Goal: Transaction & Acquisition: Purchase product/service

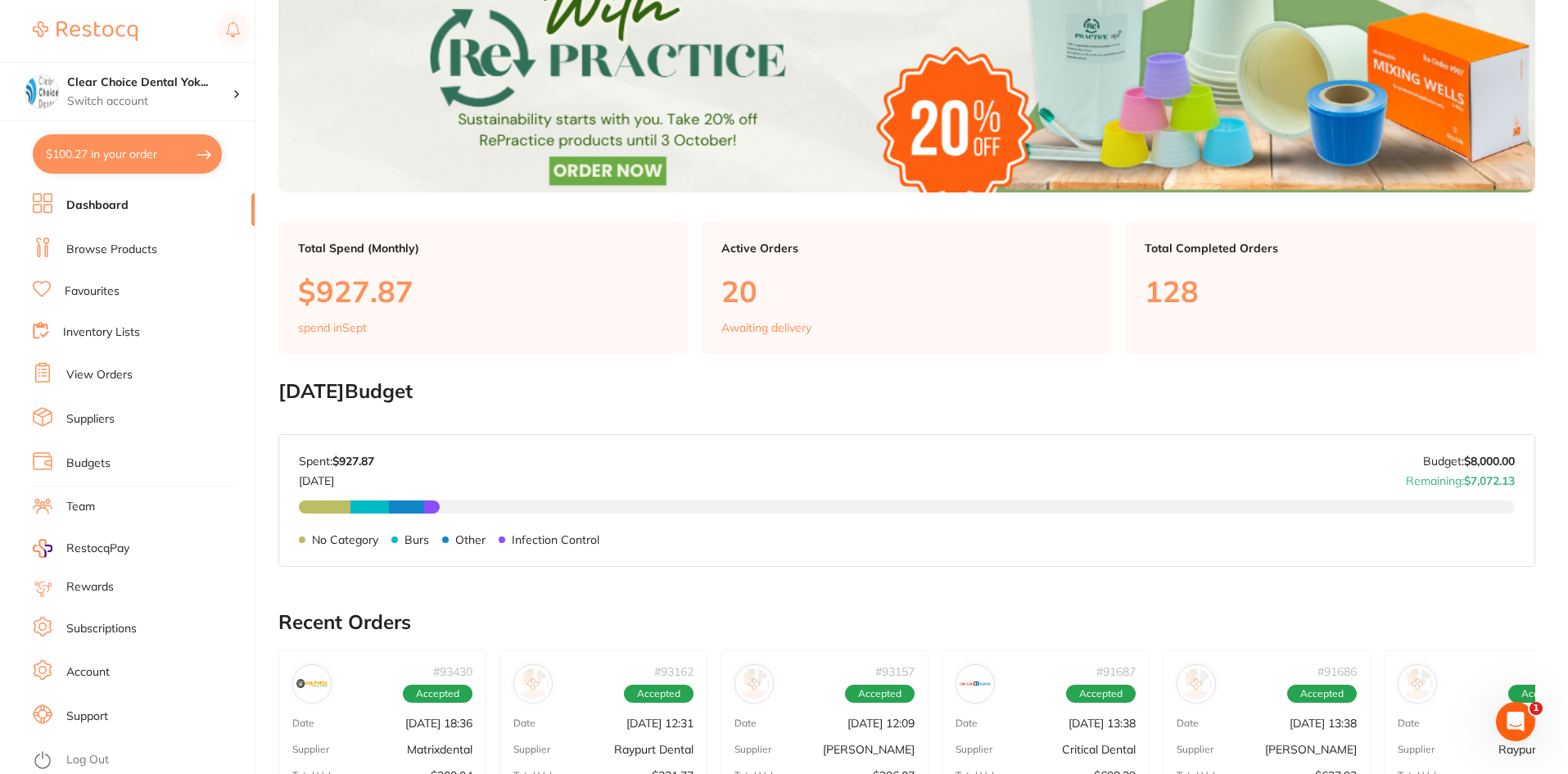
scroll to position [328, 0]
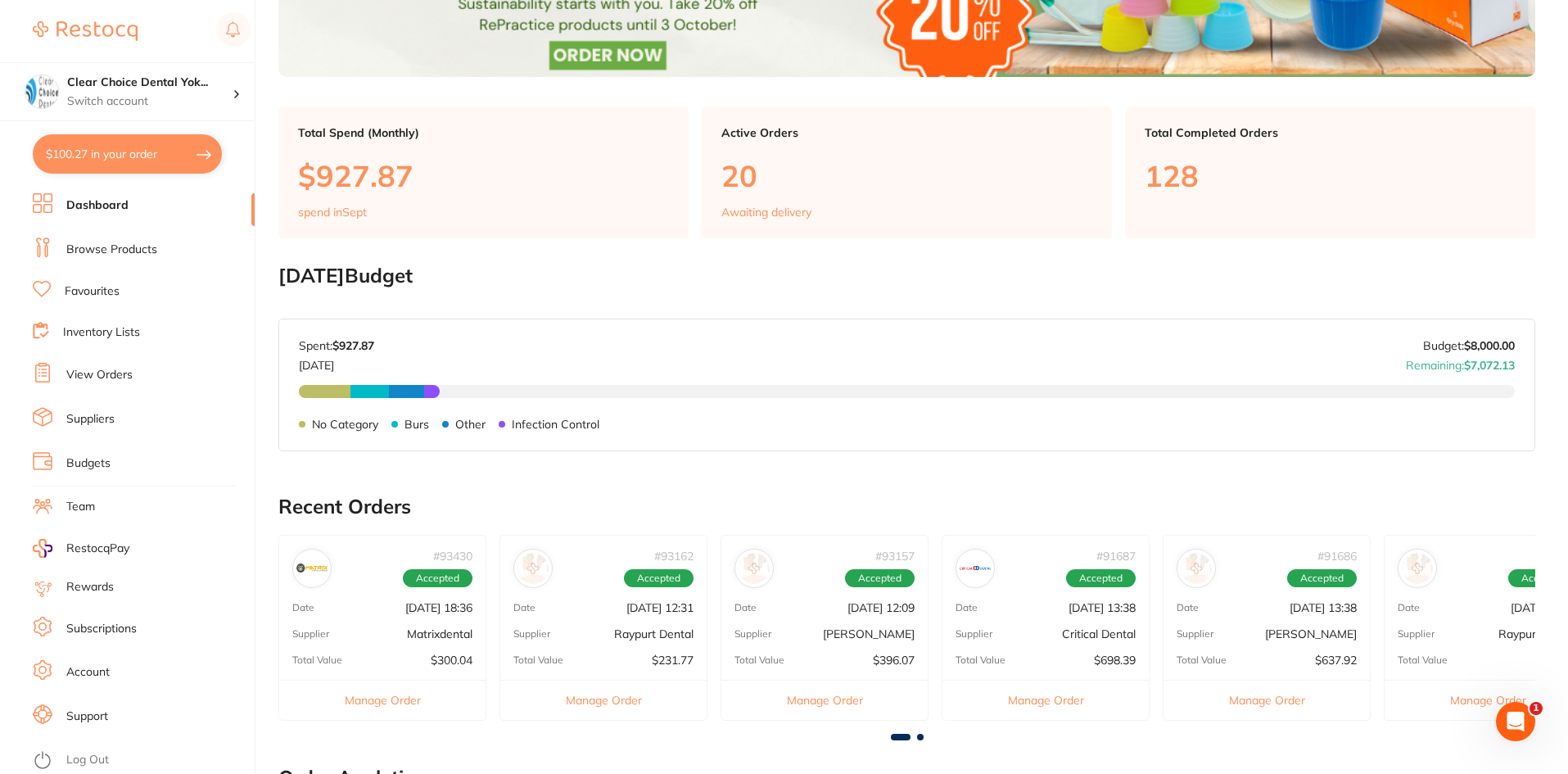
click at [129, 250] on link "Browse Products" at bounding box center [112, 250] width 91 height 17
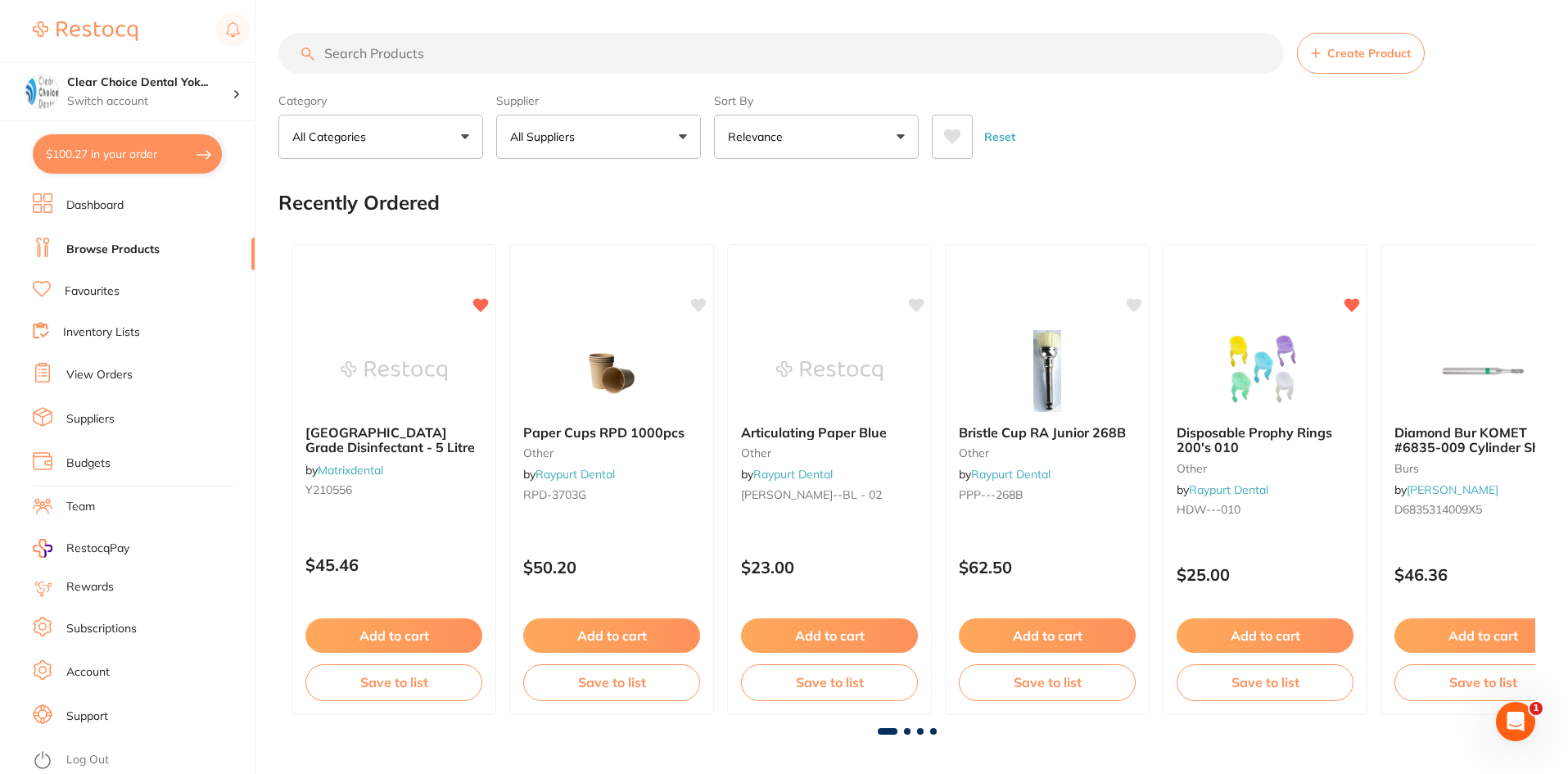
click at [375, 63] on input "search" at bounding box center [780, 53] width 1005 height 41
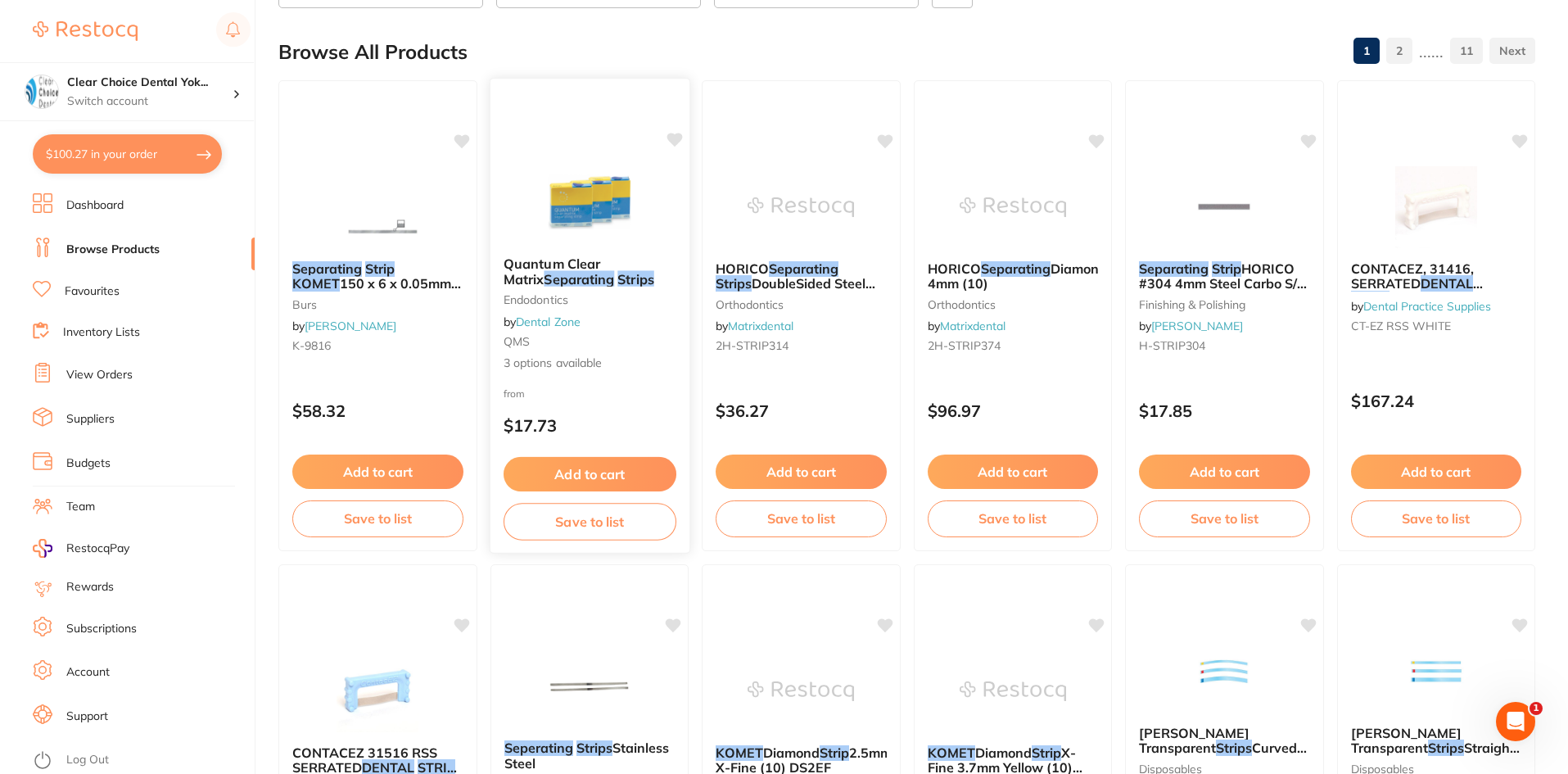
scroll to position [163, 0]
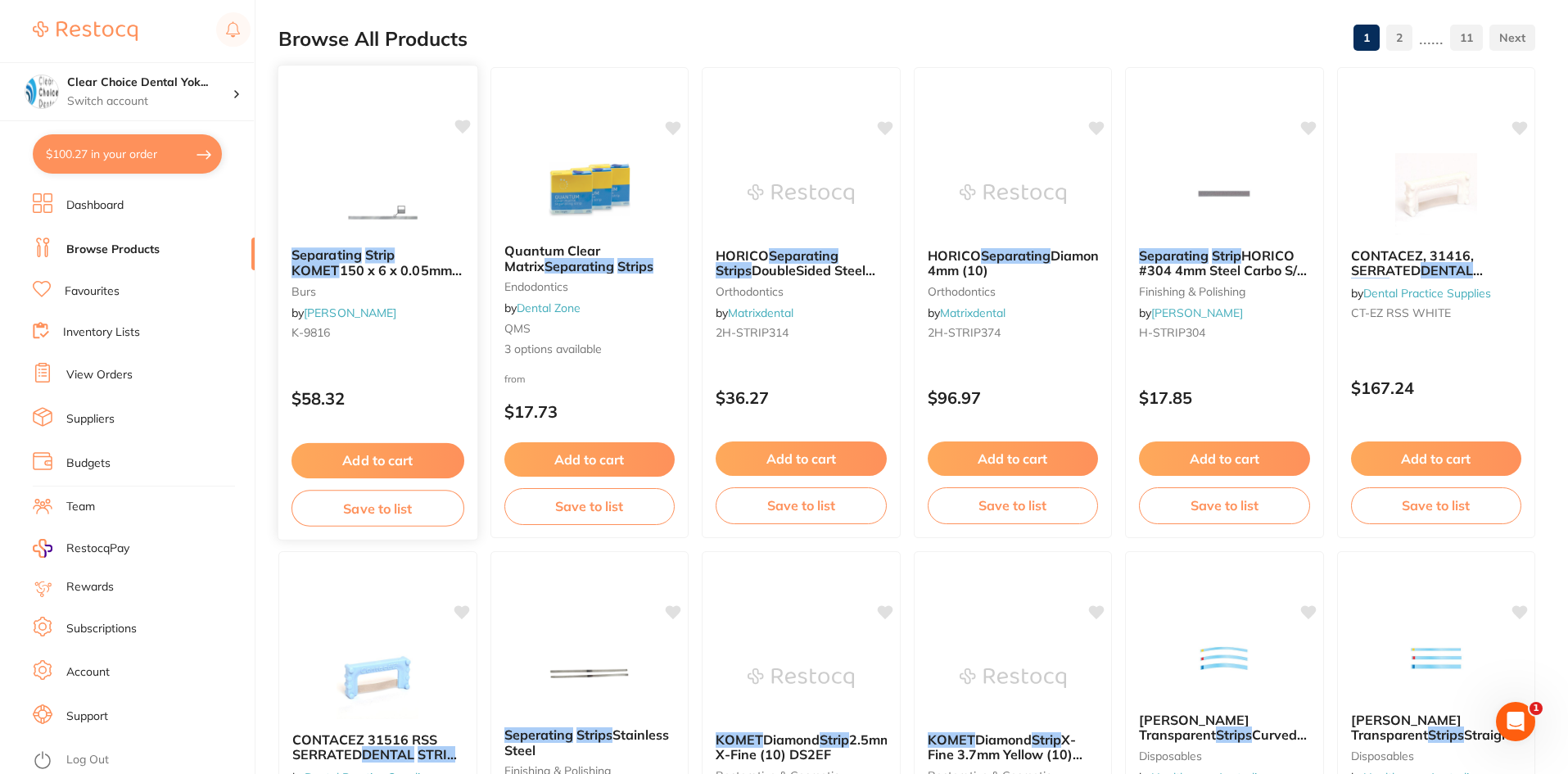
type input "komet dental separating strips"
click at [383, 270] on span "150 x 6 x 0.05mm Pack of 10" at bounding box center [377, 278] width 170 height 32
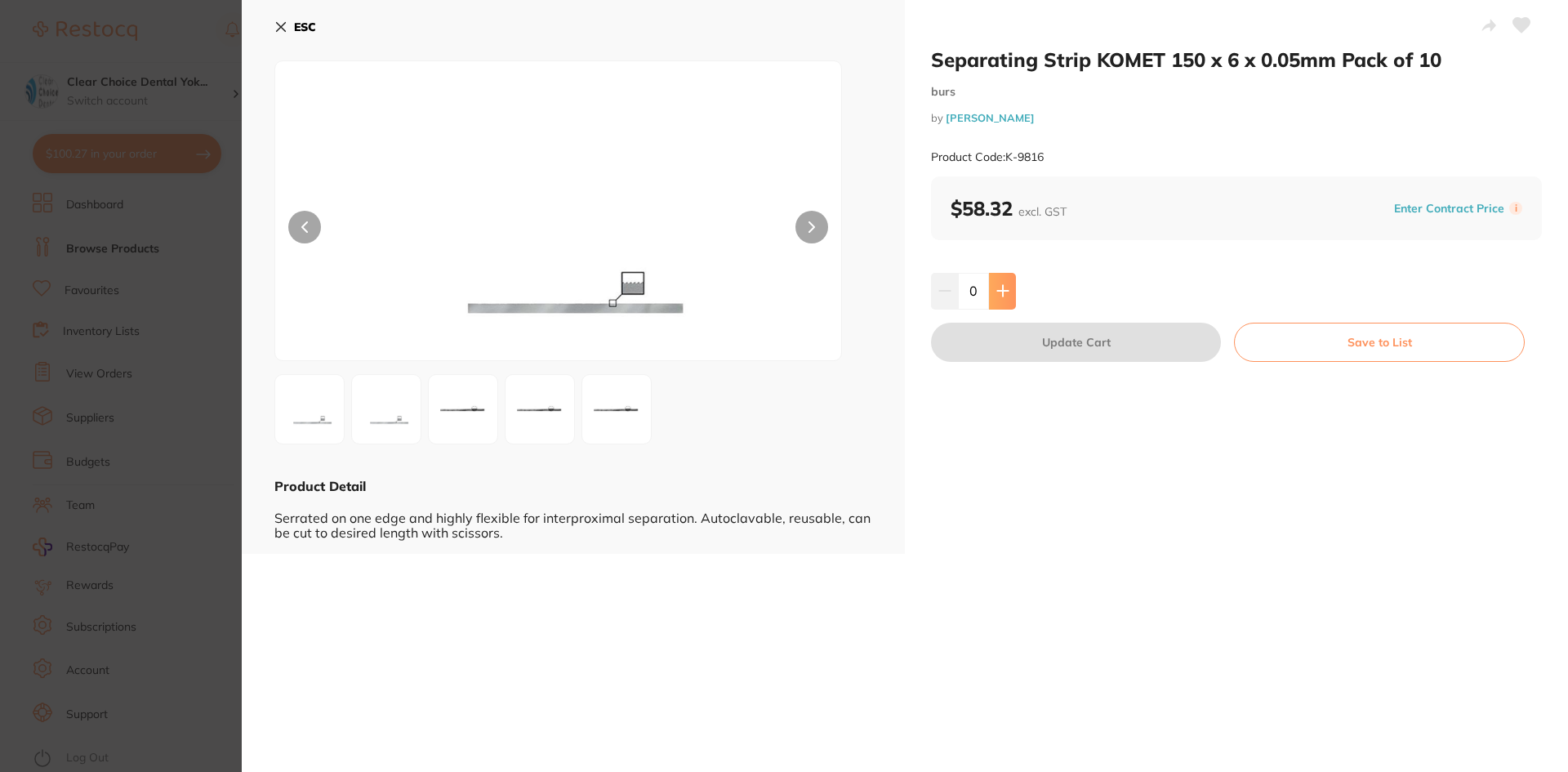
click at [1002, 287] on icon at bounding box center [1003, 290] width 13 height 13
type input "1"
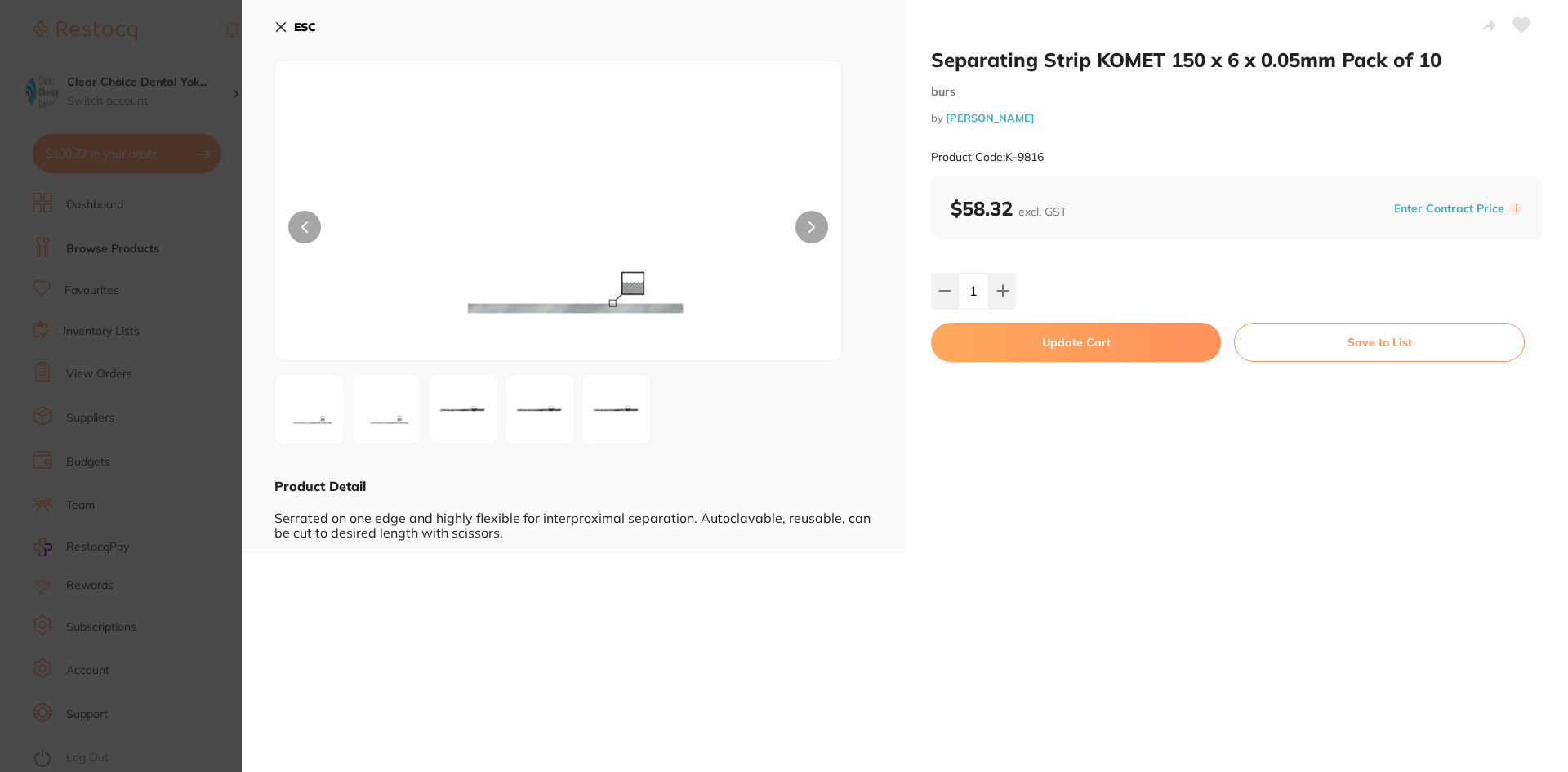
click at [1077, 343] on button "Update Cart" at bounding box center [1076, 342] width 290 height 39
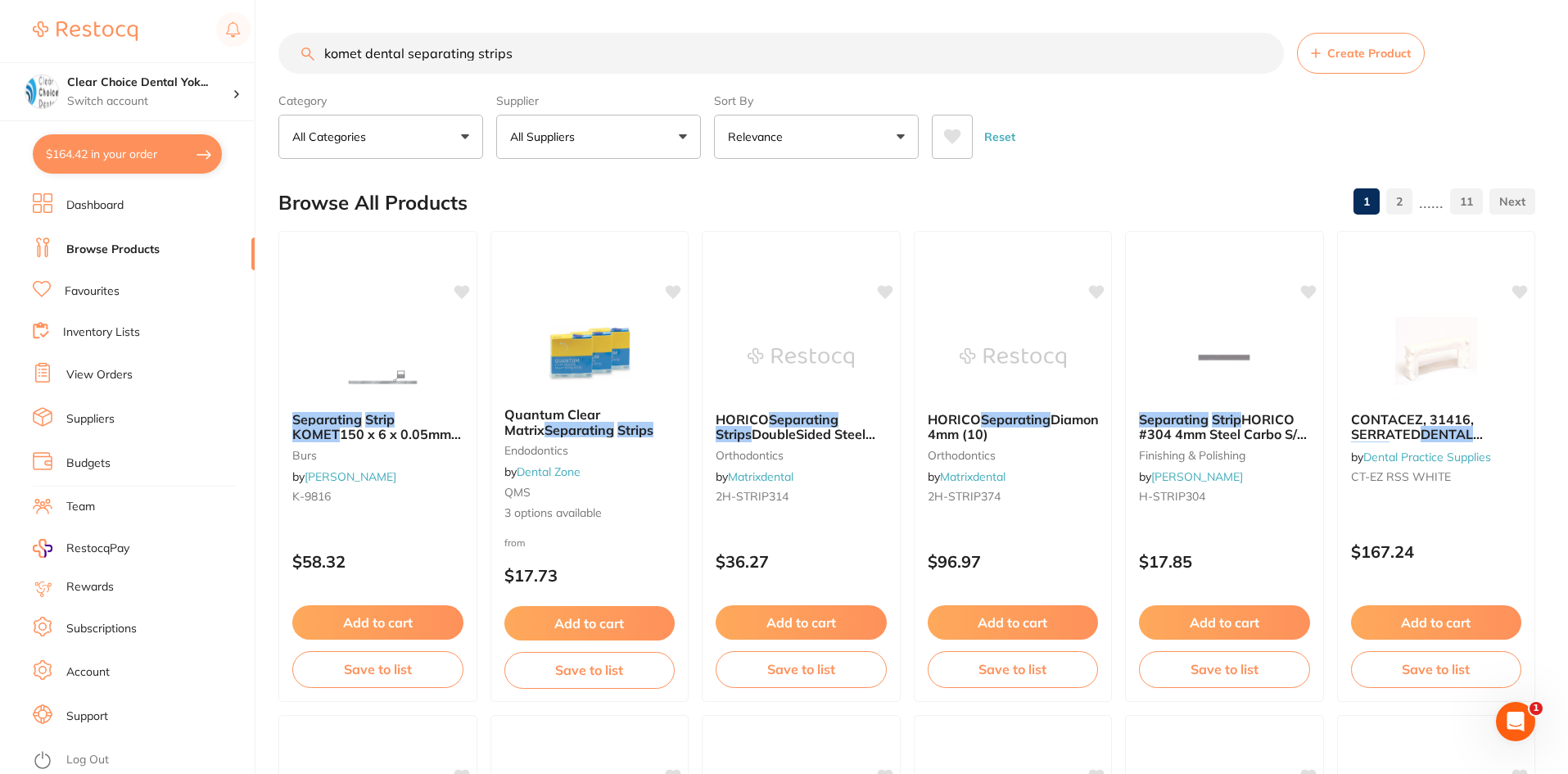
click at [527, 57] on input "komet dental separating strips" at bounding box center [780, 53] width 1005 height 41
type input "k"
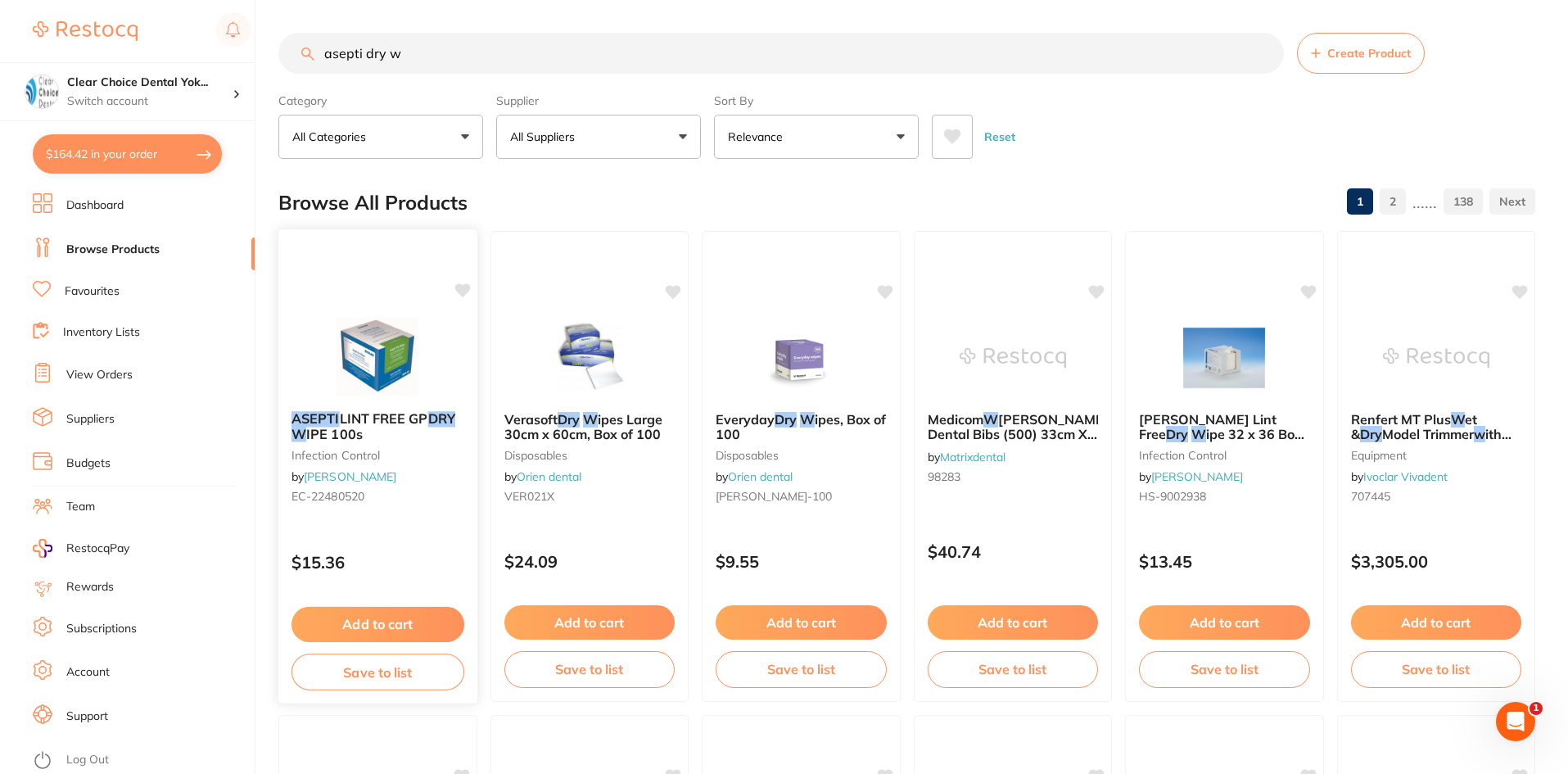
type input "asepti dry w"
click at [363, 472] on link "[PERSON_NAME]" at bounding box center [349, 476] width 93 height 15
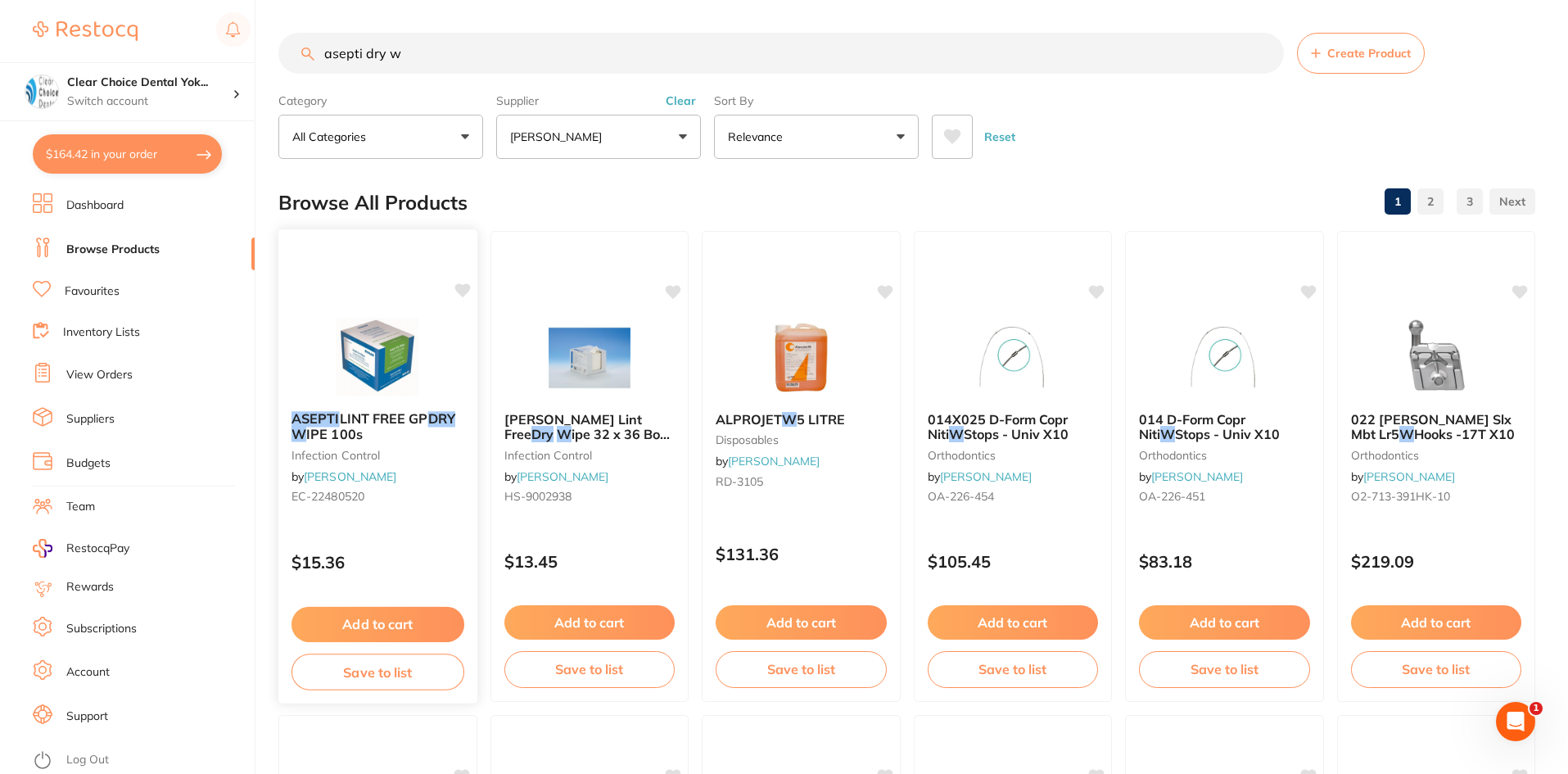
click at [383, 617] on button "Add to cart" at bounding box center [378, 624] width 173 height 35
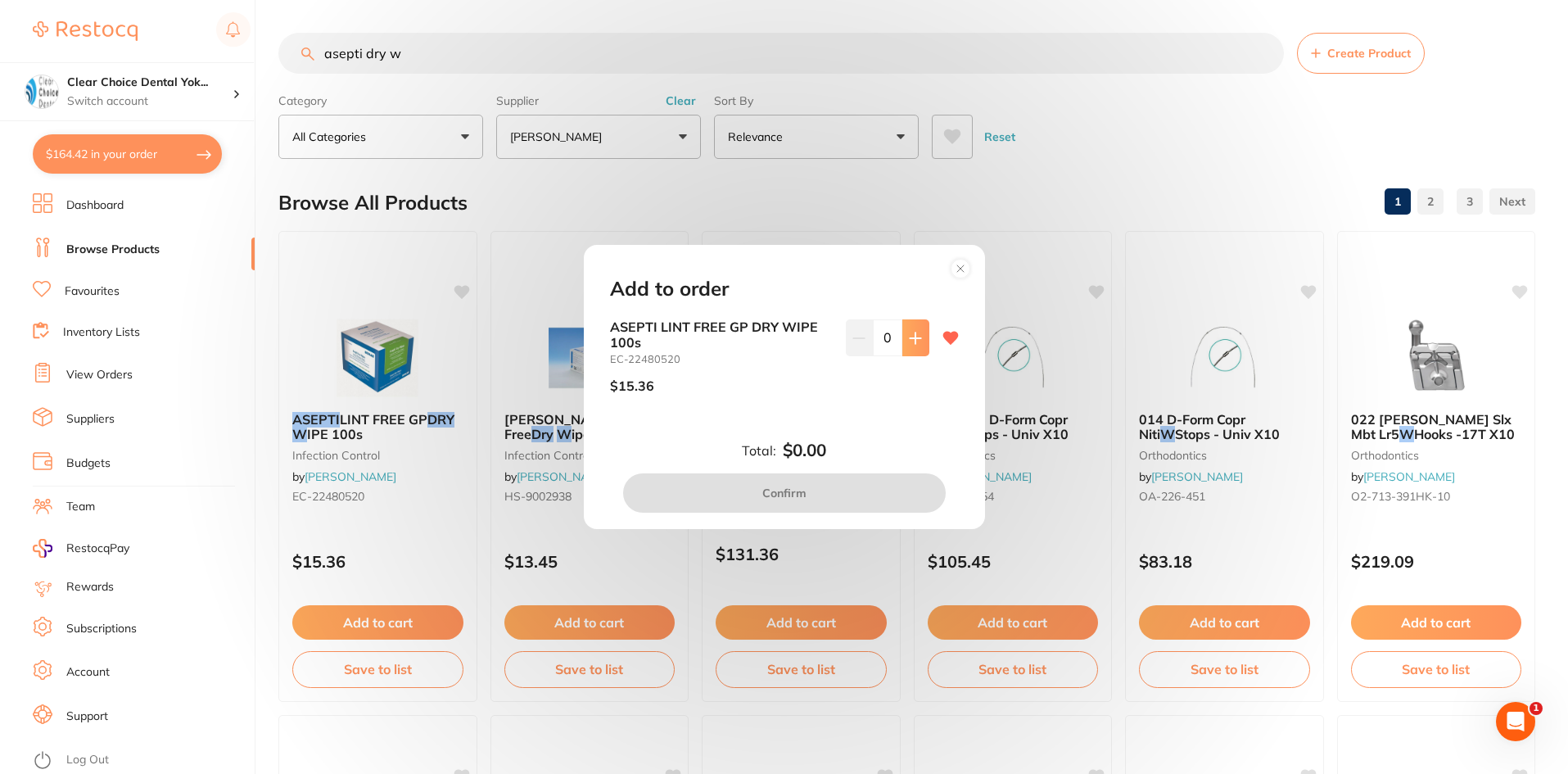
click at [915, 341] on icon at bounding box center [915, 338] width 13 height 13
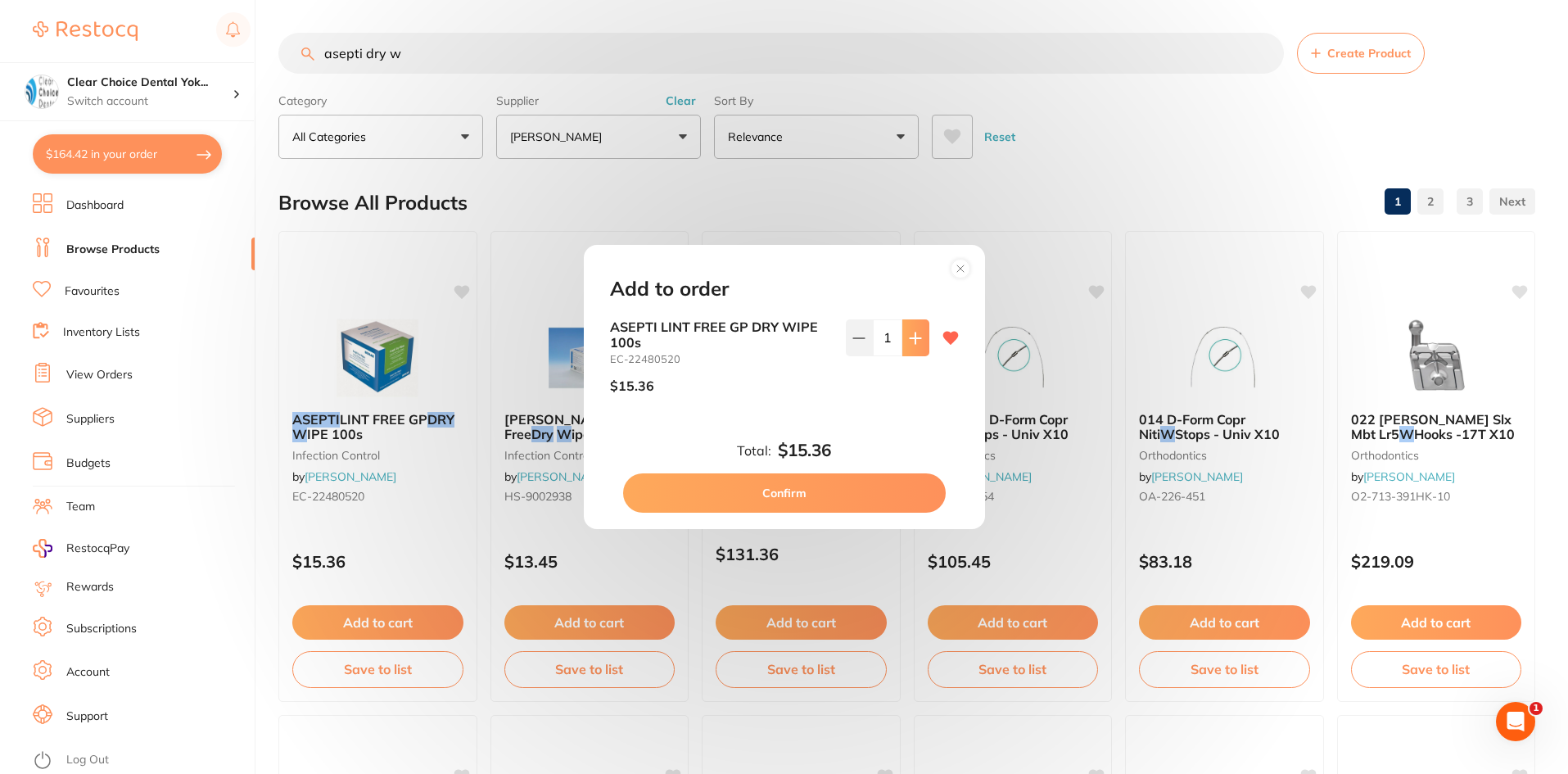
click at [914, 341] on icon at bounding box center [915, 338] width 13 height 13
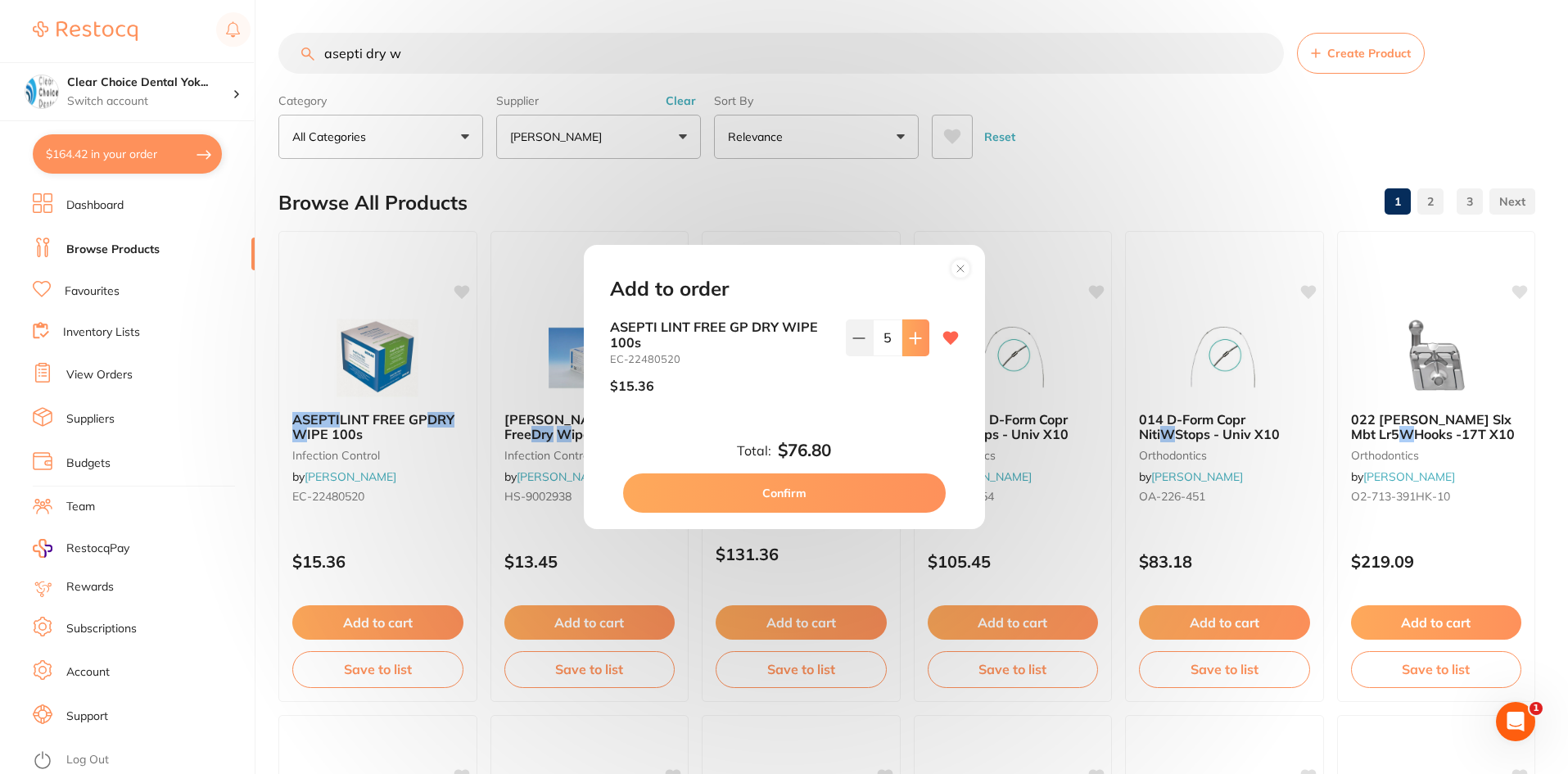
type input "6"
drag, startPoint x: 794, startPoint y: 499, endPoint x: 727, endPoint y: 358, distance: 156.1
click at [794, 497] on button "Confirm" at bounding box center [785, 493] width 323 height 39
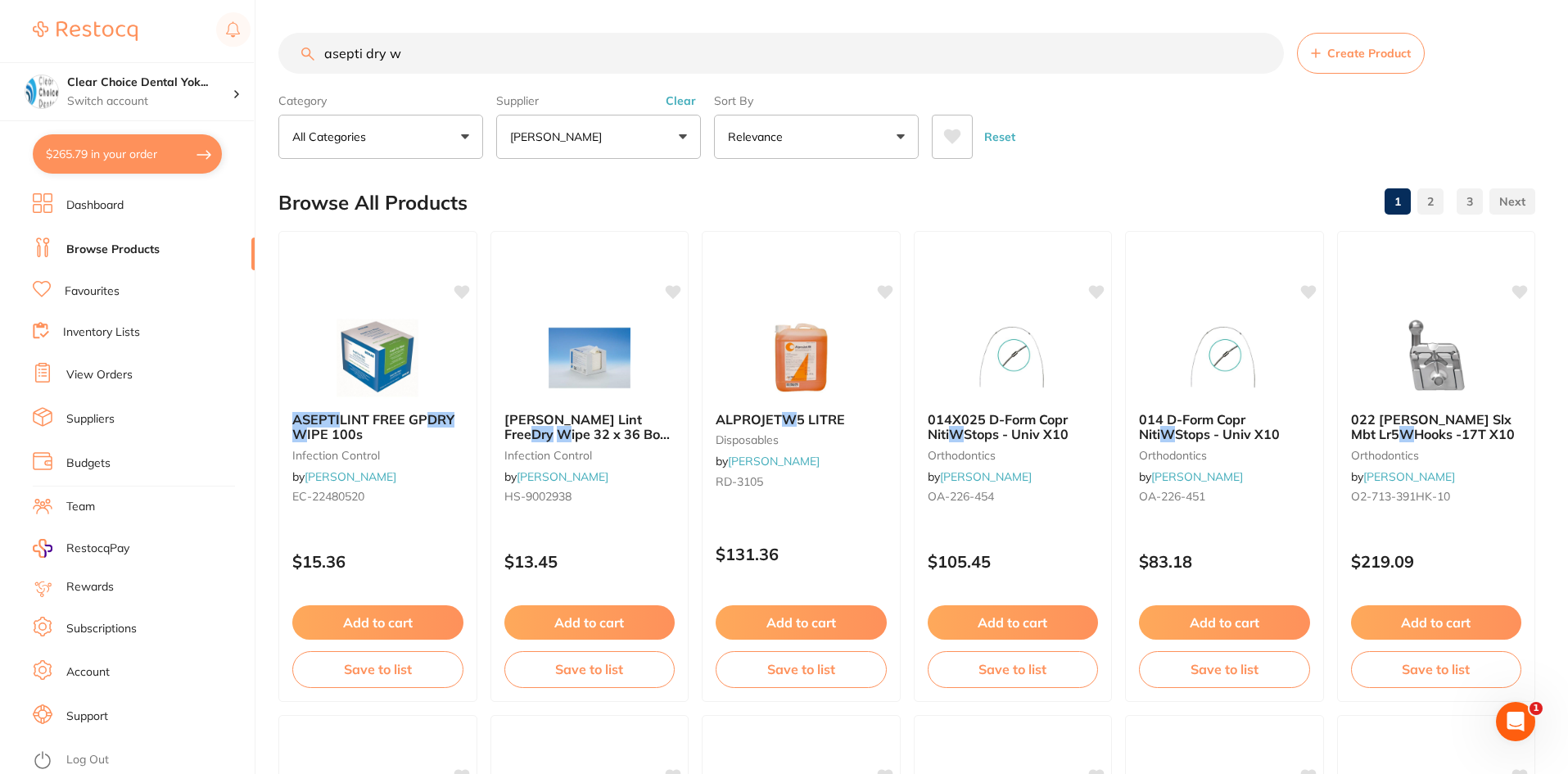
click at [425, 56] on input "asepti dry w" at bounding box center [780, 53] width 1005 height 41
type input "a"
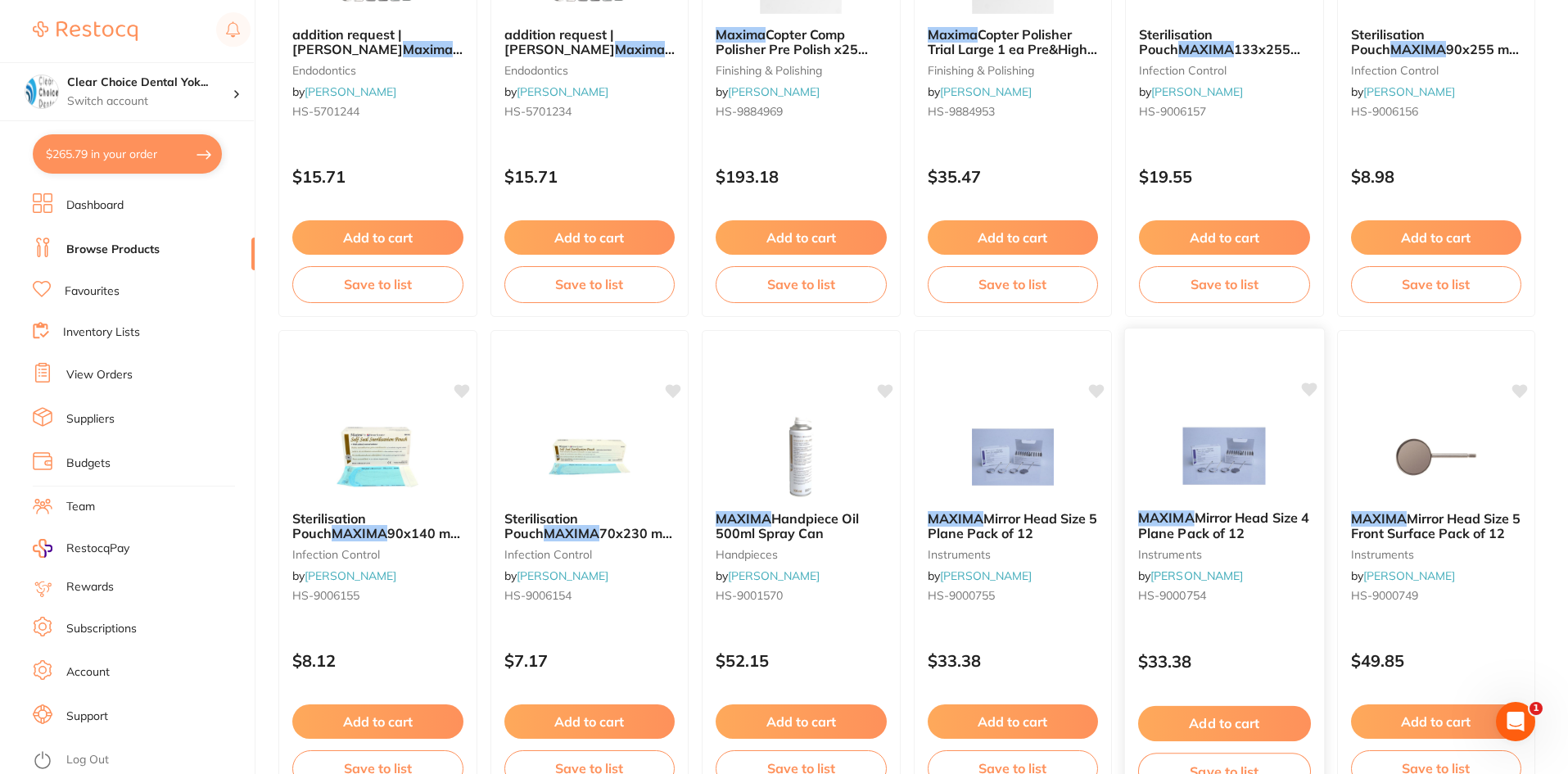
scroll to position [900, 0]
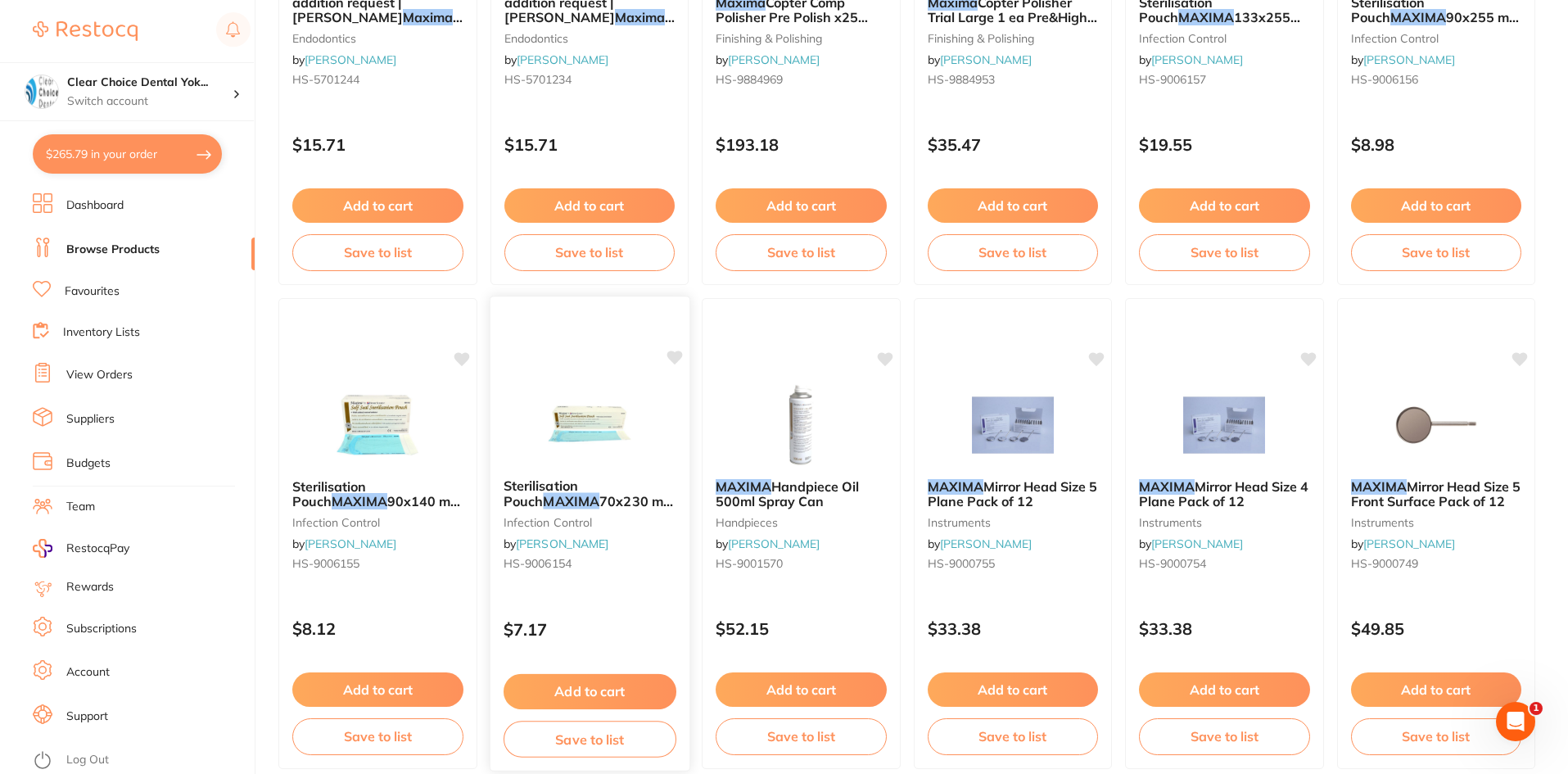
type input "maxima self seal pouches 70mm x 230mm"
click at [601, 552] on div "Sterilisation Pouch MAXIMA 70x230 mm 2.75x9" Box of 200 infection control by [P…" at bounding box center [588, 527] width 199 height 125
click at [600, 692] on button "Add to cart" at bounding box center [589, 691] width 173 height 35
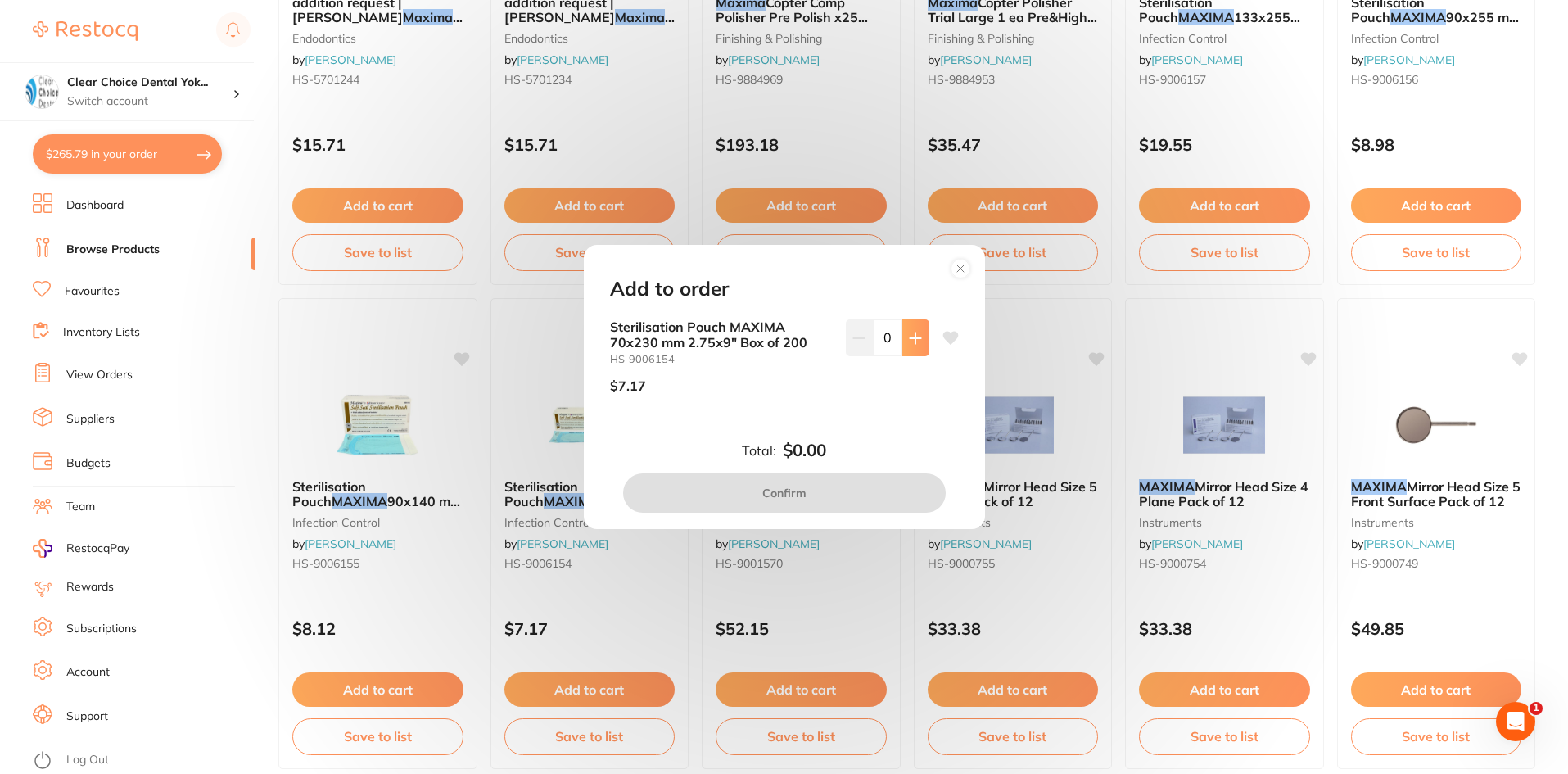
click at [914, 341] on icon at bounding box center [915, 338] width 13 height 13
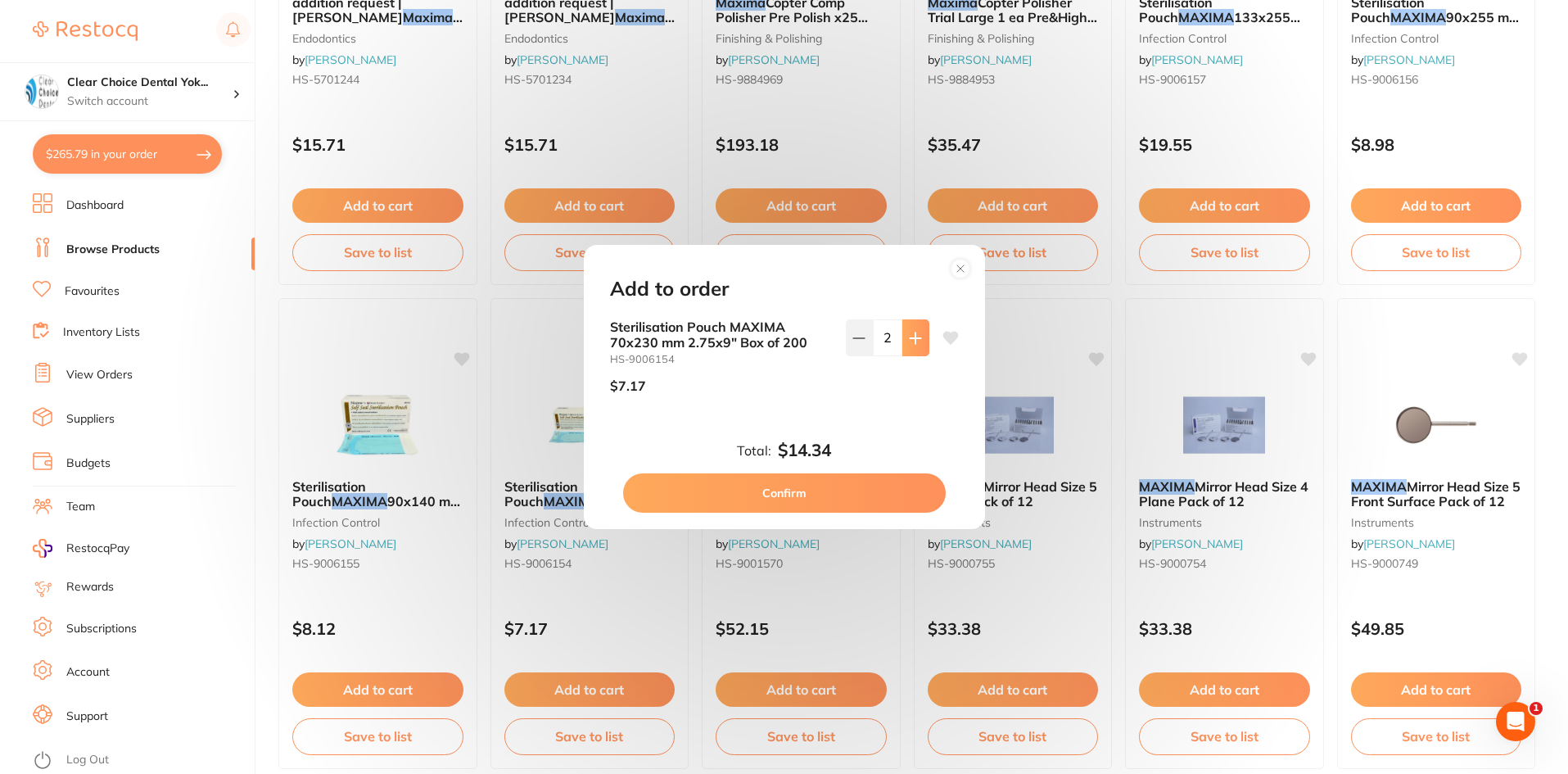
click at [914, 341] on icon at bounding box center [915, 338] width 13 height 13
type input "4"
click at [794, 487] on button "Confirm" at bounding box center [785, 493] width 323 height 39
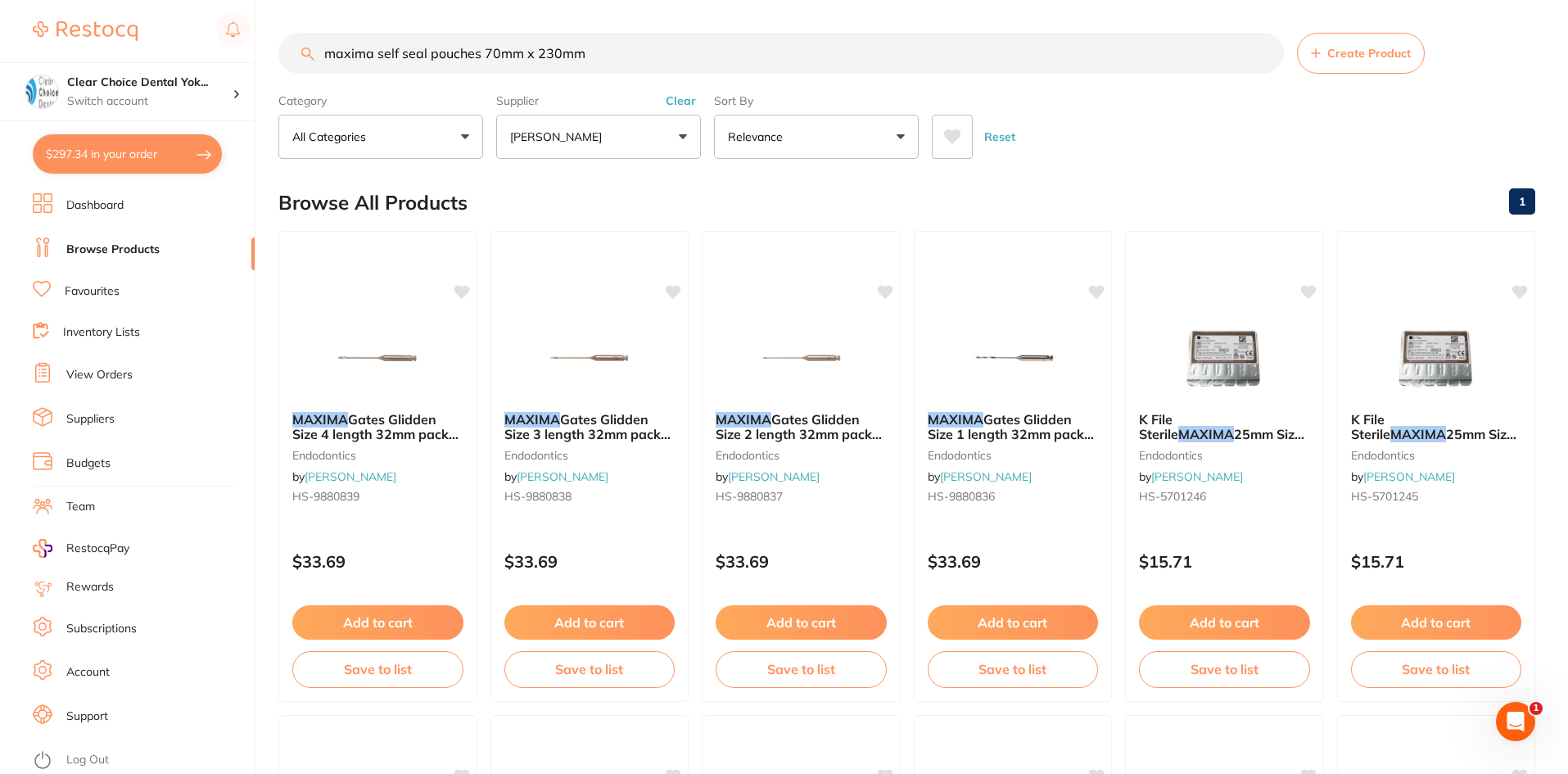
click at [621, 57] on input "maxima self seal pouches 70mm x 230mm" at bounding box center [780, 53] width 1005 height 41
type input "m"
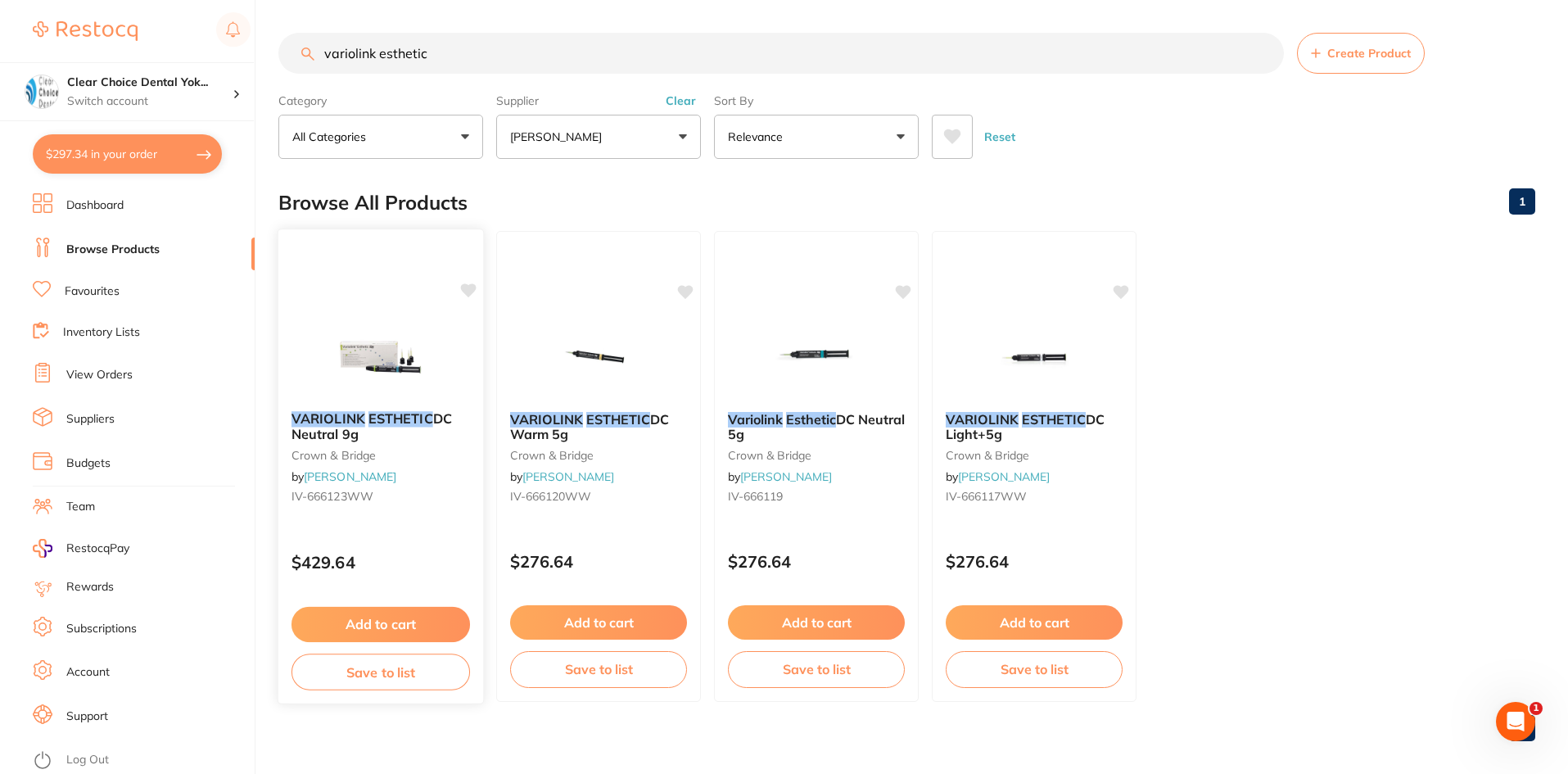
type input "variolink esthetic"
click at [363, 438] on b "VARIOLINK ESTHETIC DC Neutral 9g" at bounding box center [381, 426] width 178 height 30
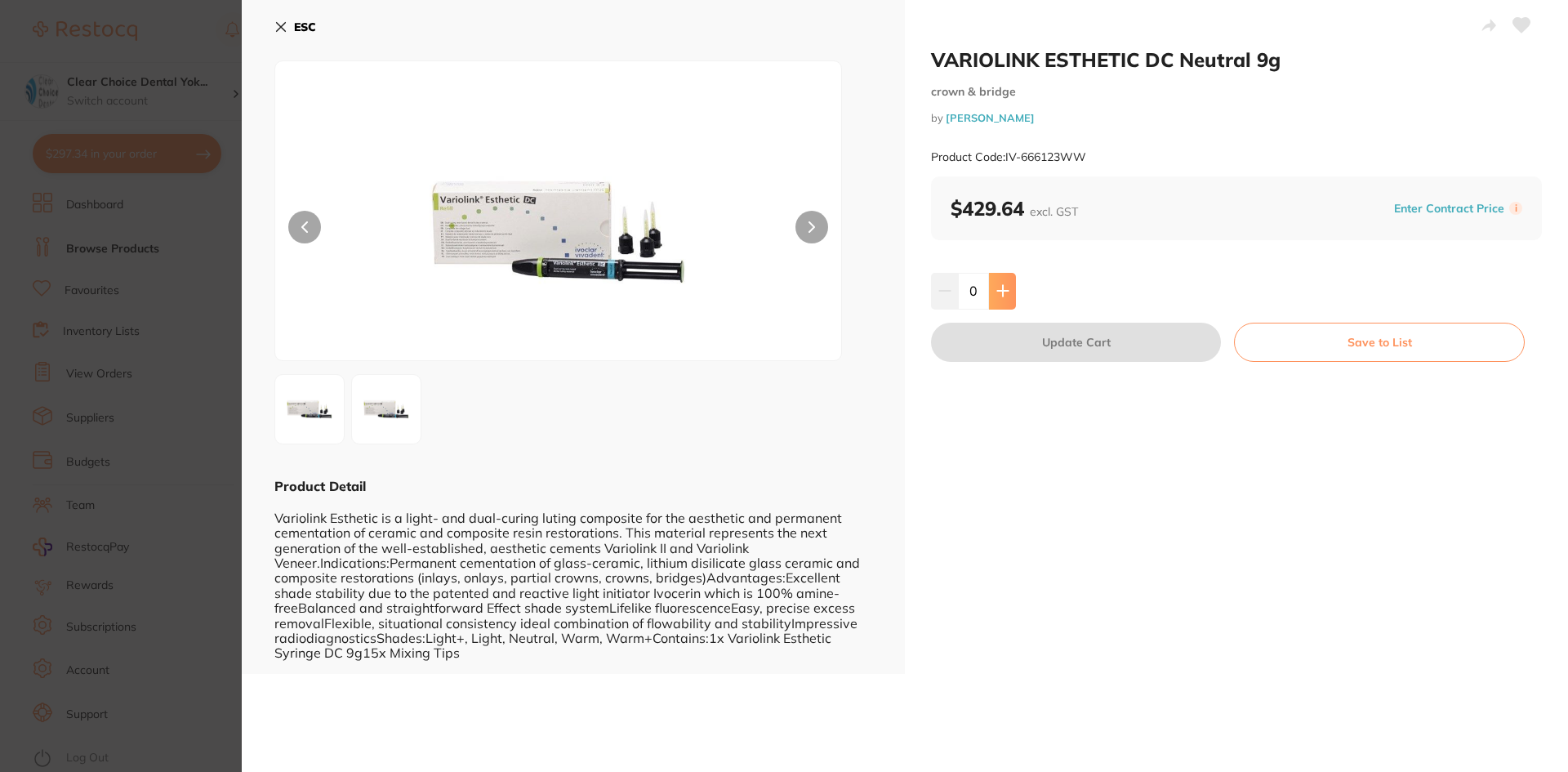
click at [1009, 292] on button at bounding box center [1003, 290] width 27 height 36
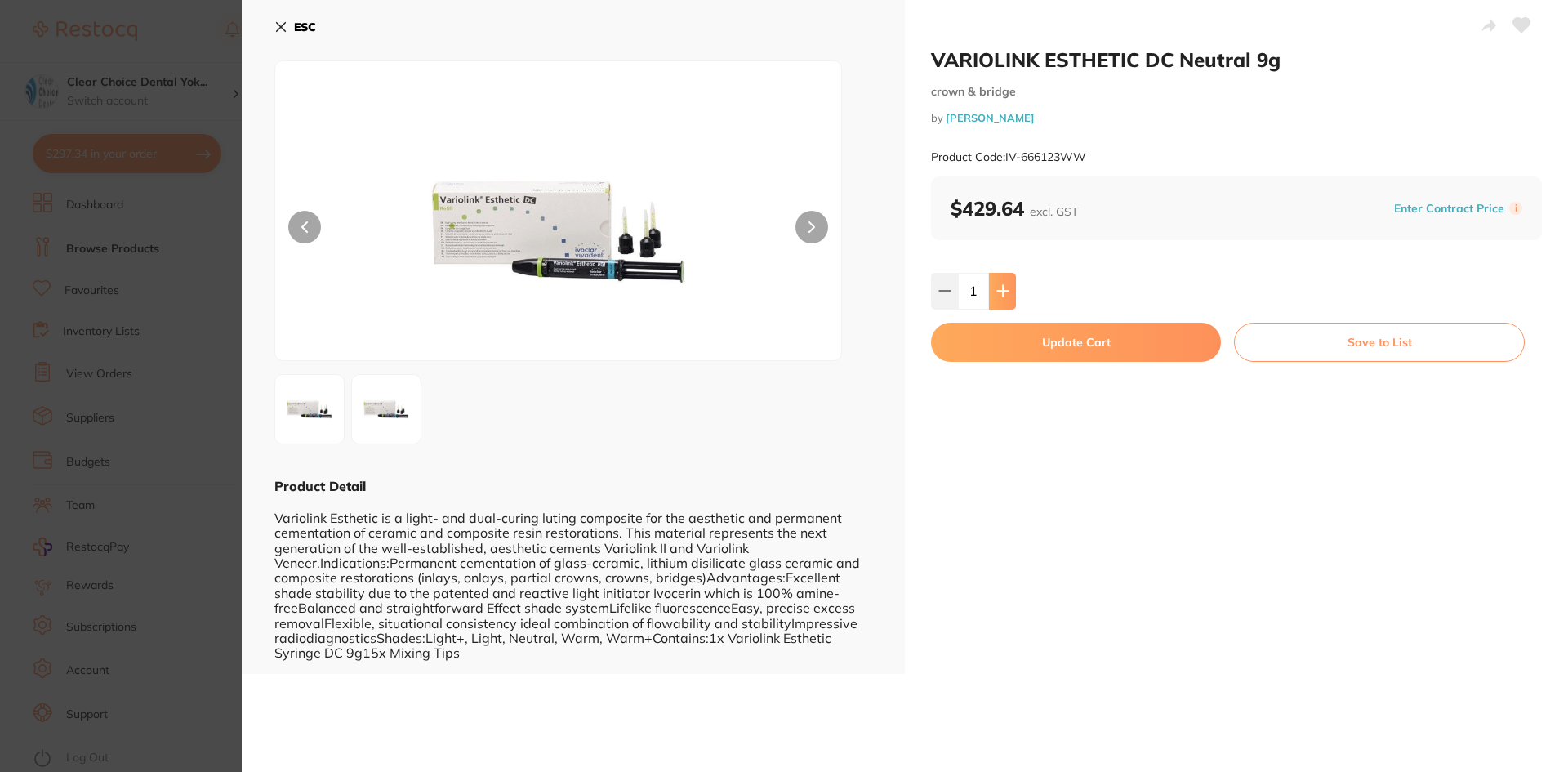
click at [1009, 292] on button at bounding box center [1003, 290] width 27 height 36
type input "2"
click at [1058, 342] on button "Update Cart" at bounding box center [1076, 342] width 290 height 39
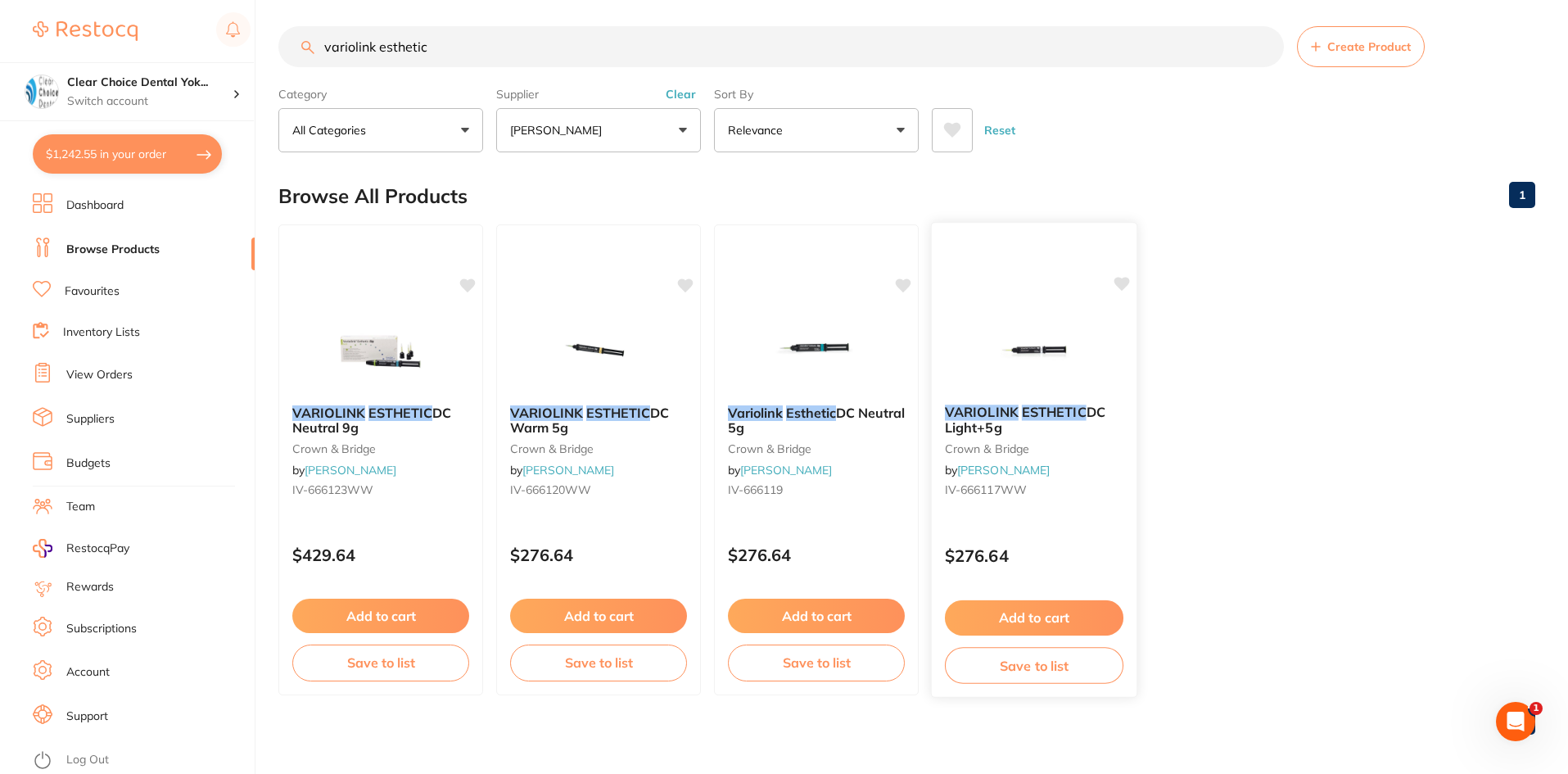
click at [1014, 458] on div "VARIOLINK ESTHETIC DC Light+5g crown & bridge by [PERSON_NAME]-666117WW" at bounding box center [1034, 454] width 205 height 125
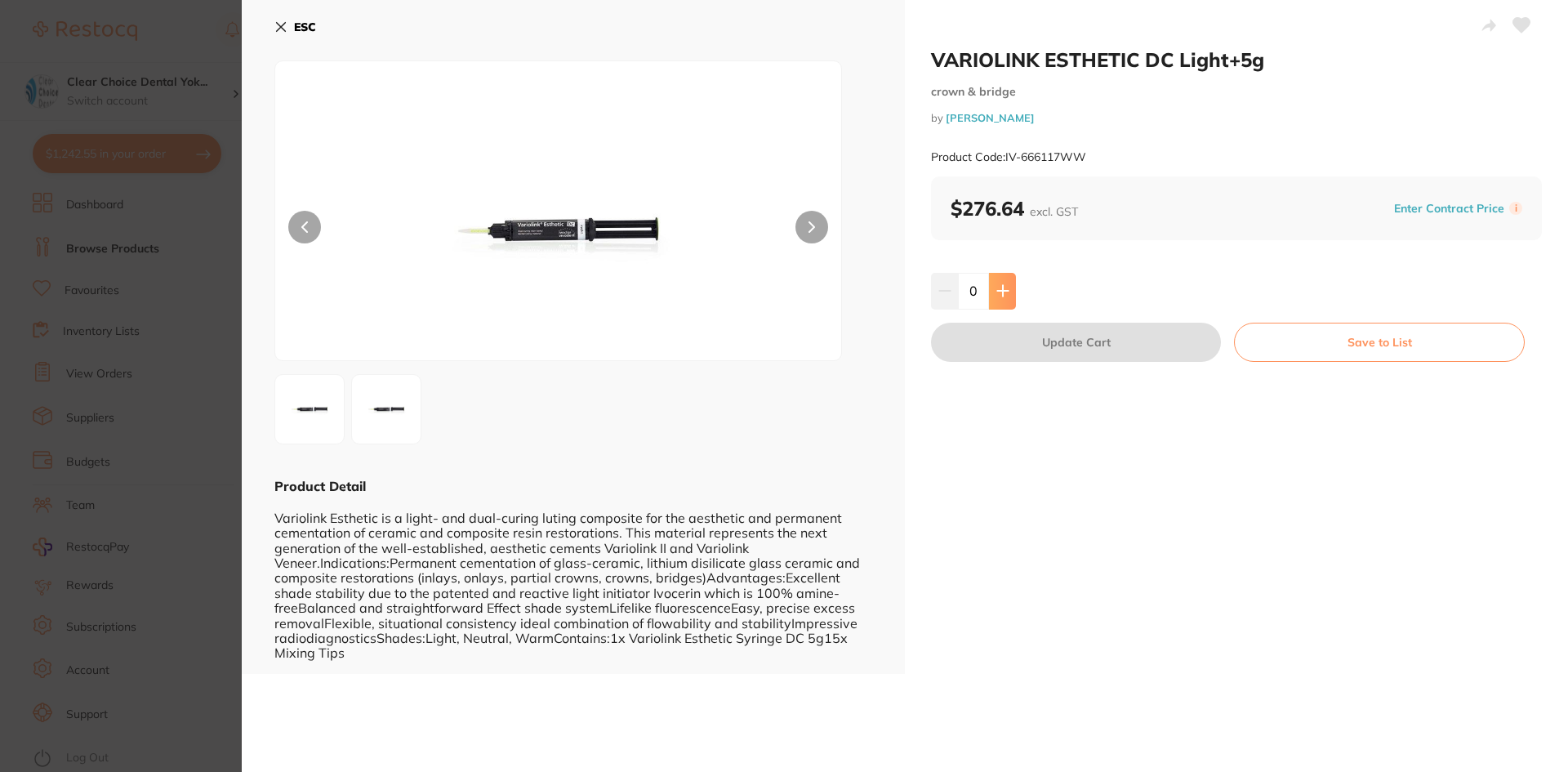
click at [997, 287] on icon at bounding box center [1003, 290] width 13 height 13
type input "1"
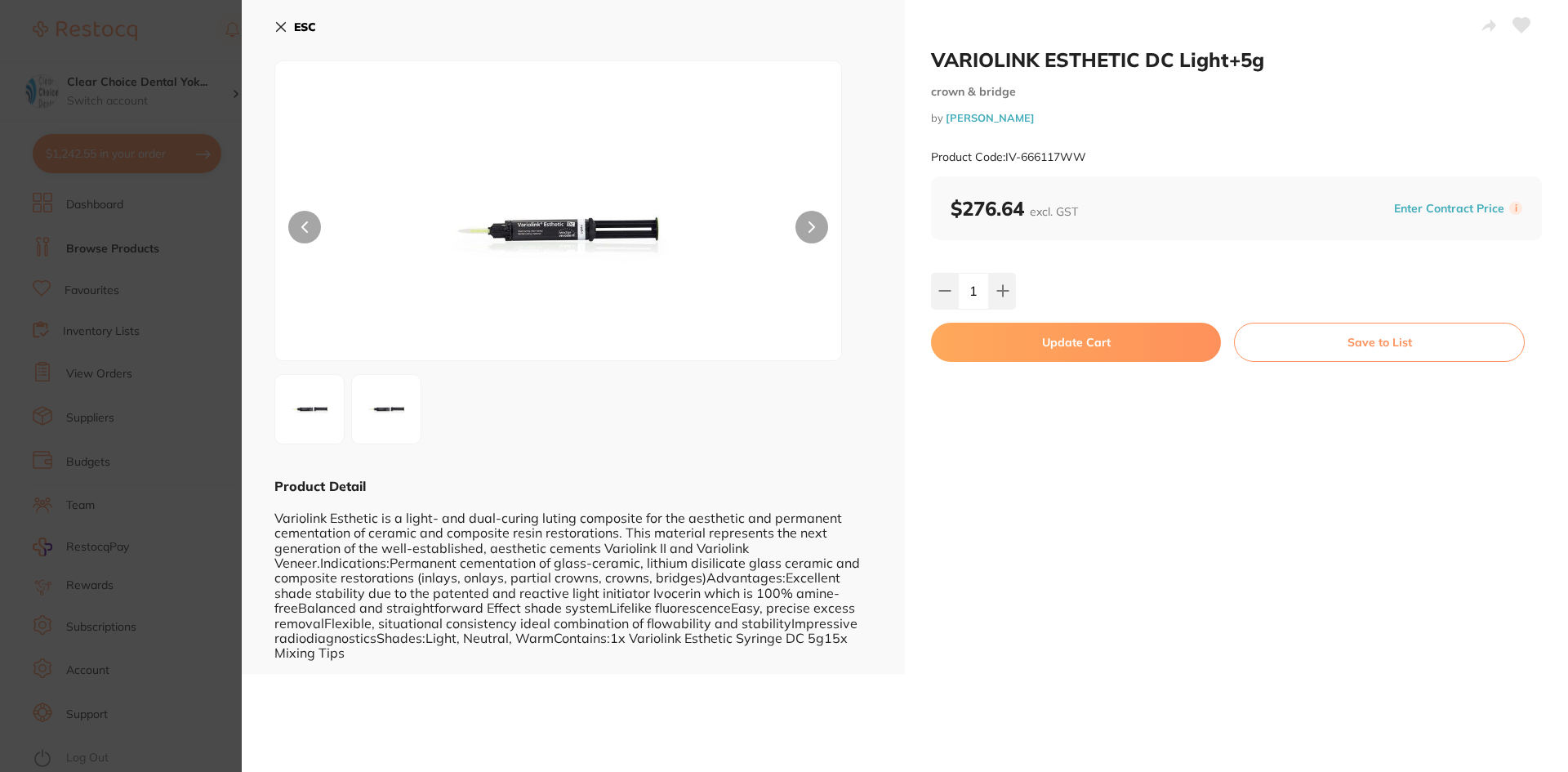
click at [1093, 340] on button "Update Cart" at bounding box center [1076, 342] width 290 height 39
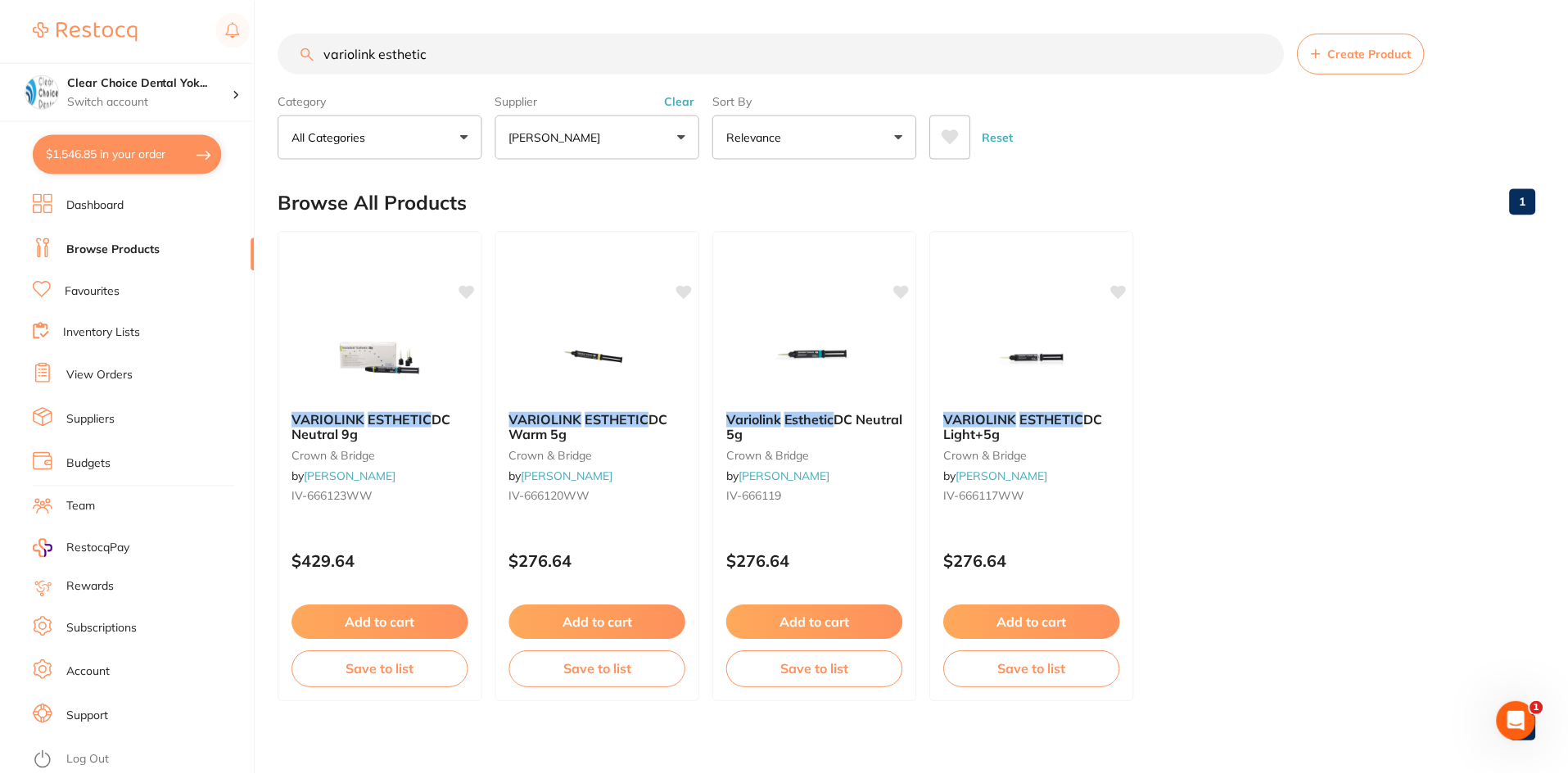
scroll to position [7, 0]
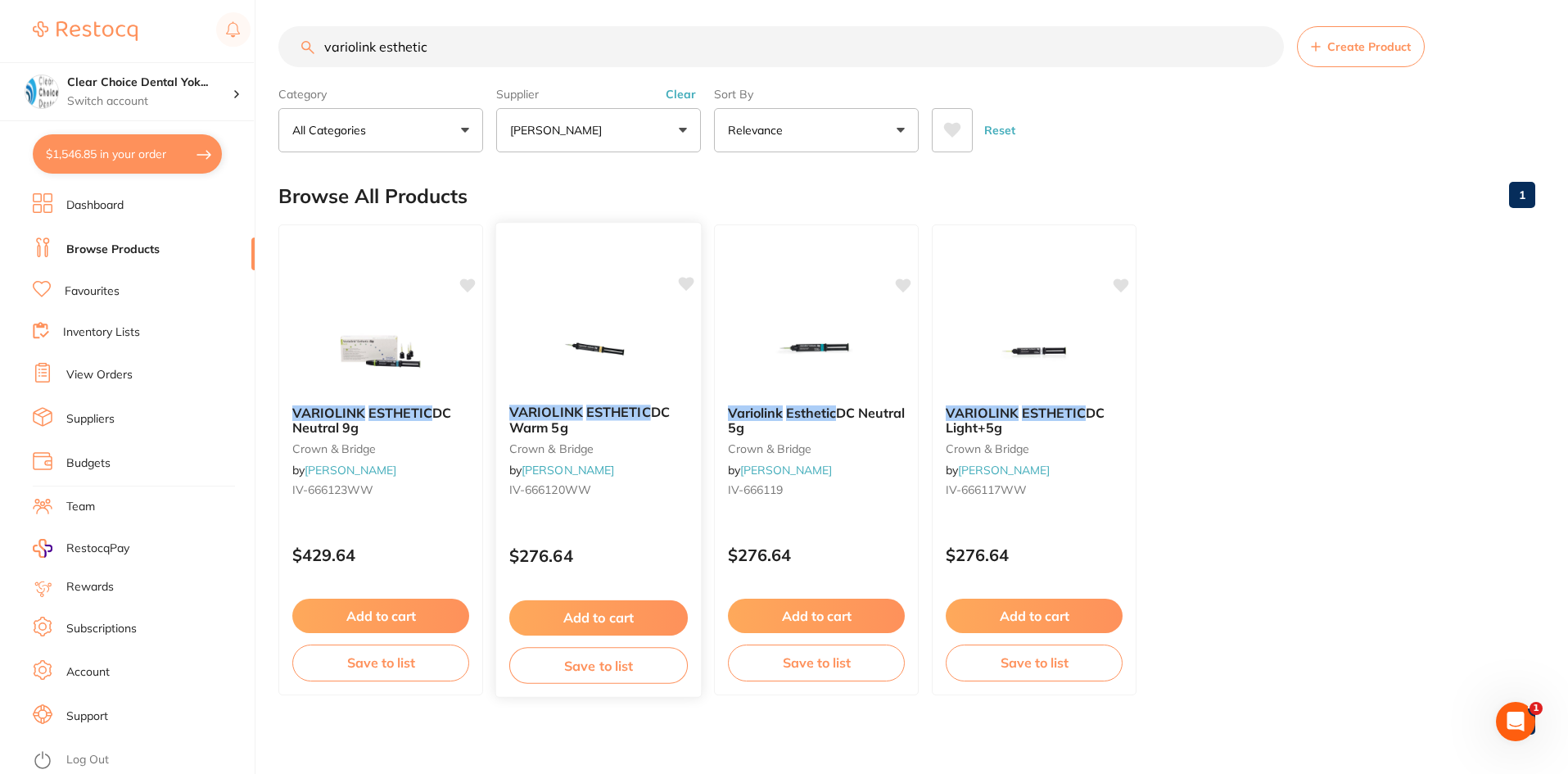
click at [577, 454] on small "crown & bridge" at bounding box center [598, 447] width 178 height 13
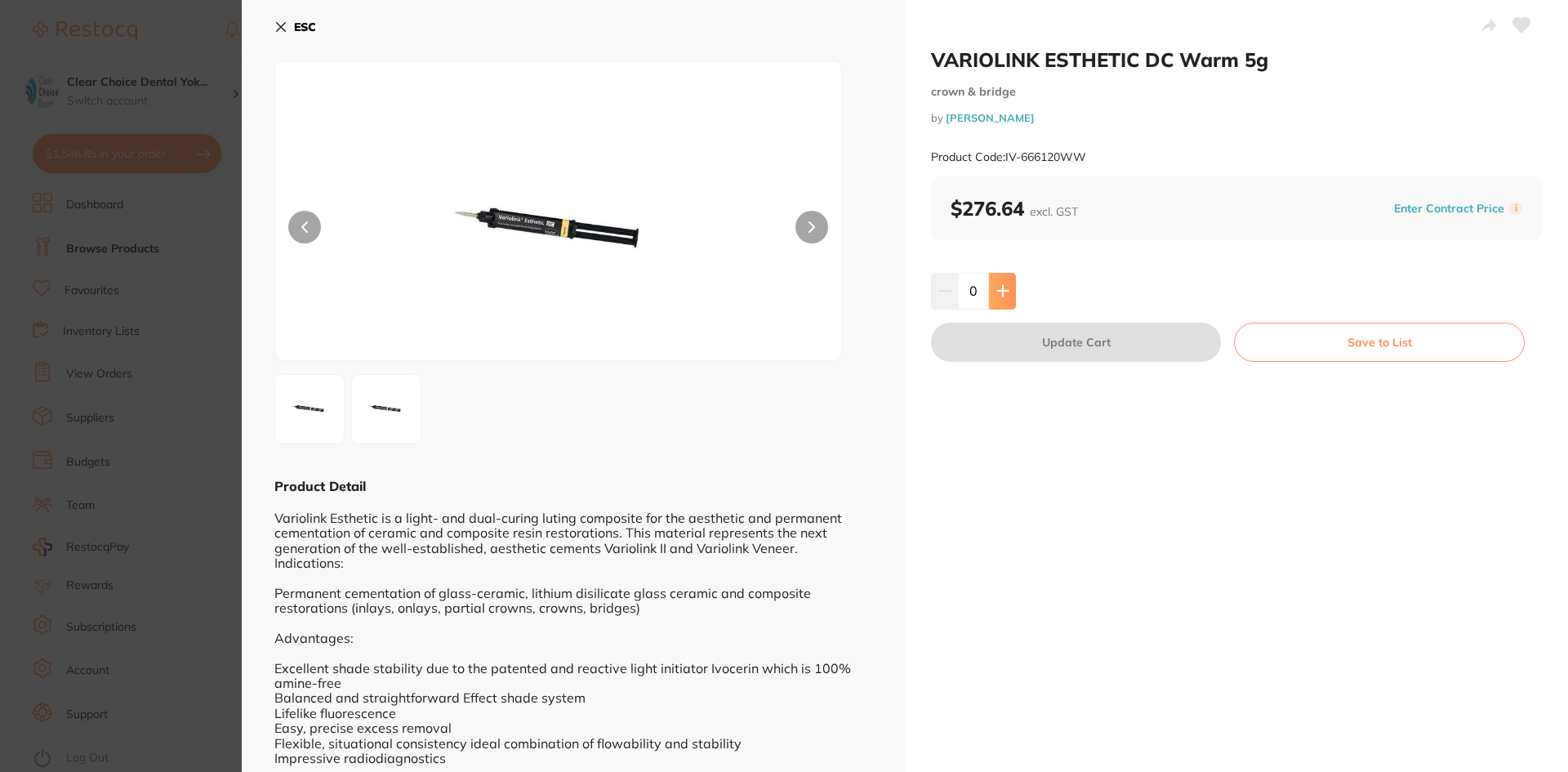
click at [1005, 286] on icon at bounding box center [1003, 290] width 13 height 13
type input "1"
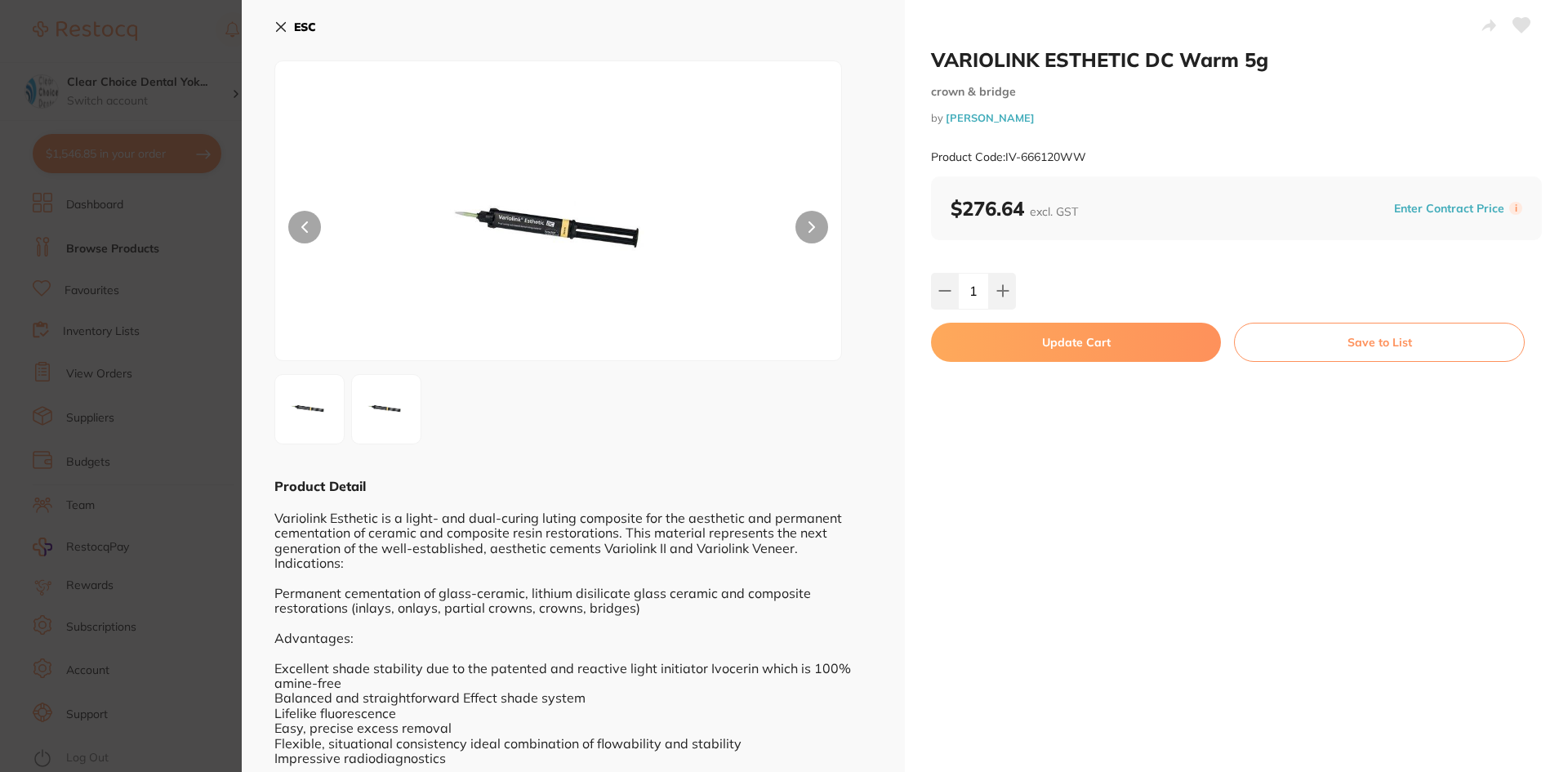
click at [279, 24] on icon at bounding box center [281, 26] width 9 height 9
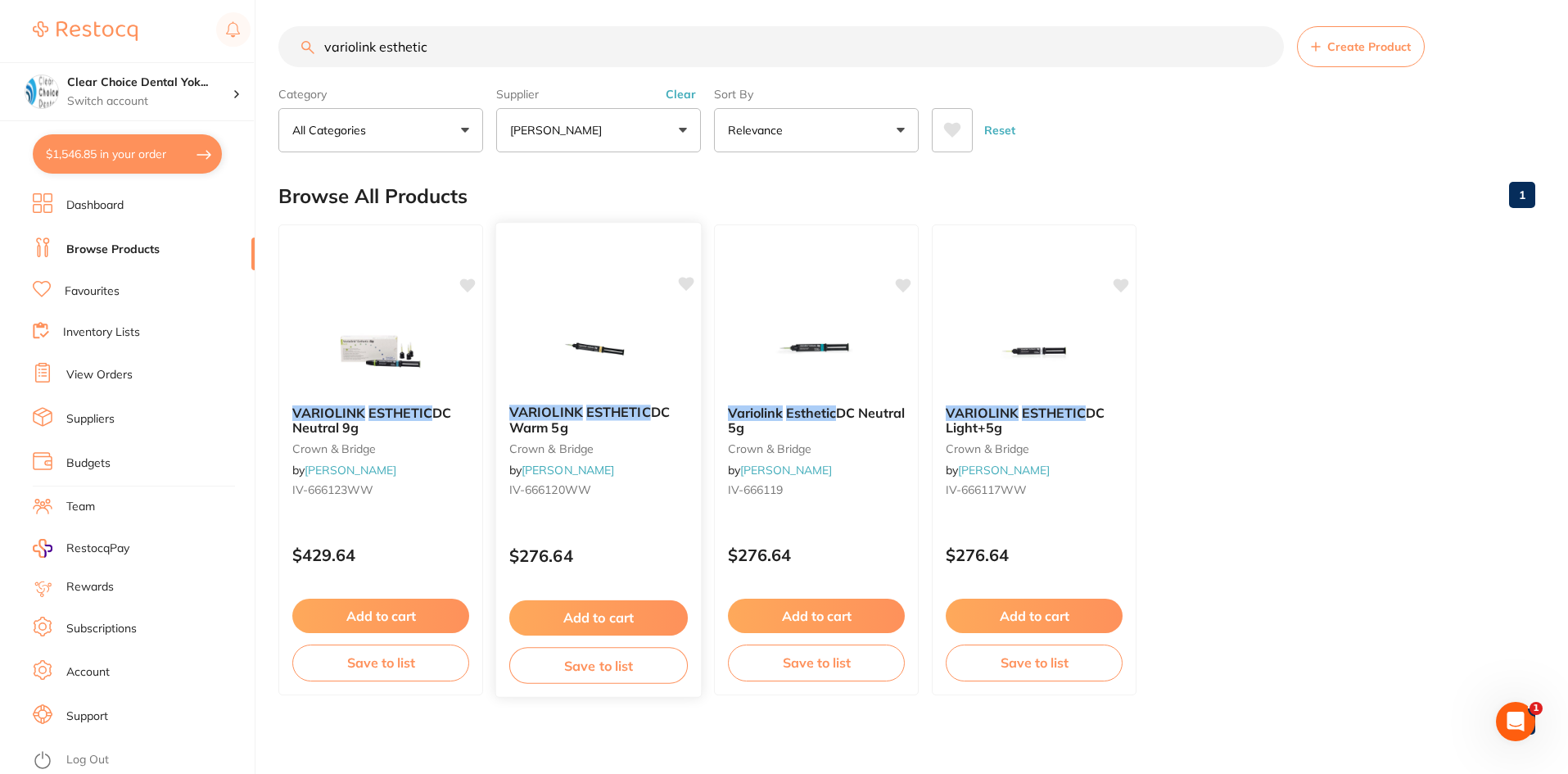
scroll to position [13, 0]
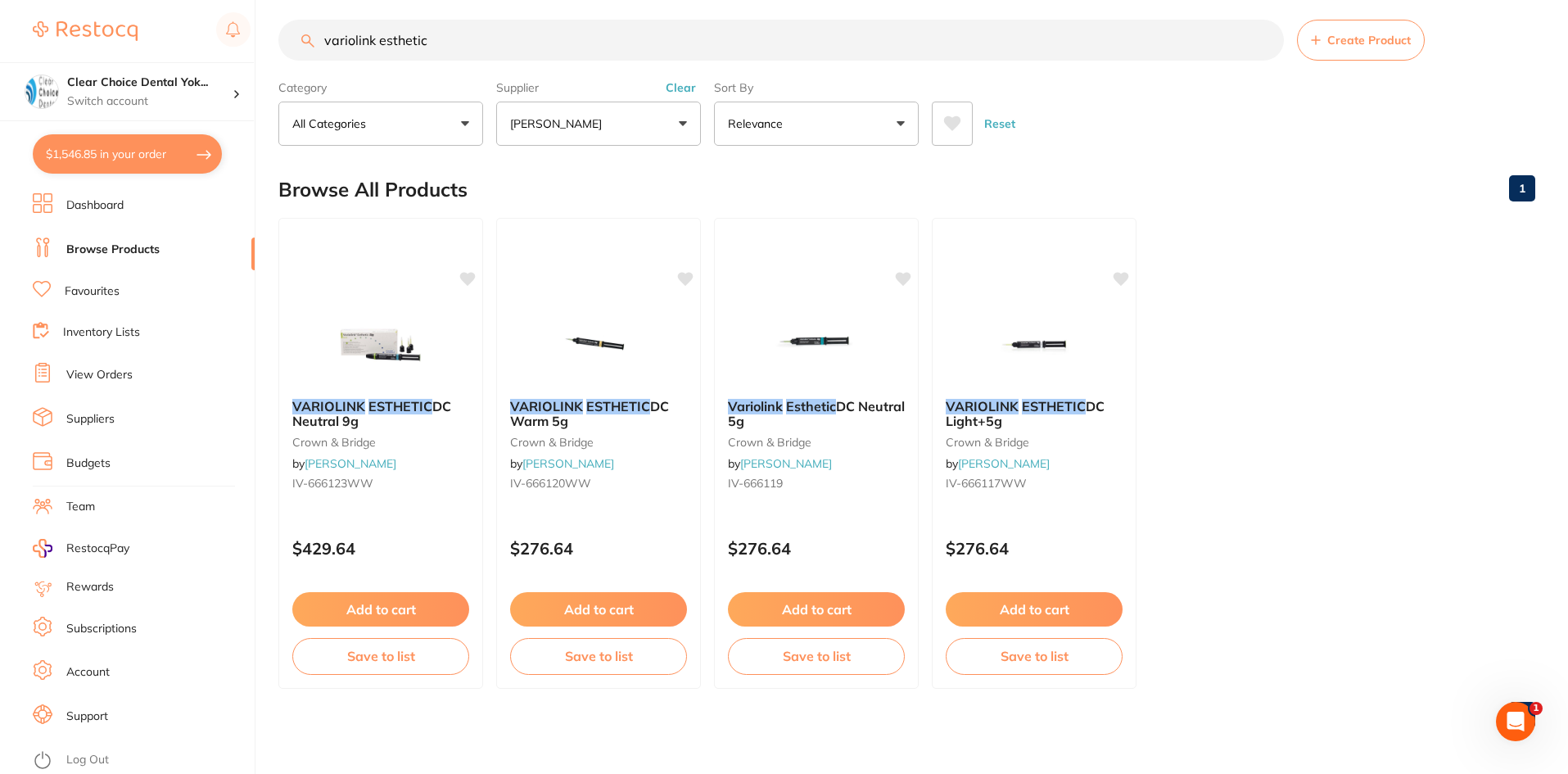
click at [458, 38] on input "variolink esthetic" at bounding box center [780, 40] width 1005 height 41
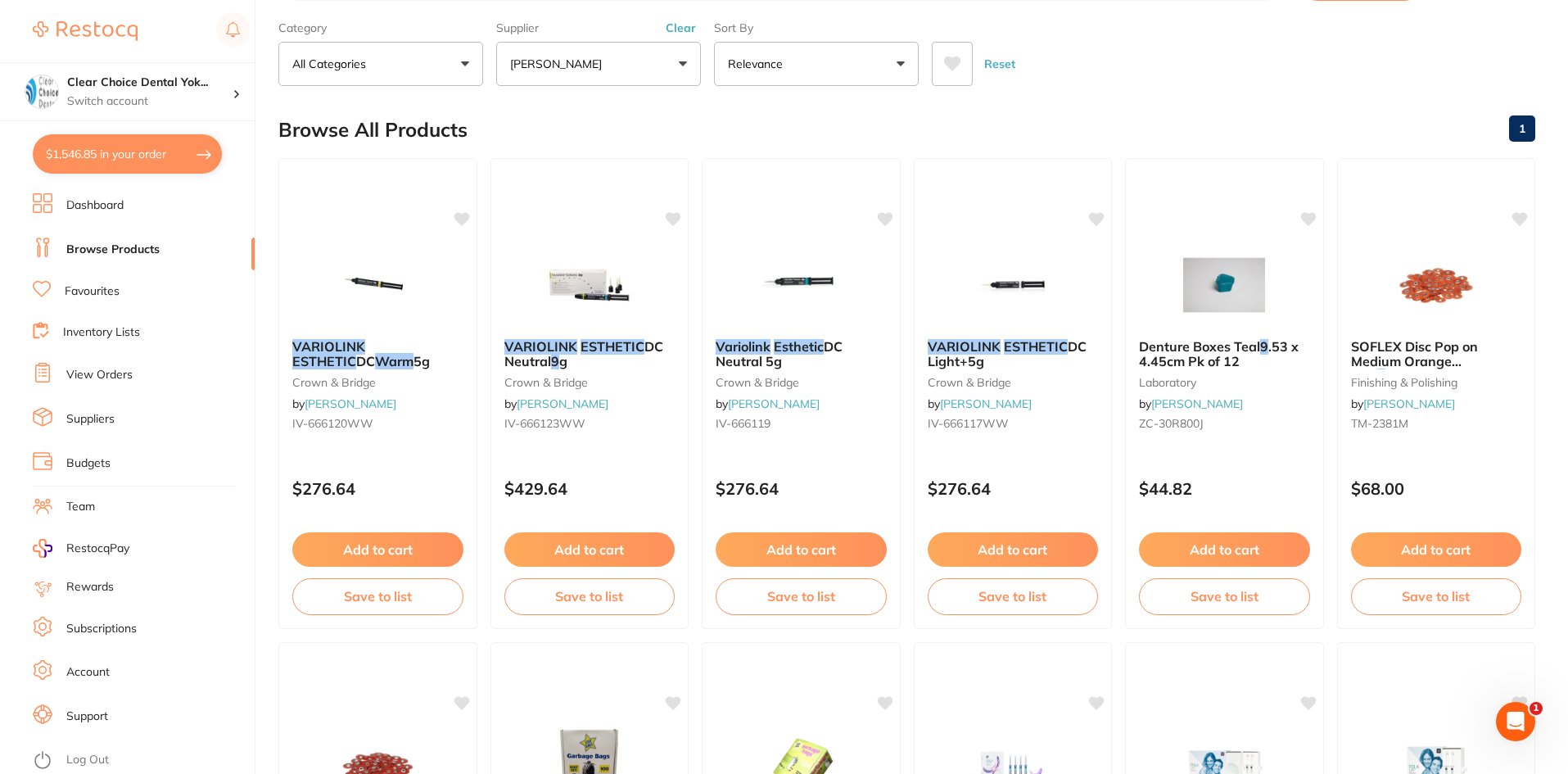
scroll to position [0, 0]
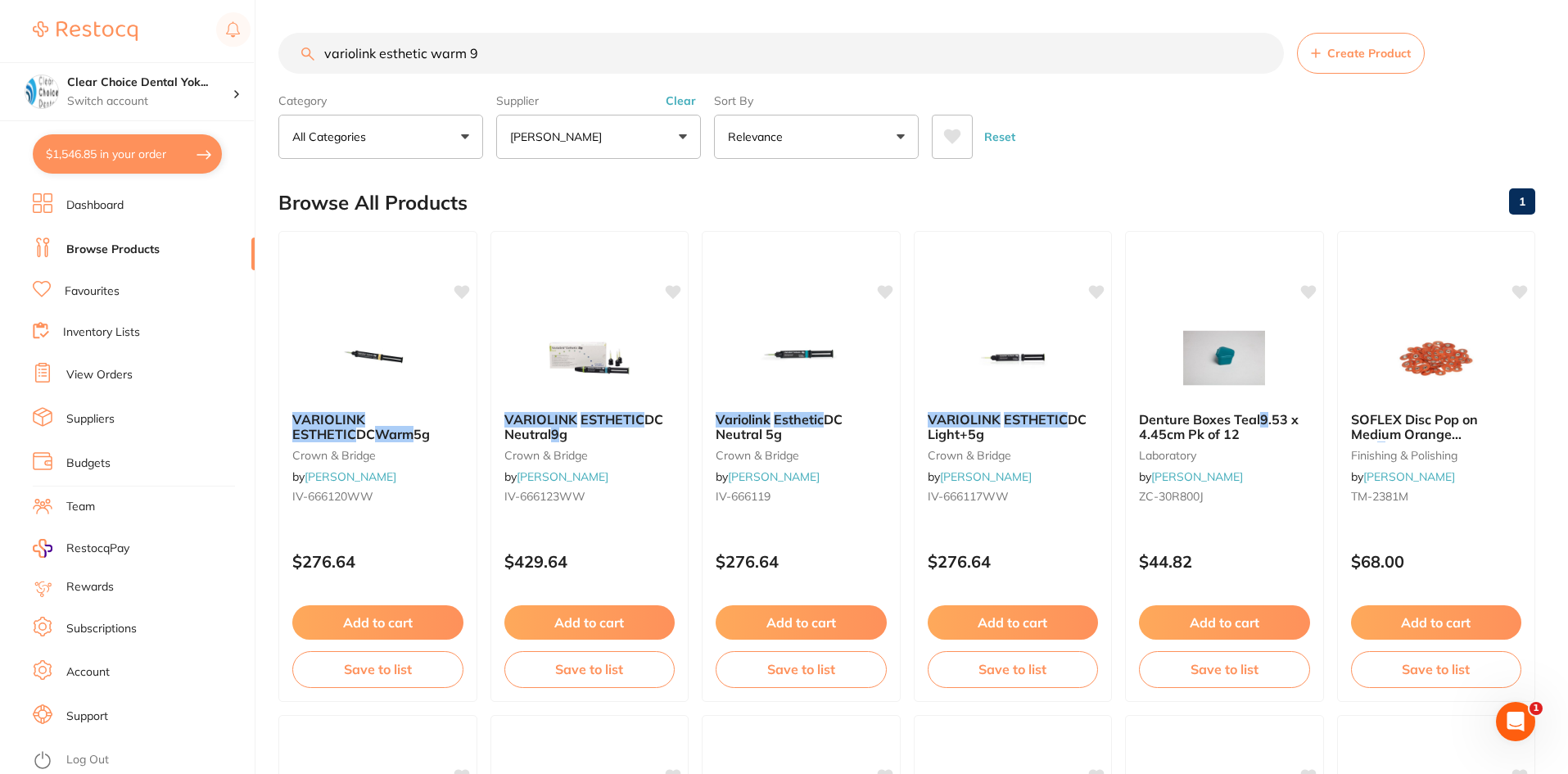
type input "variolink esthetic warm 9"
click at [682, 133] on button "[PERSON_NAME]" at bounding box center [598, 136] width 205 height 44
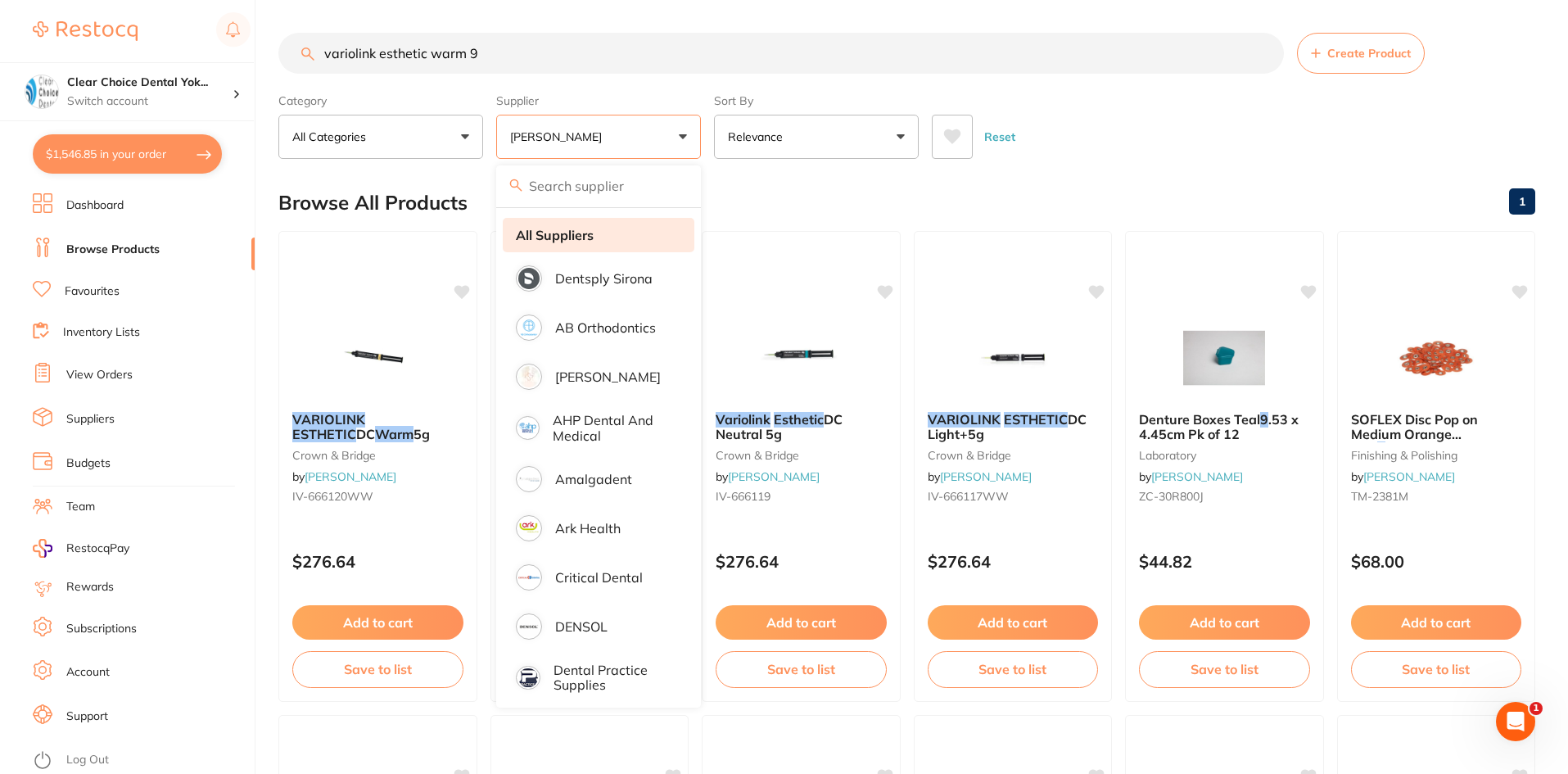
click at [637, 238] on li "All Suppliers" at bounding box center [599, 235] width 192 height 34
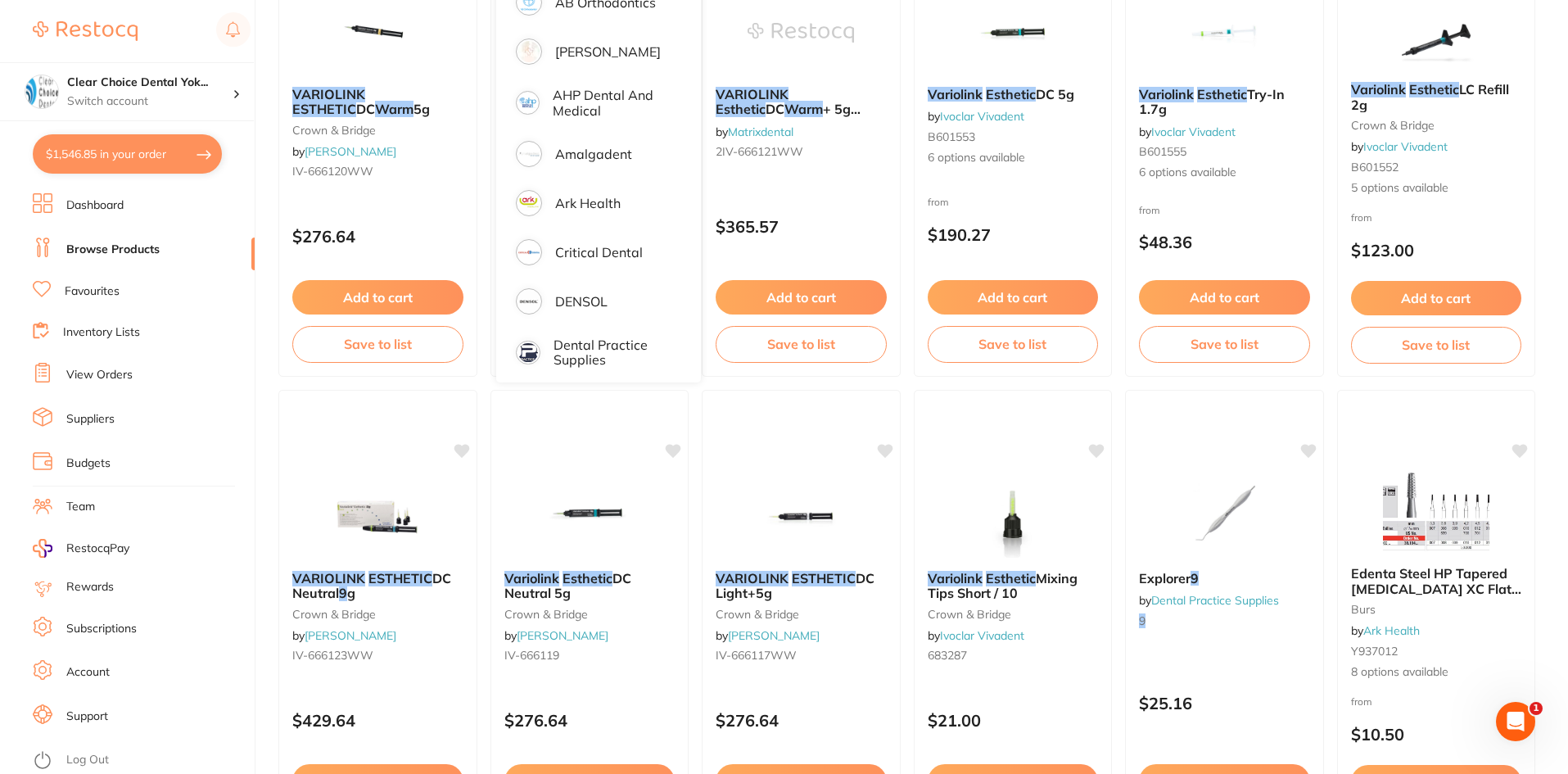
scroll to position [246, 0]
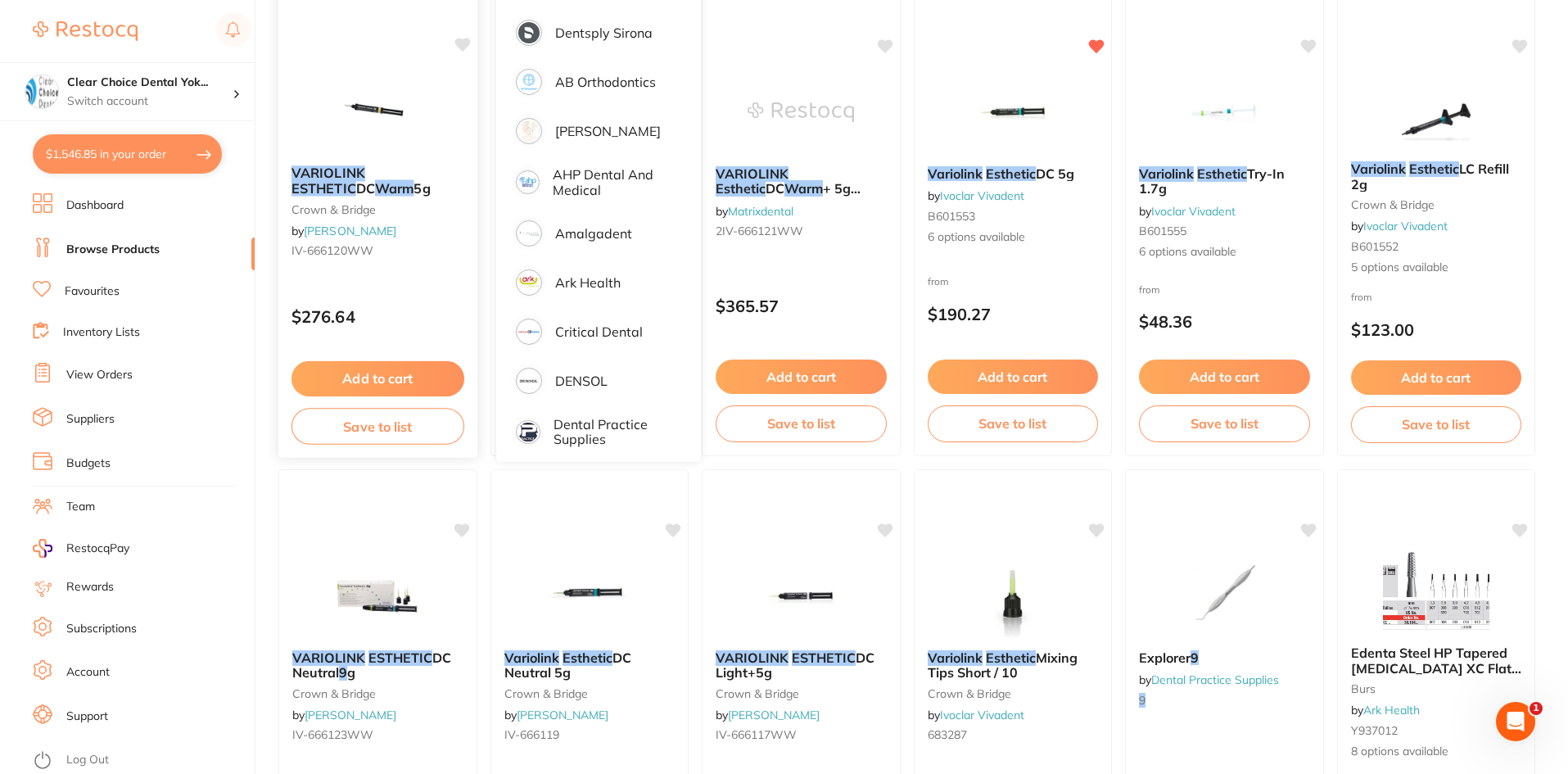
click at [358, 378] on button "Add to cart" at bounding box center [378, 379] width 173 height 35
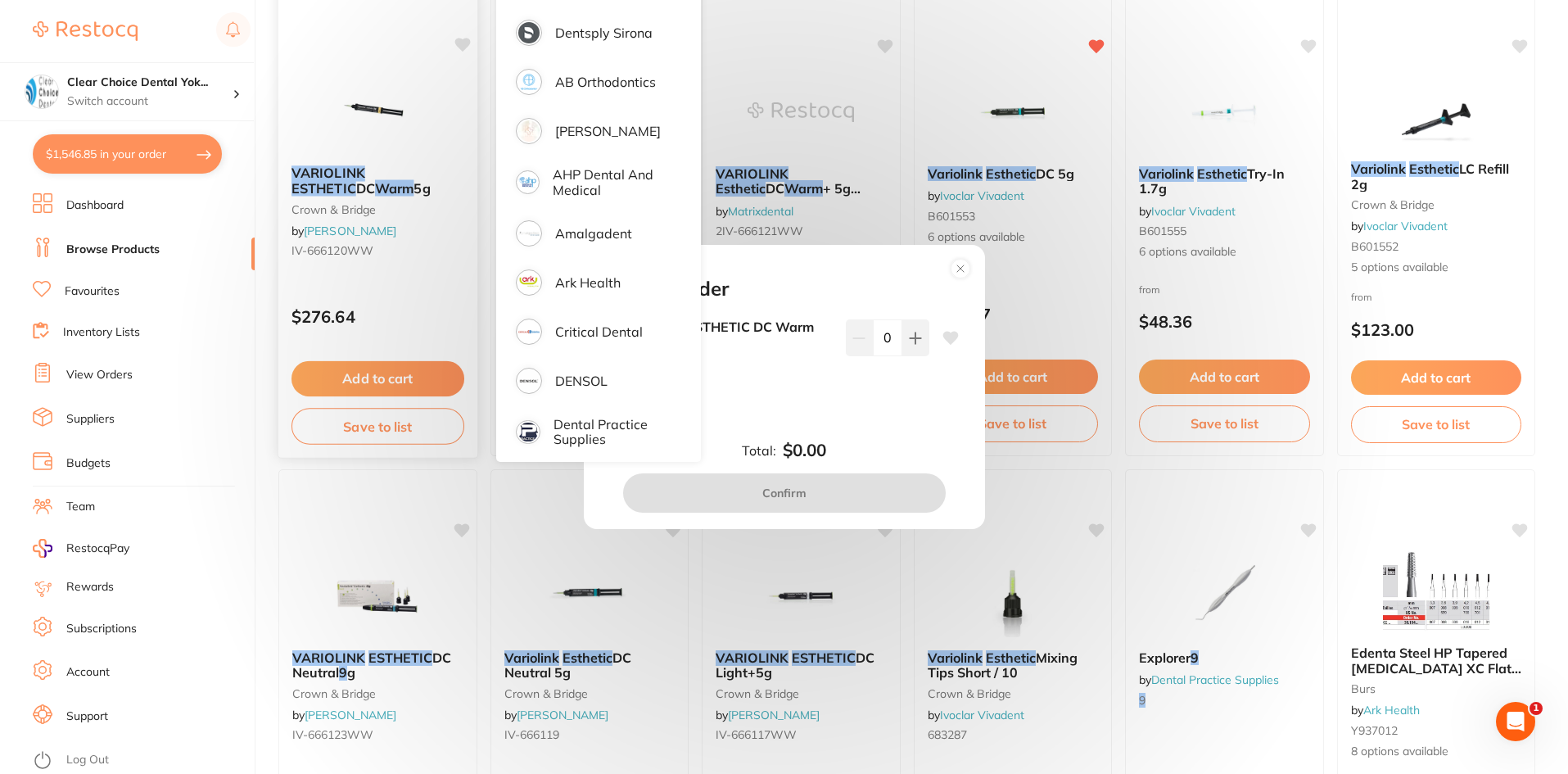
scroll to position [0, 0]
click at [208, 413] on div "Add to order VARIOLINK ESTHETIC DC Warm 5g IV-666120WW $276.64 0 Total: $0.00 C…" at bounding box center [784, 387] width 1568 height 774
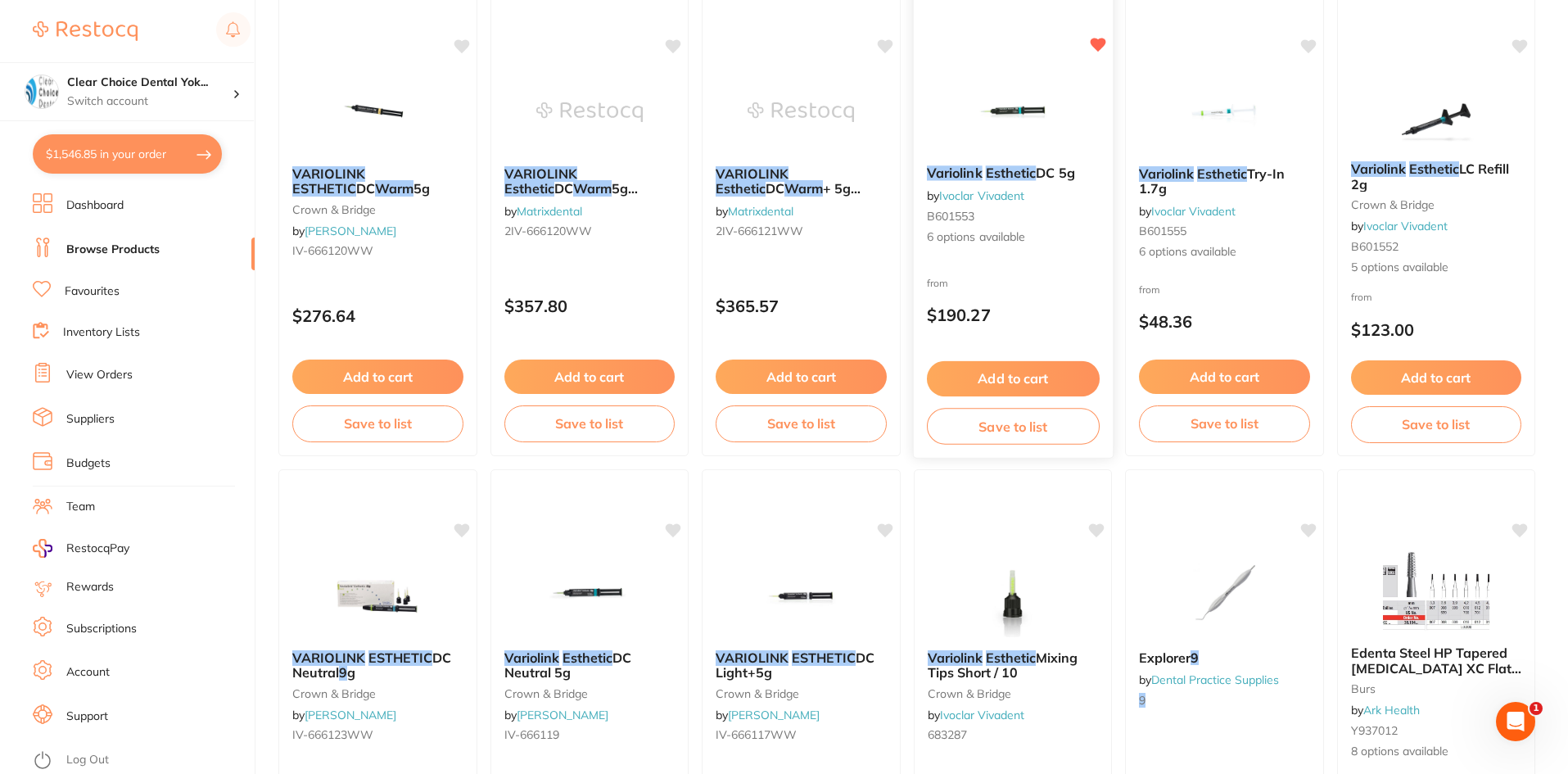
click at [999, 371] on button "Add to cart" at bounding box center [1012, 379] width 173 height 35
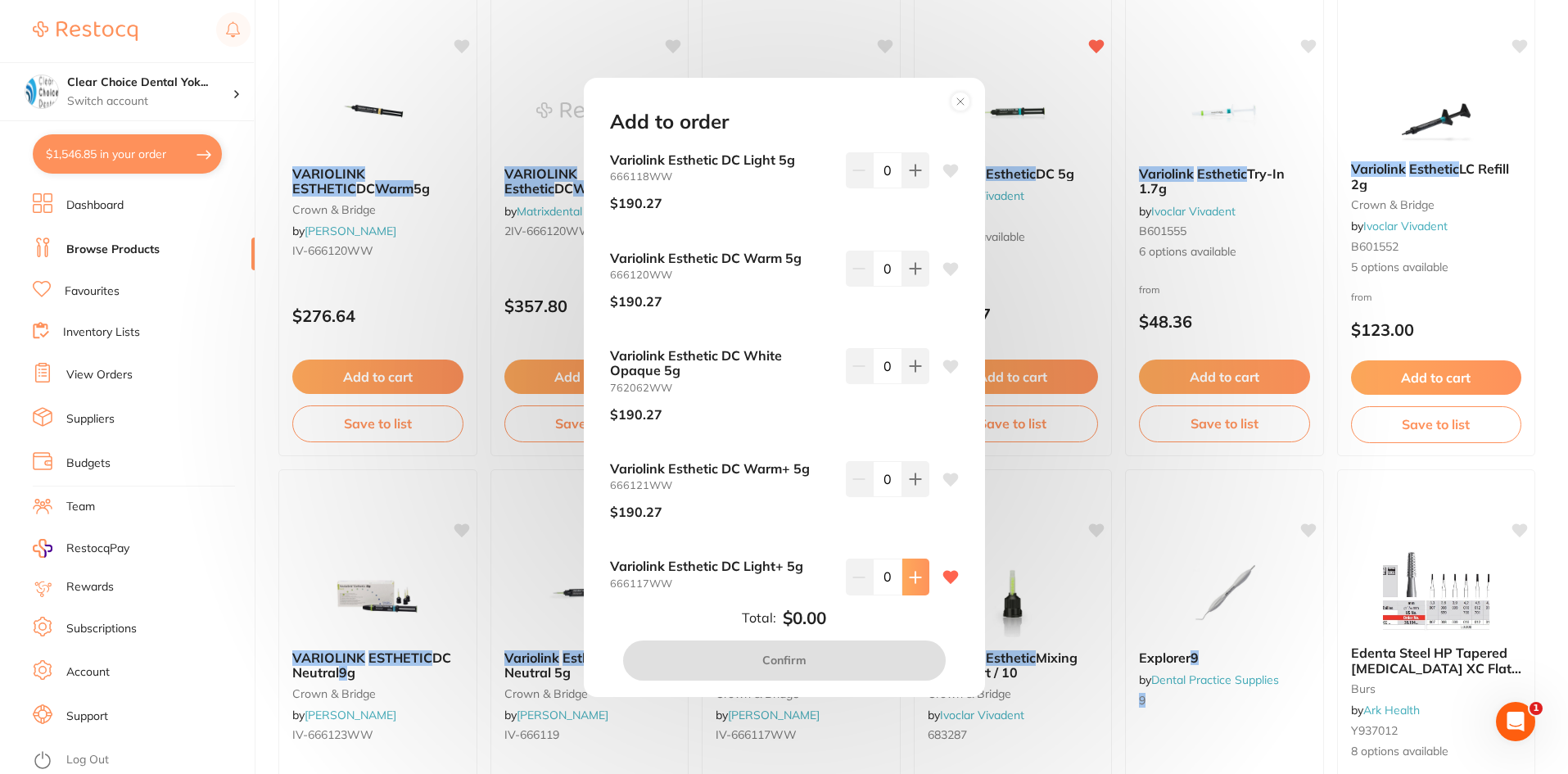
click at [909, 574] on icon at bounding box center [915, 576] width 13 height 13
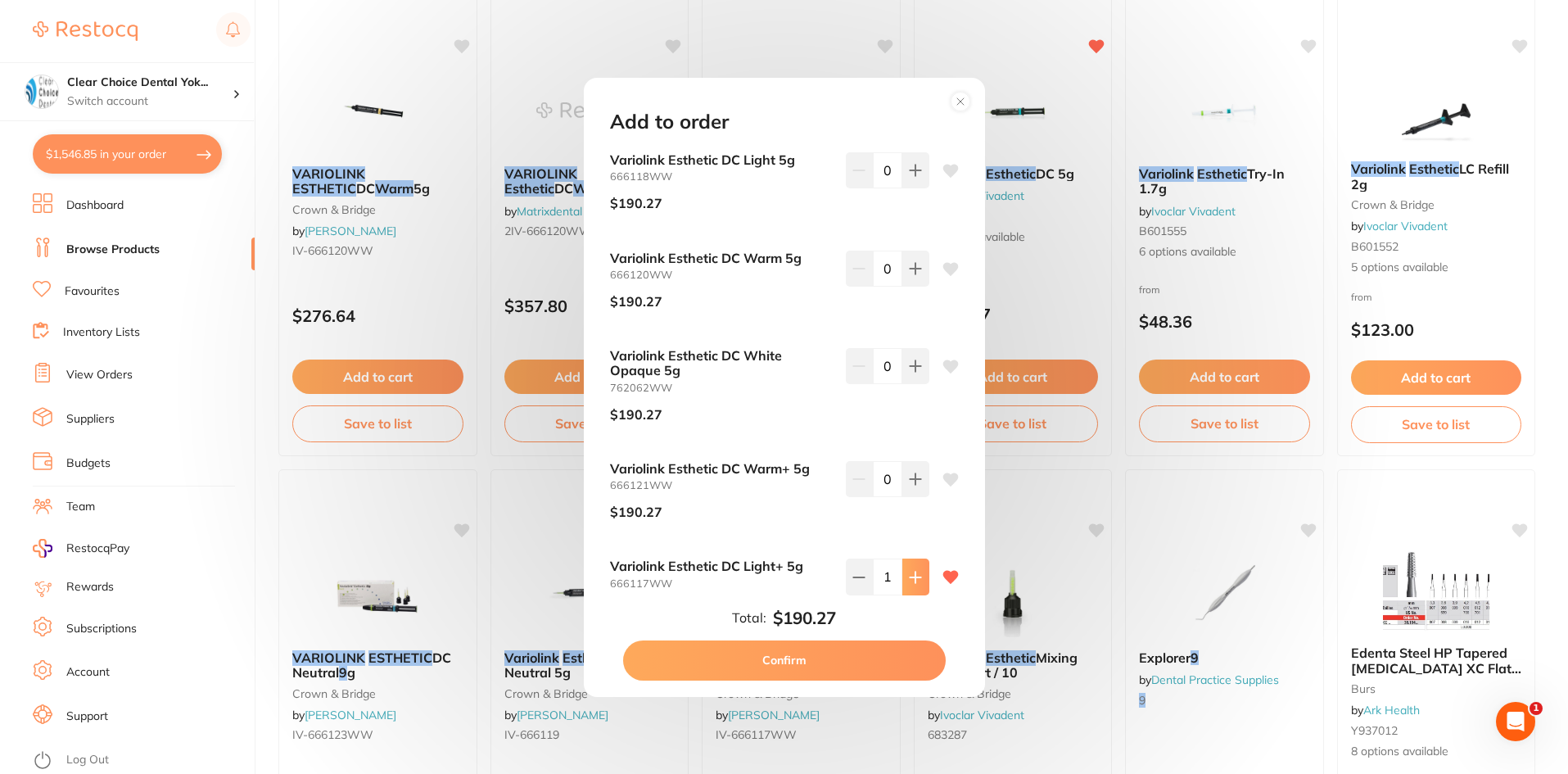
click at [909, 574] on icon at bounding box center [915, 576] width 13 height 13
type input "2"
click at [913, 266] on icon at bounding box center [915, 268] width 13 height 13
type input "2"
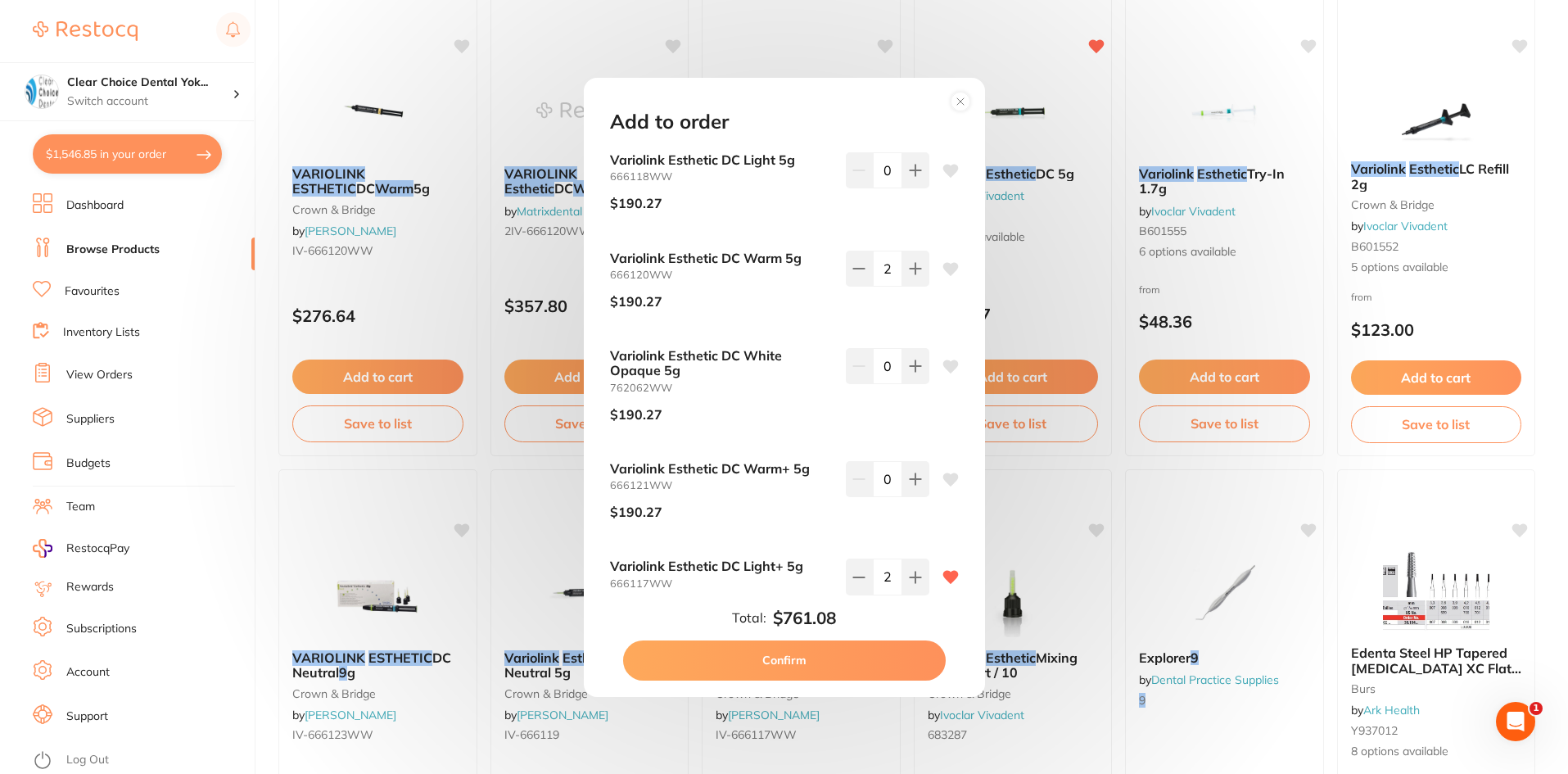
click at [780, 657] on button "Confirm" at bounding box center [785, 660] width 323 height 39
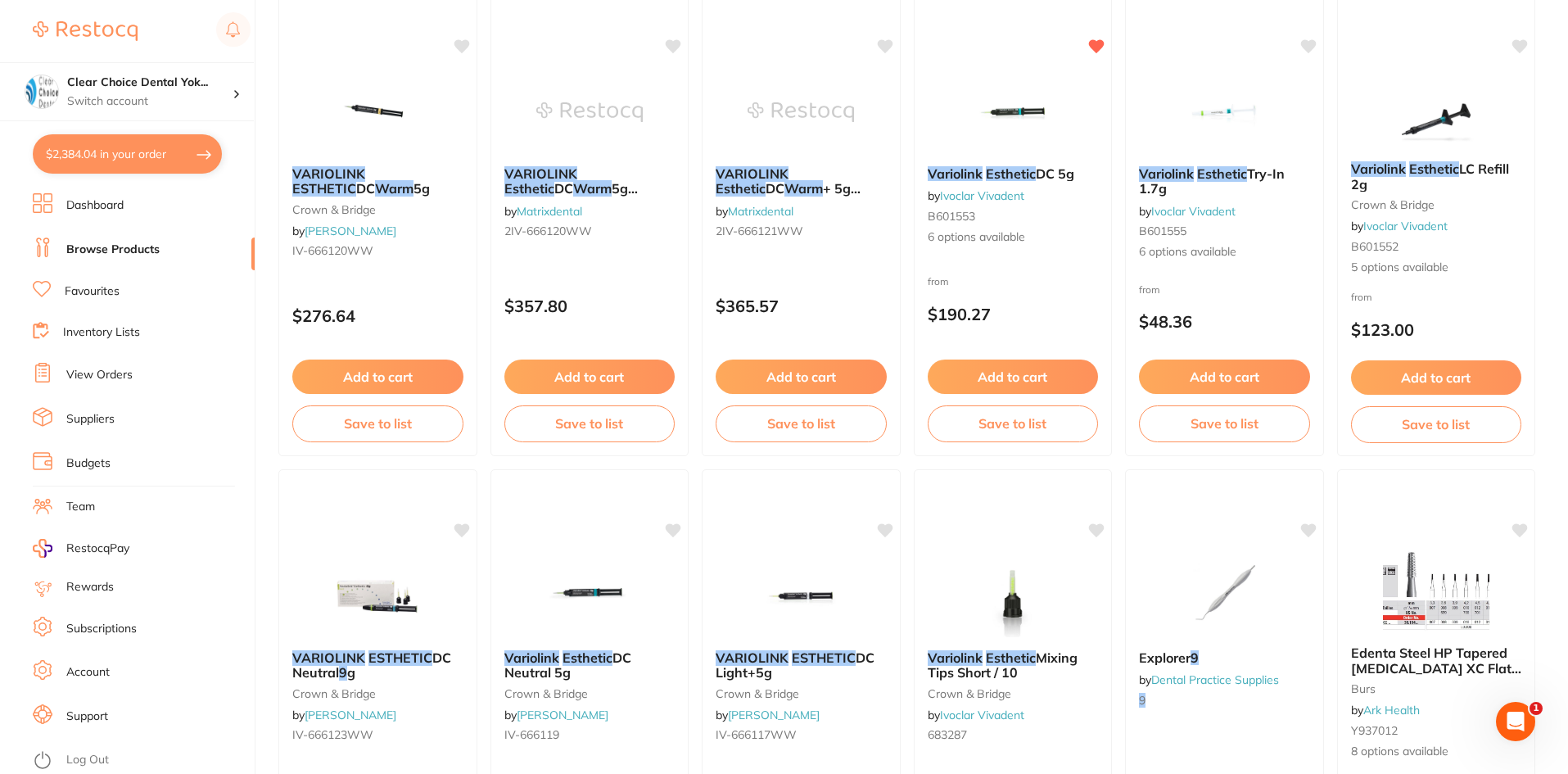
click at [128, 160] on button "$2,384.04 in your order" at bounding box center [126, 154] width 189 height 39
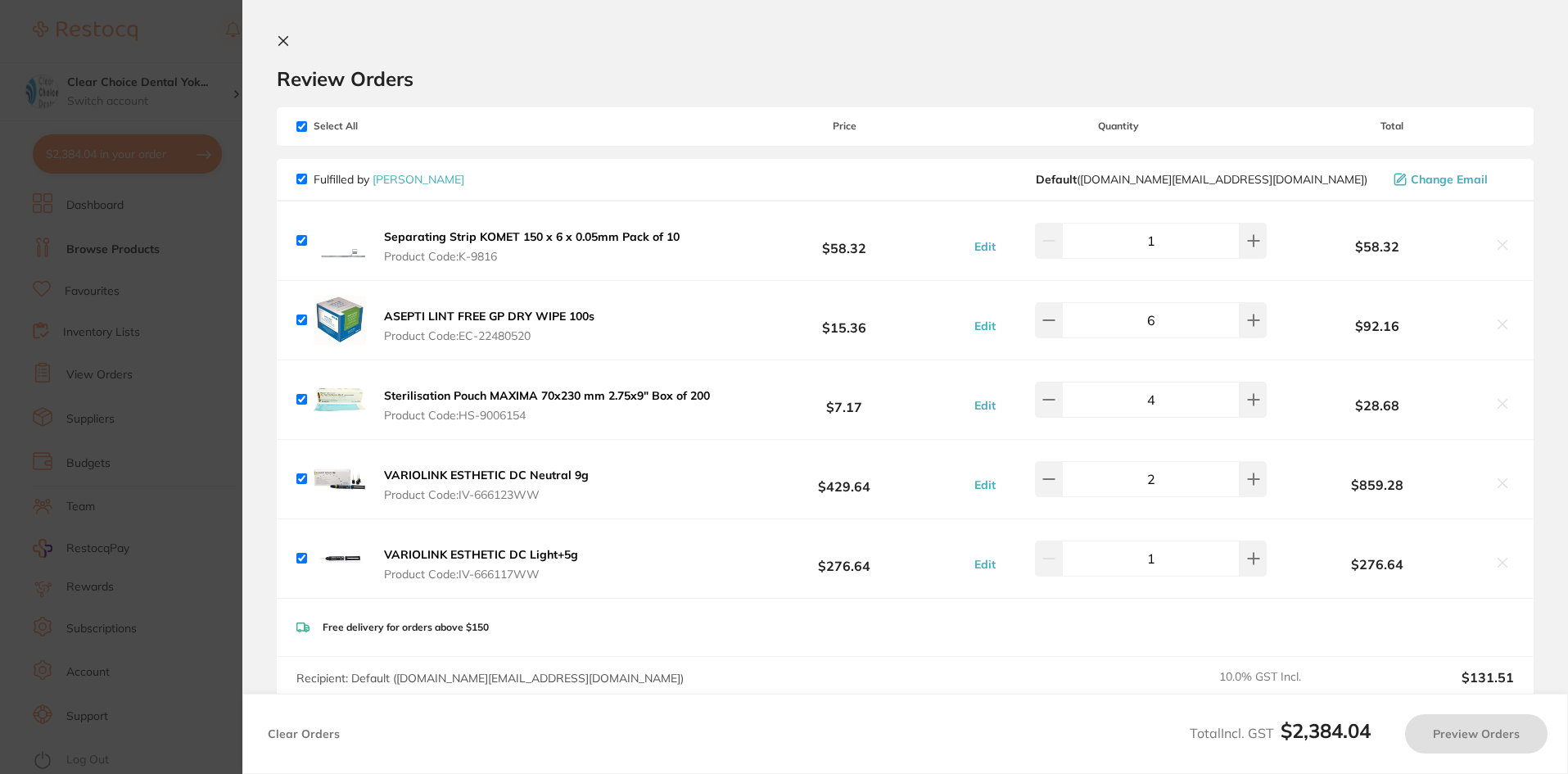
checkbox input "true"
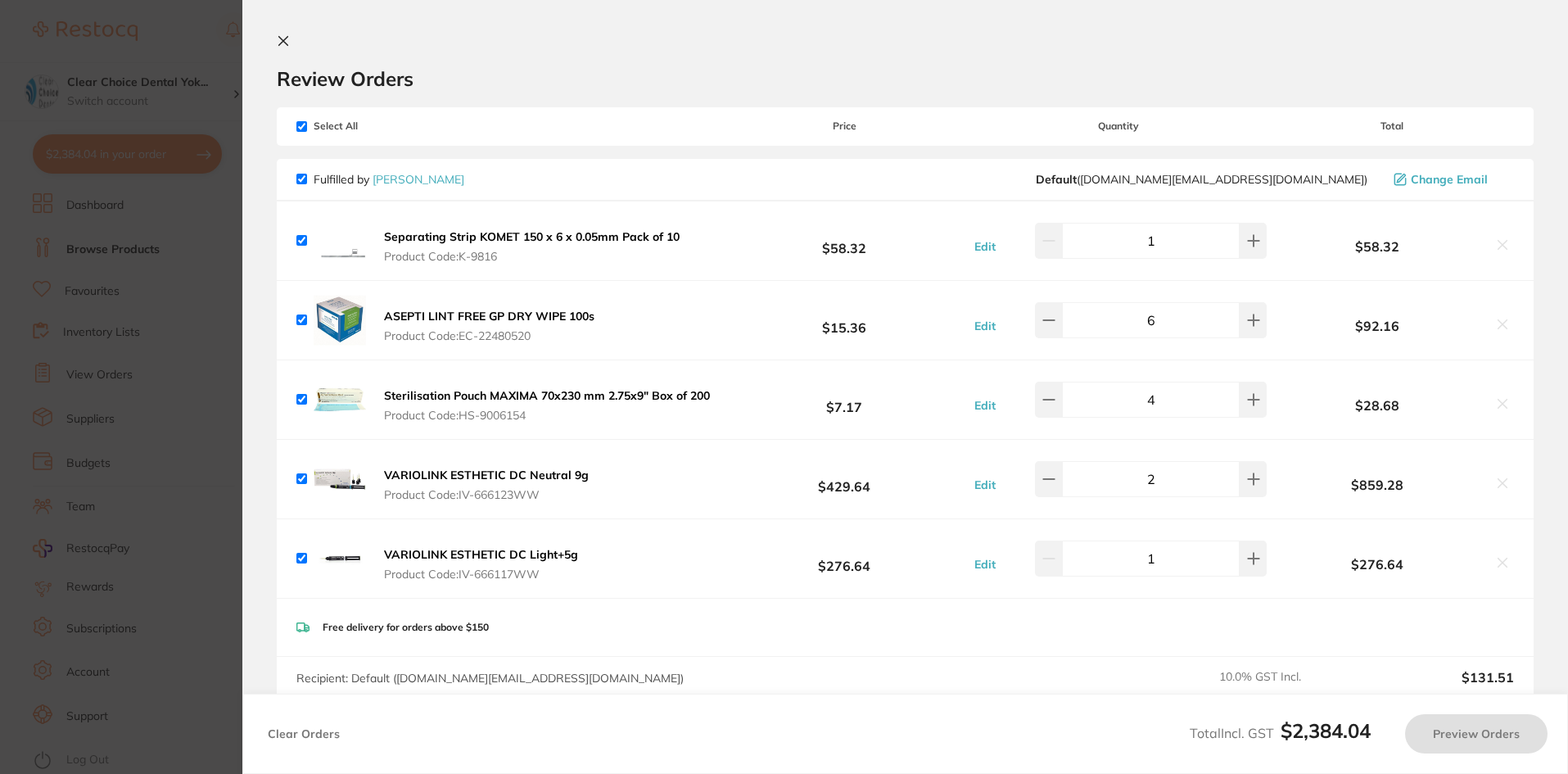
checkbox input "true"
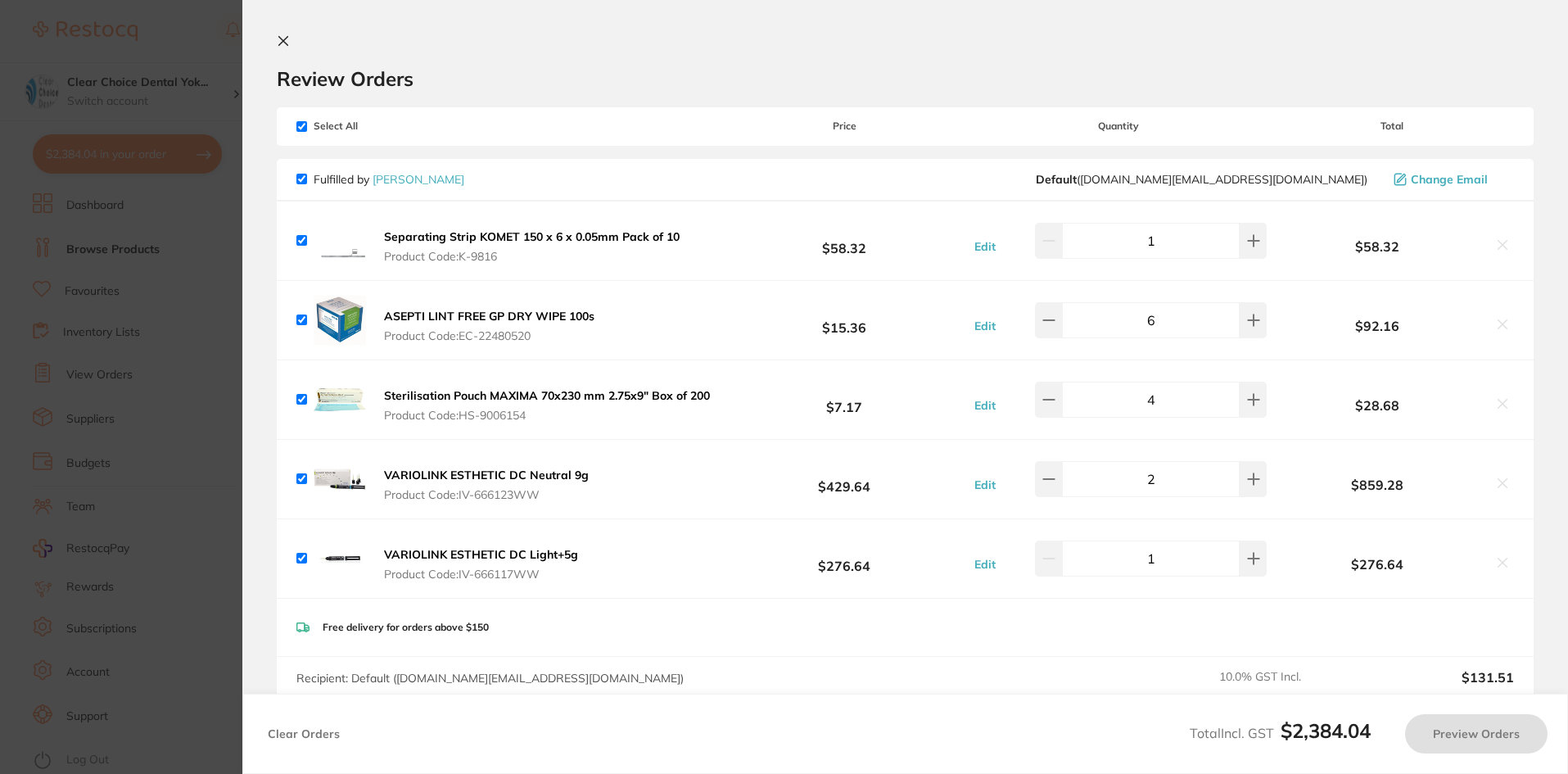
checkbox input "true"
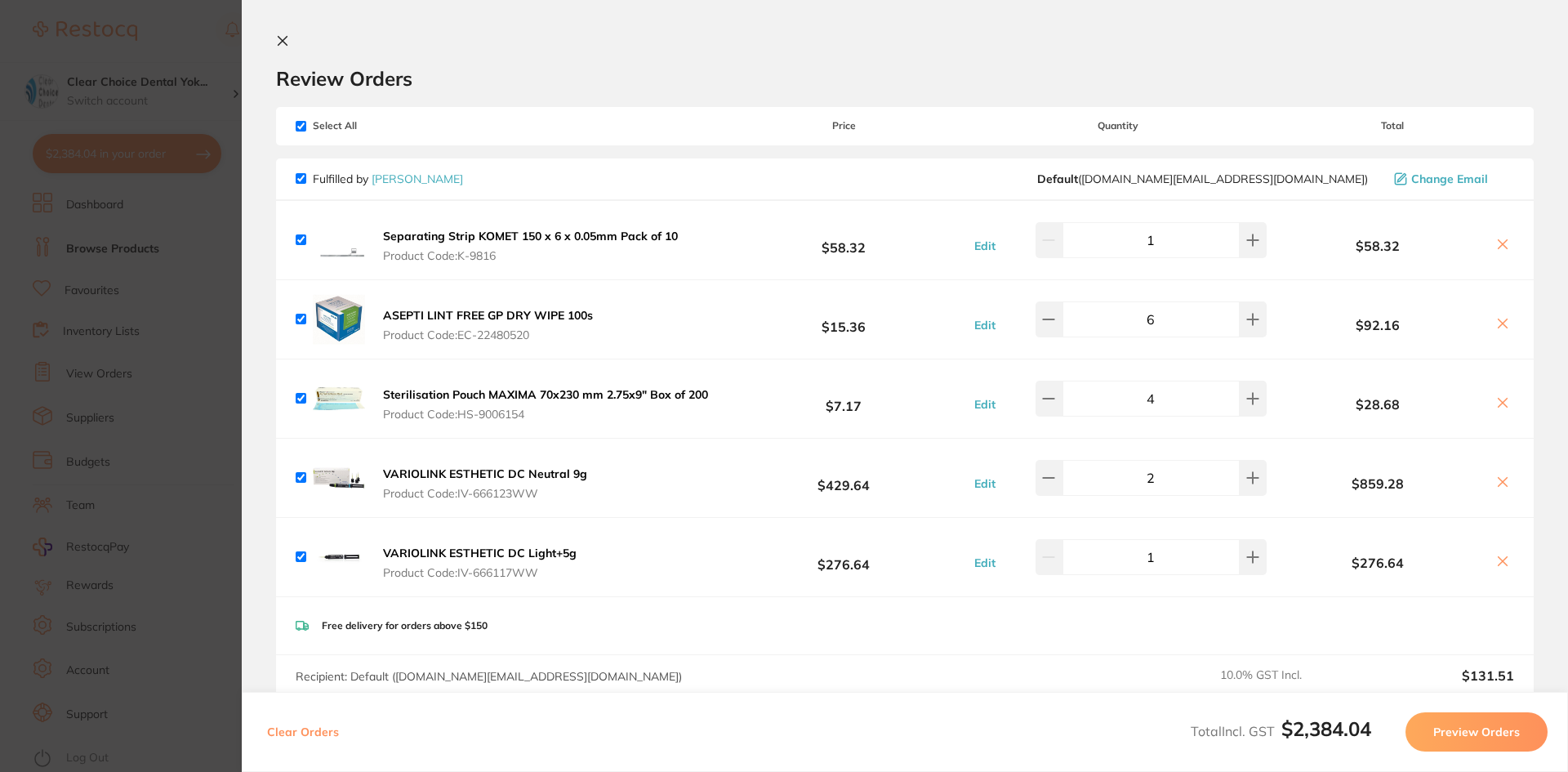
click at [200, 201] on section "Update RRP Set your pre negotiated price for this item. Item Agreed RRP (excl. …" at bounding box center [784, 386] width 1568 height 772
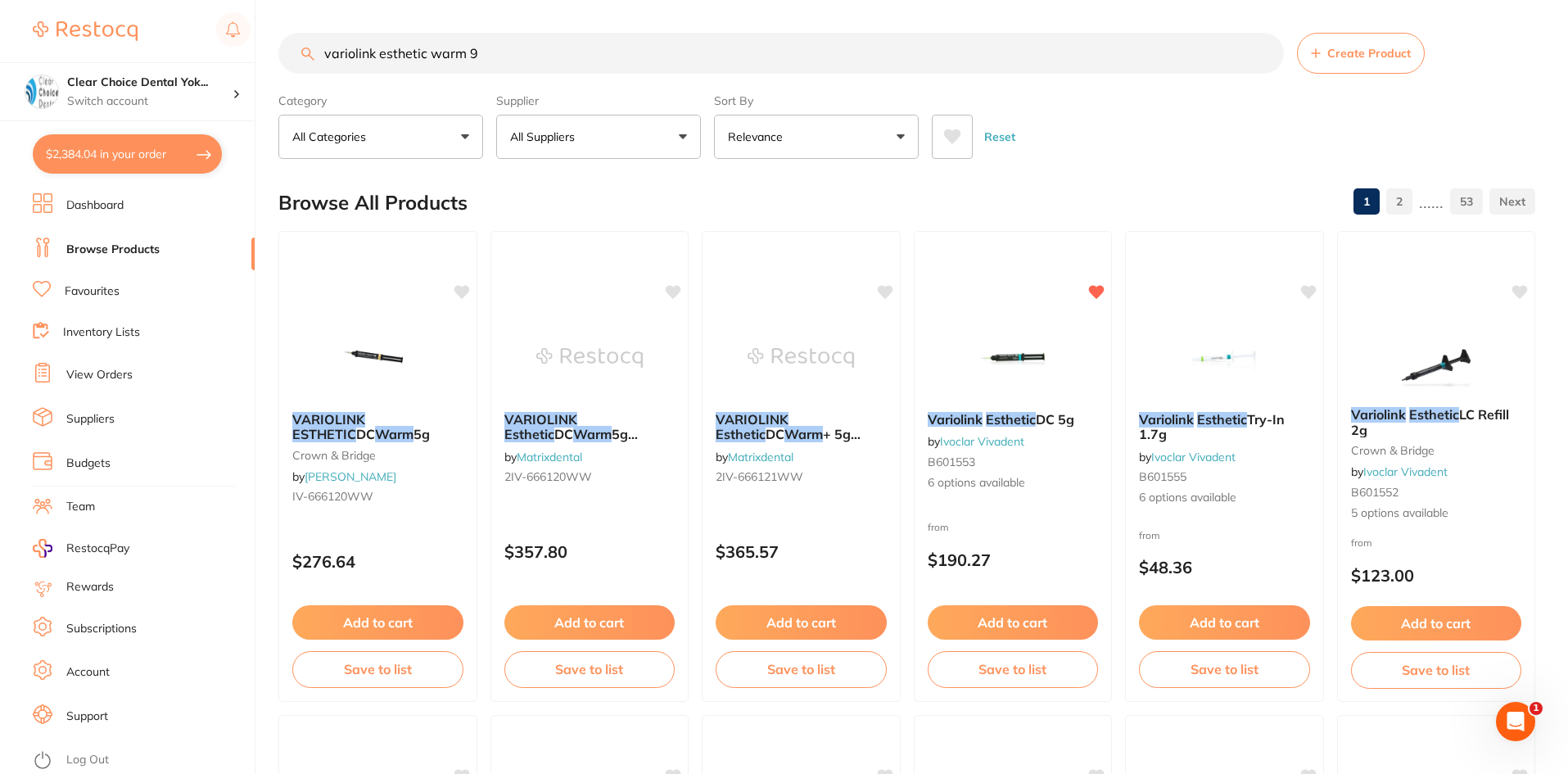
click at [548, 65] on input "variolink esthetic warm 9" at bounding box center [780, 53] width 1005 height 41
type input "v"
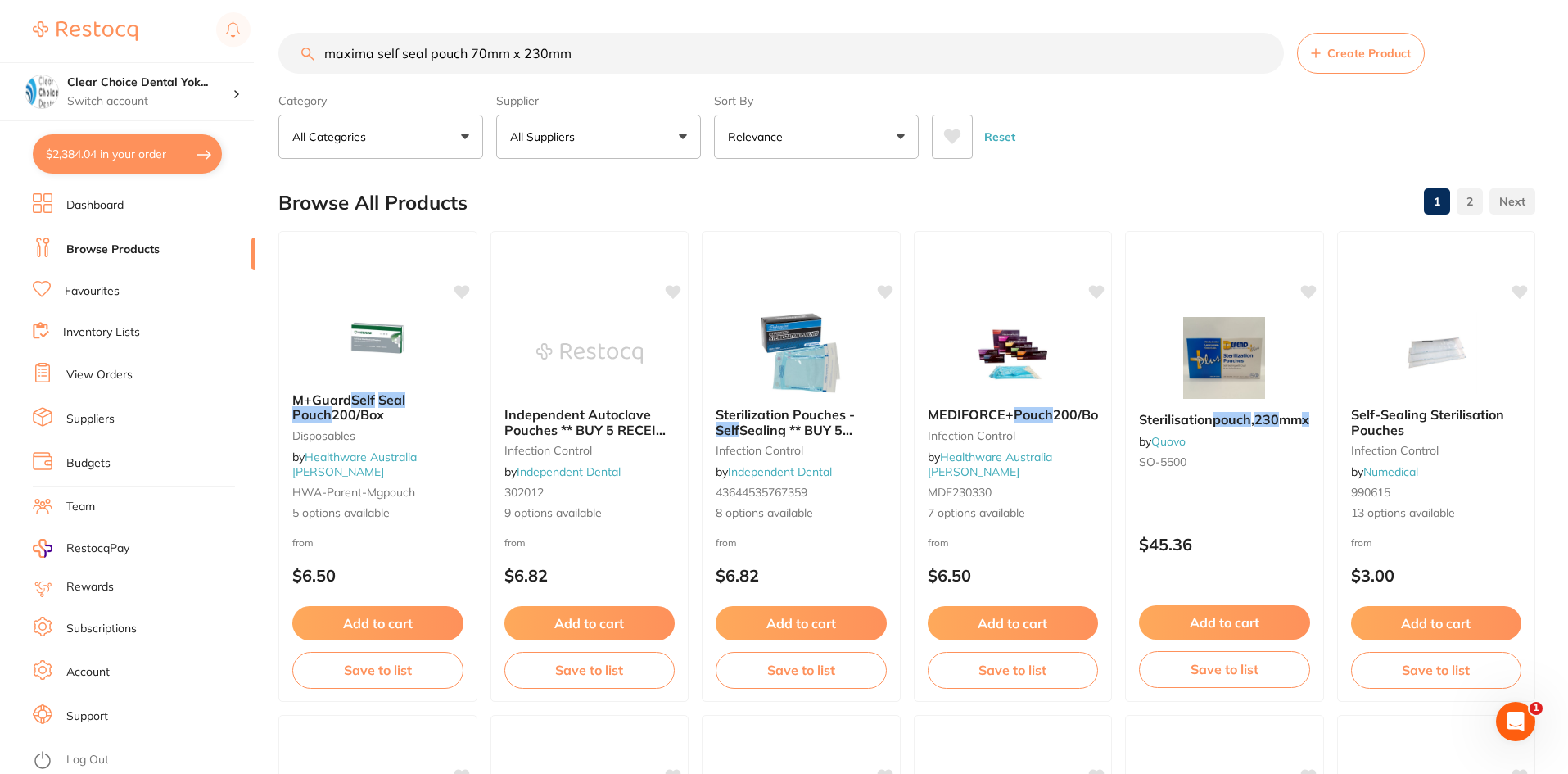
type input "maxima self seal pouch 70mm x 230mm"
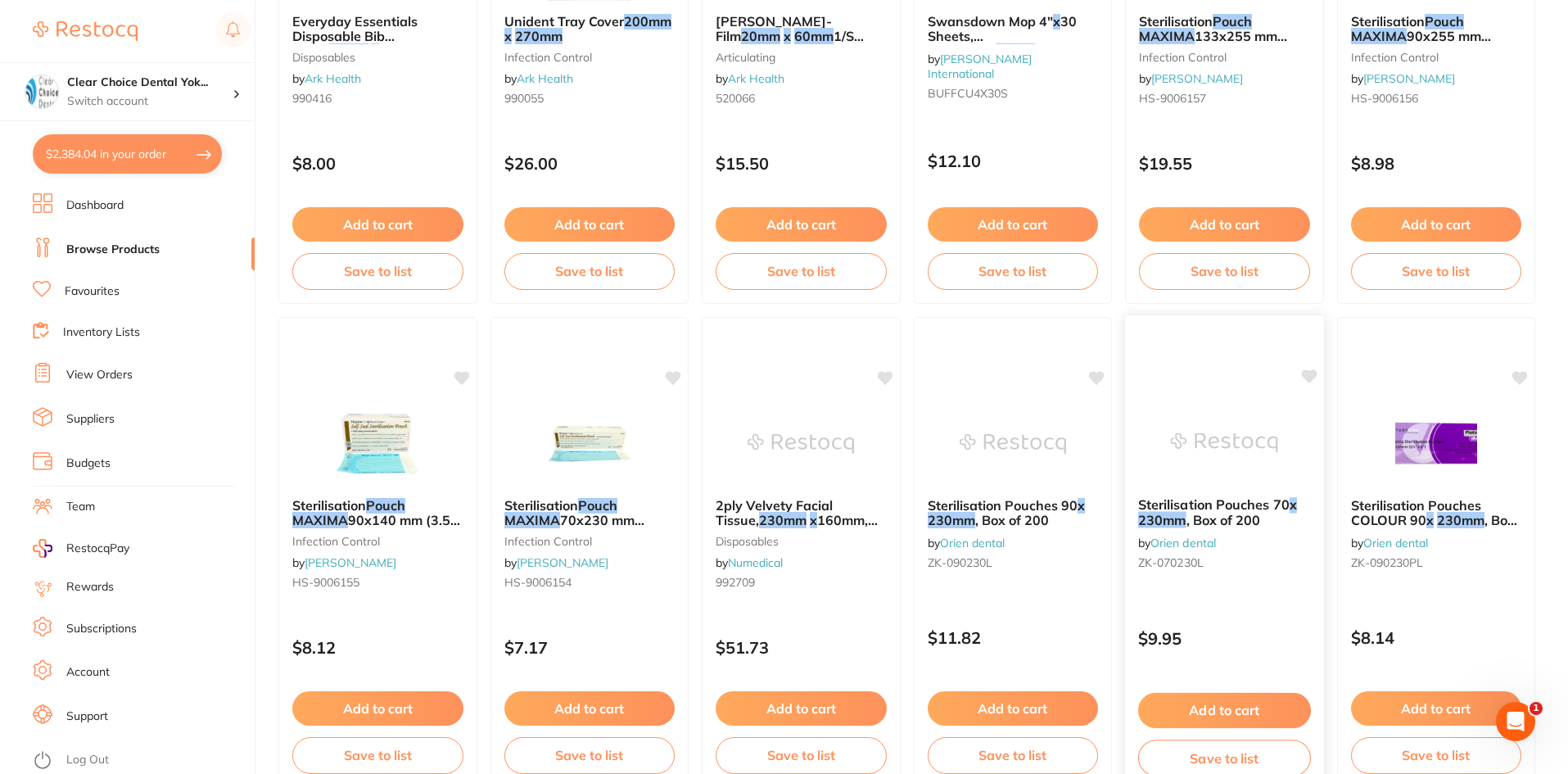
scroll to position [2865, 0]
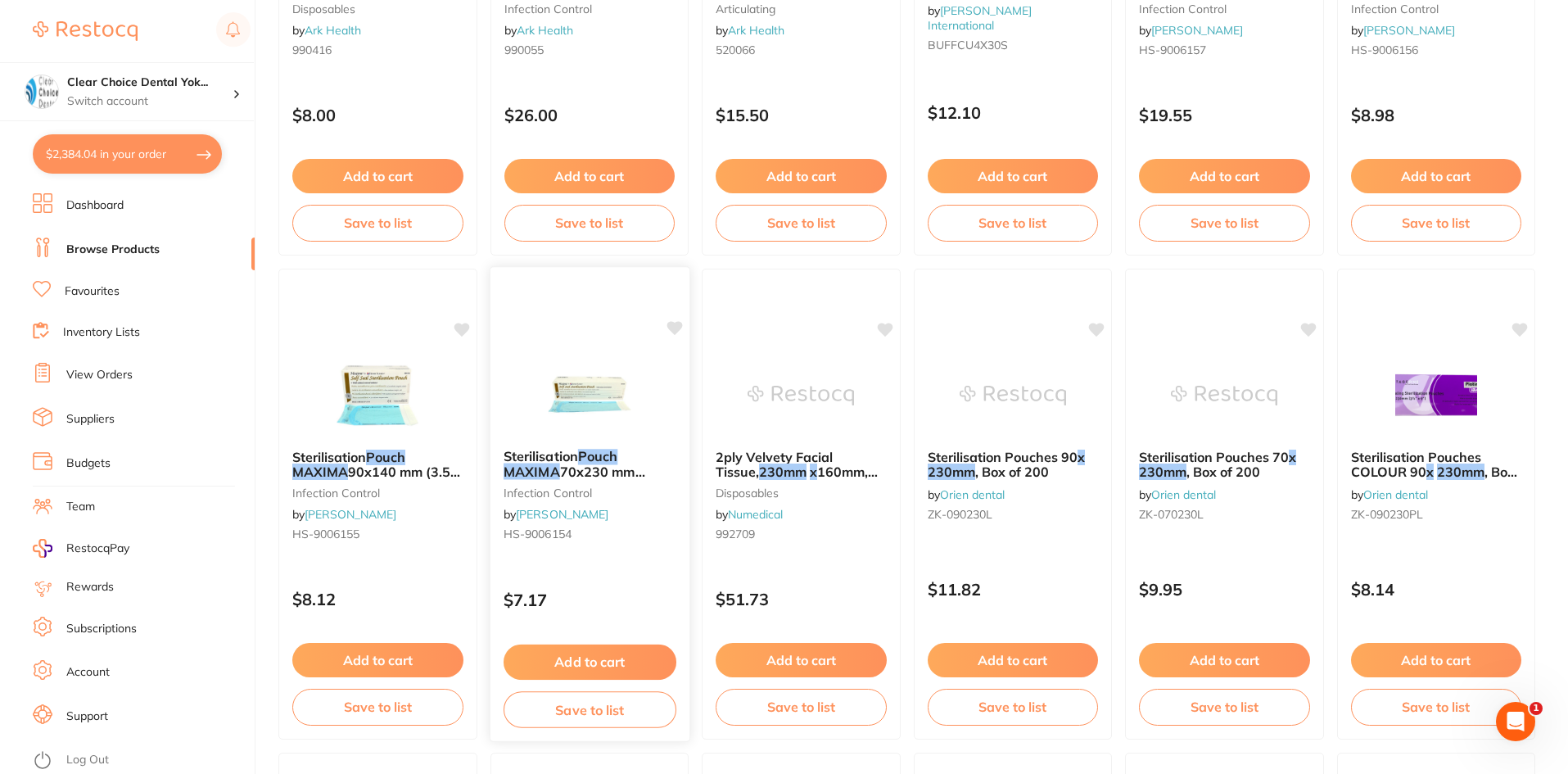
click at [592, 518] on link "[PERSON_NAME]" at bounding box center [562, 514] width 93 height 15
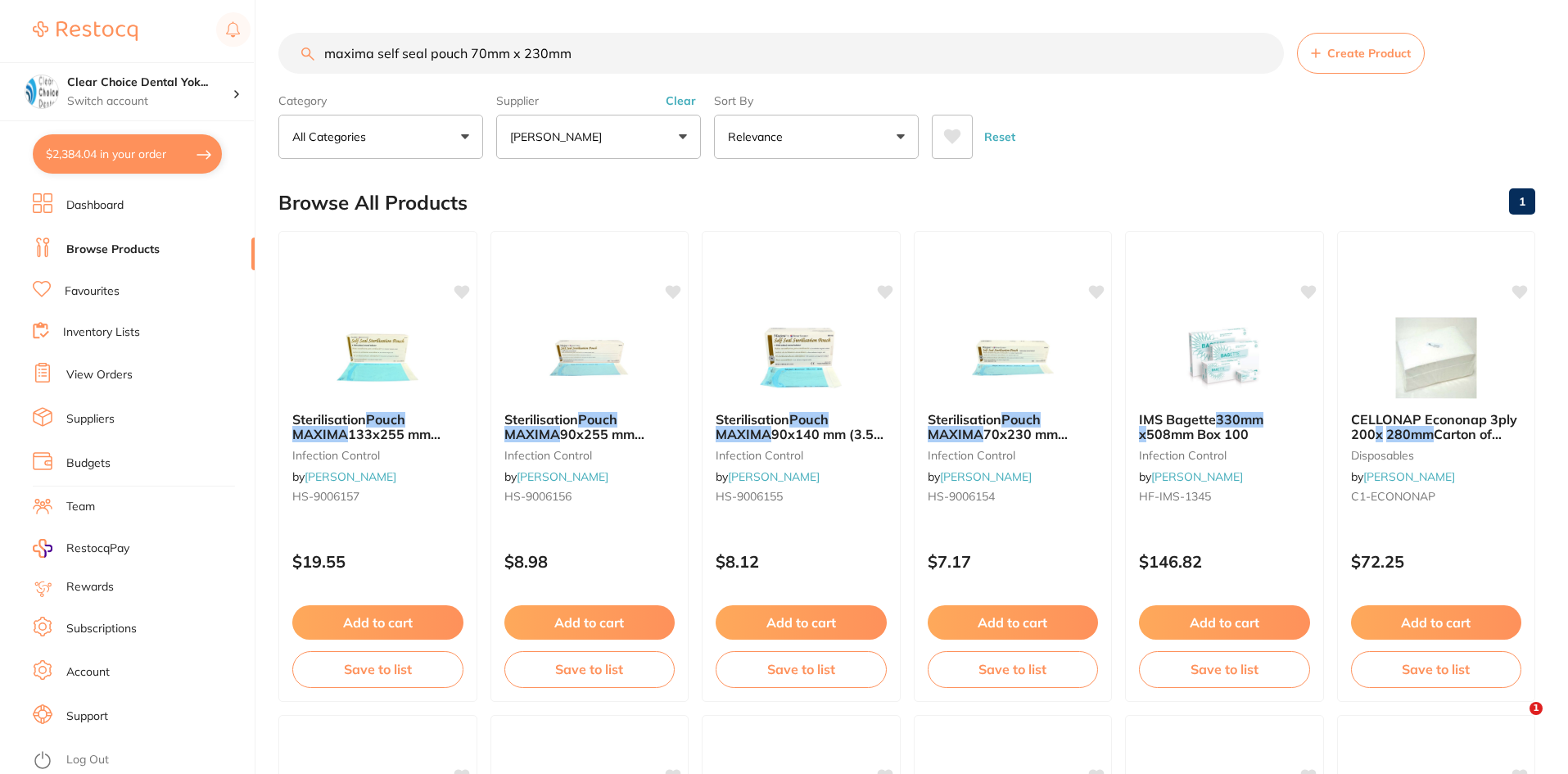
click at [167, 152] on button "$2,384.04 in your order" at bounding box center [126, 154] width 189 height 39
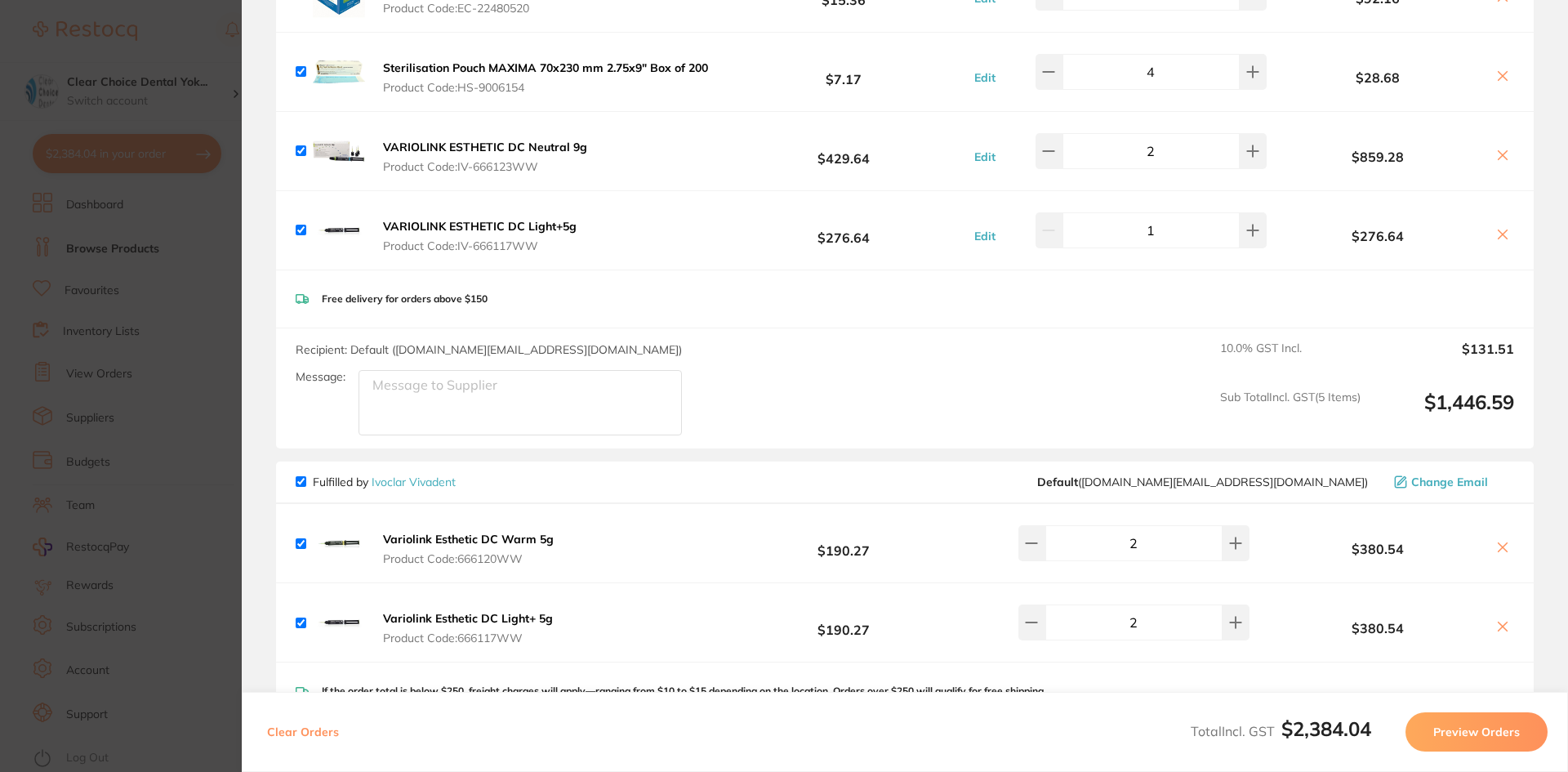
scroll to position [245, 0]
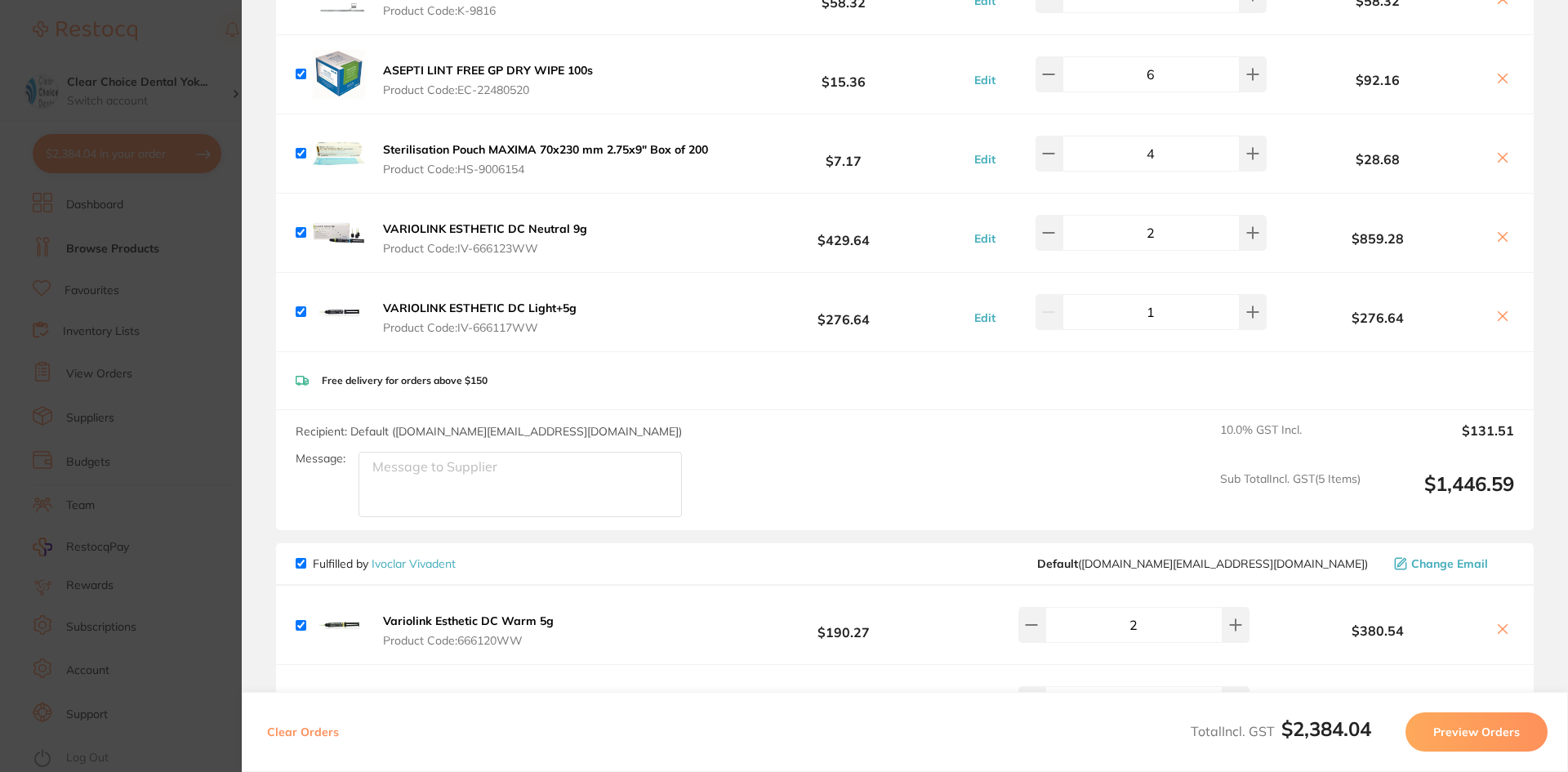
click at [1497, 313] on icon at bounding box center [1503, 315] width 13 height 13
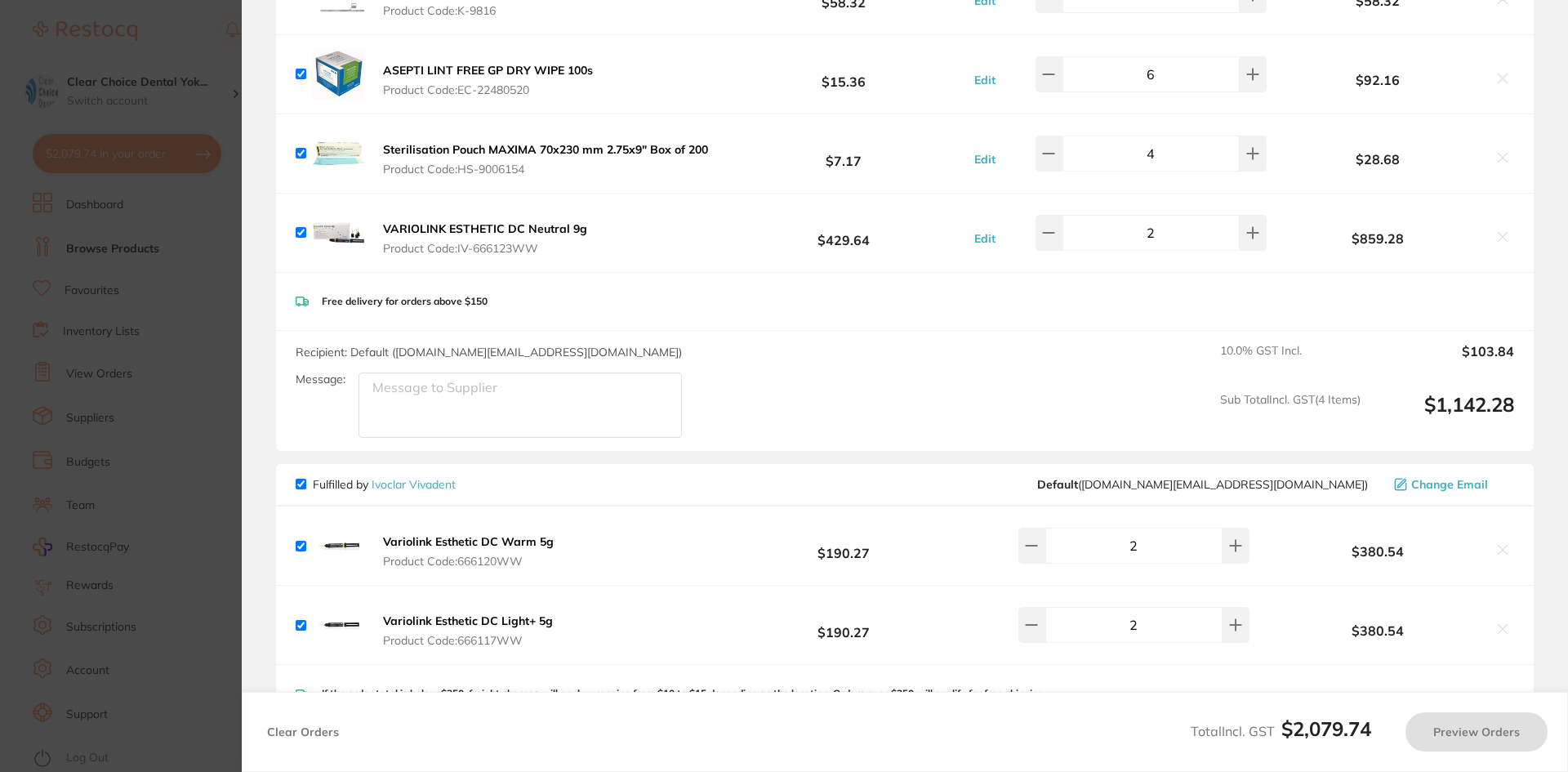
checkbox input "true"
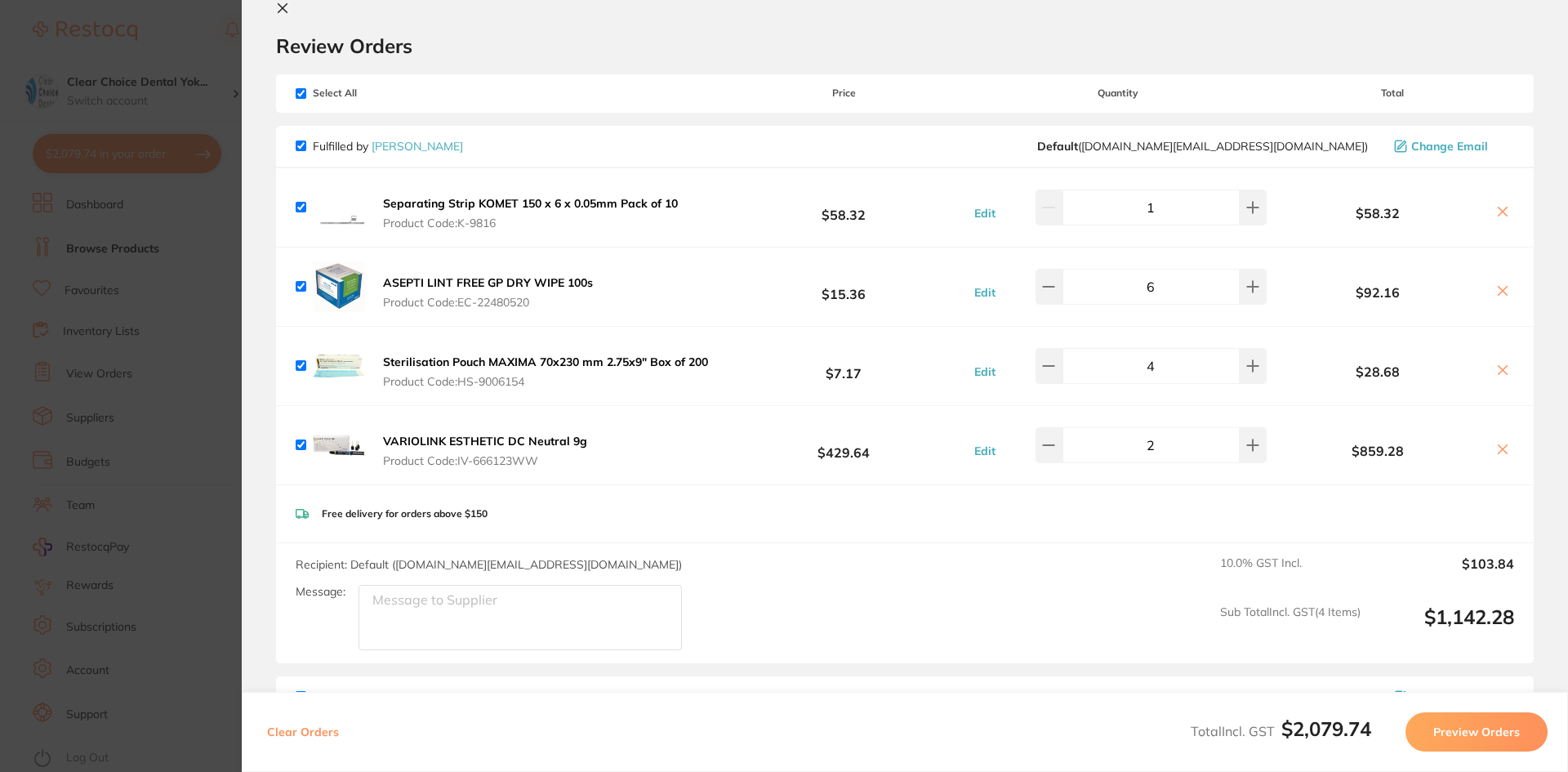
scroll to position [0, 0]
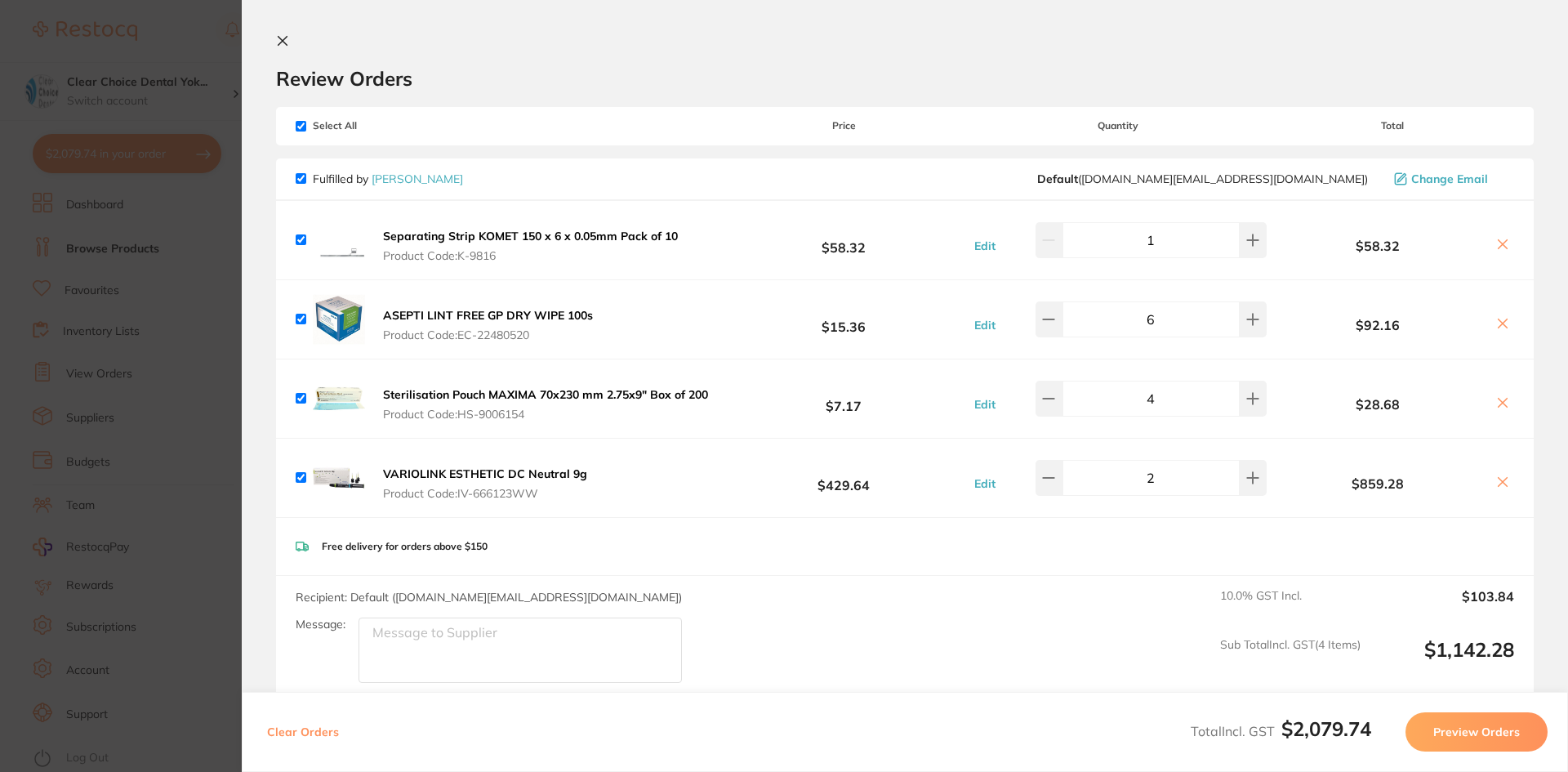
click at [212, 218] on section "Update RRP Set your pre negotiated price for this item. Item Agreed RRP (excl. …" at bounding box center [784, 386] width 1568 height 772
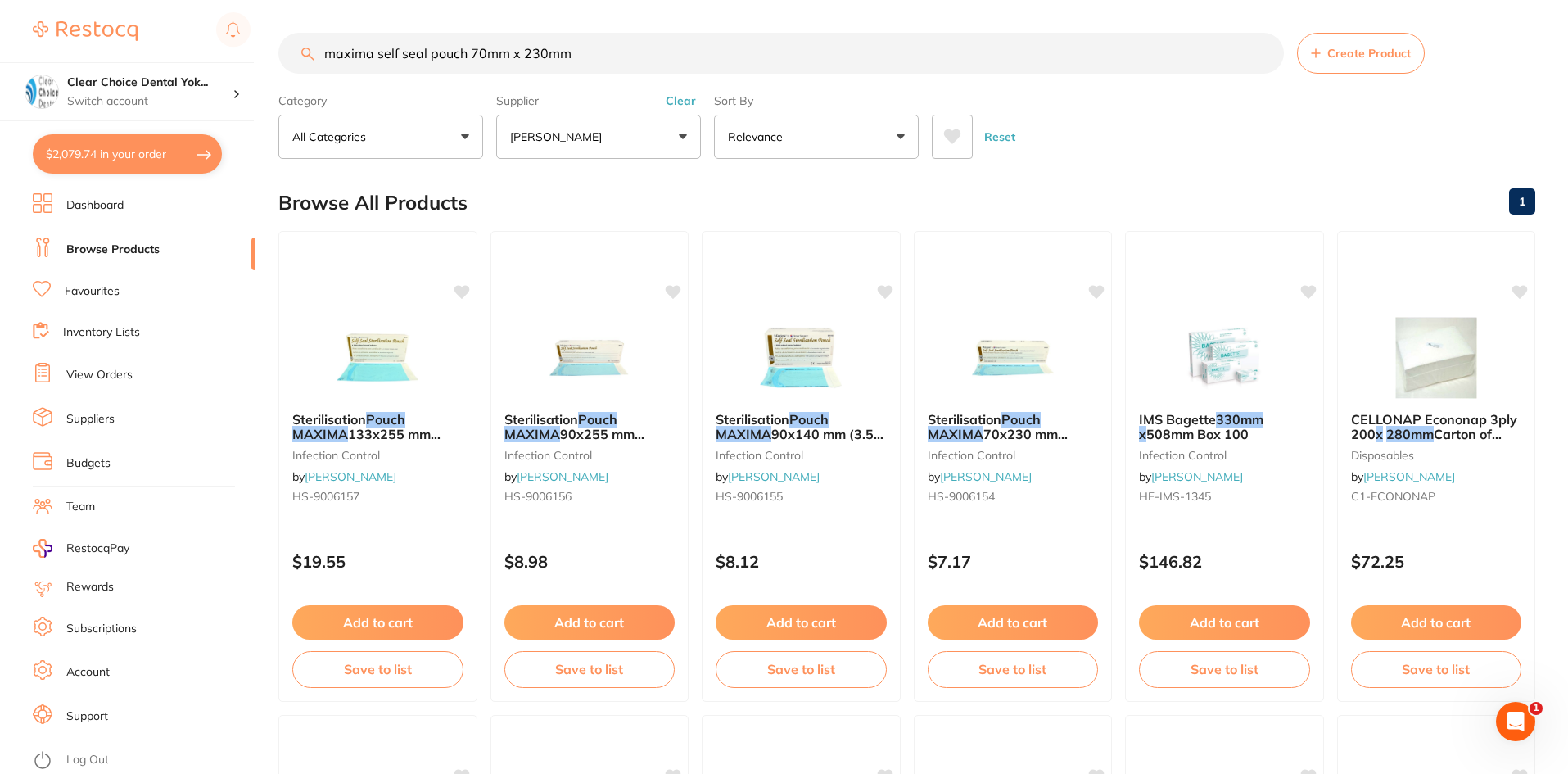
click at [609, 53] on input "maxima self seal pouch 70mm x 230mm" at bounding box center [780, 53] width 1005 height 41
type input "m"
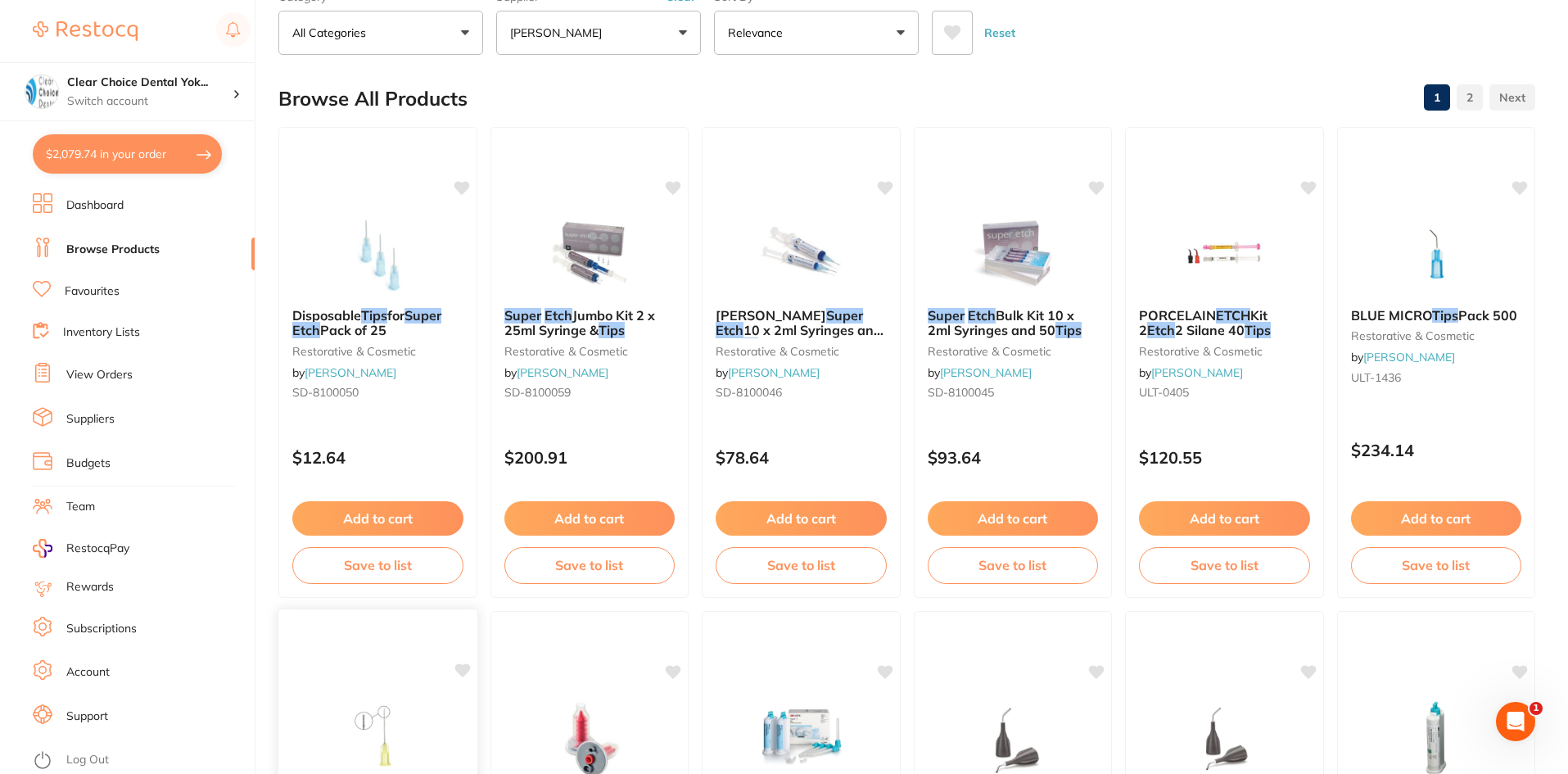
scroll to position [82, 0]
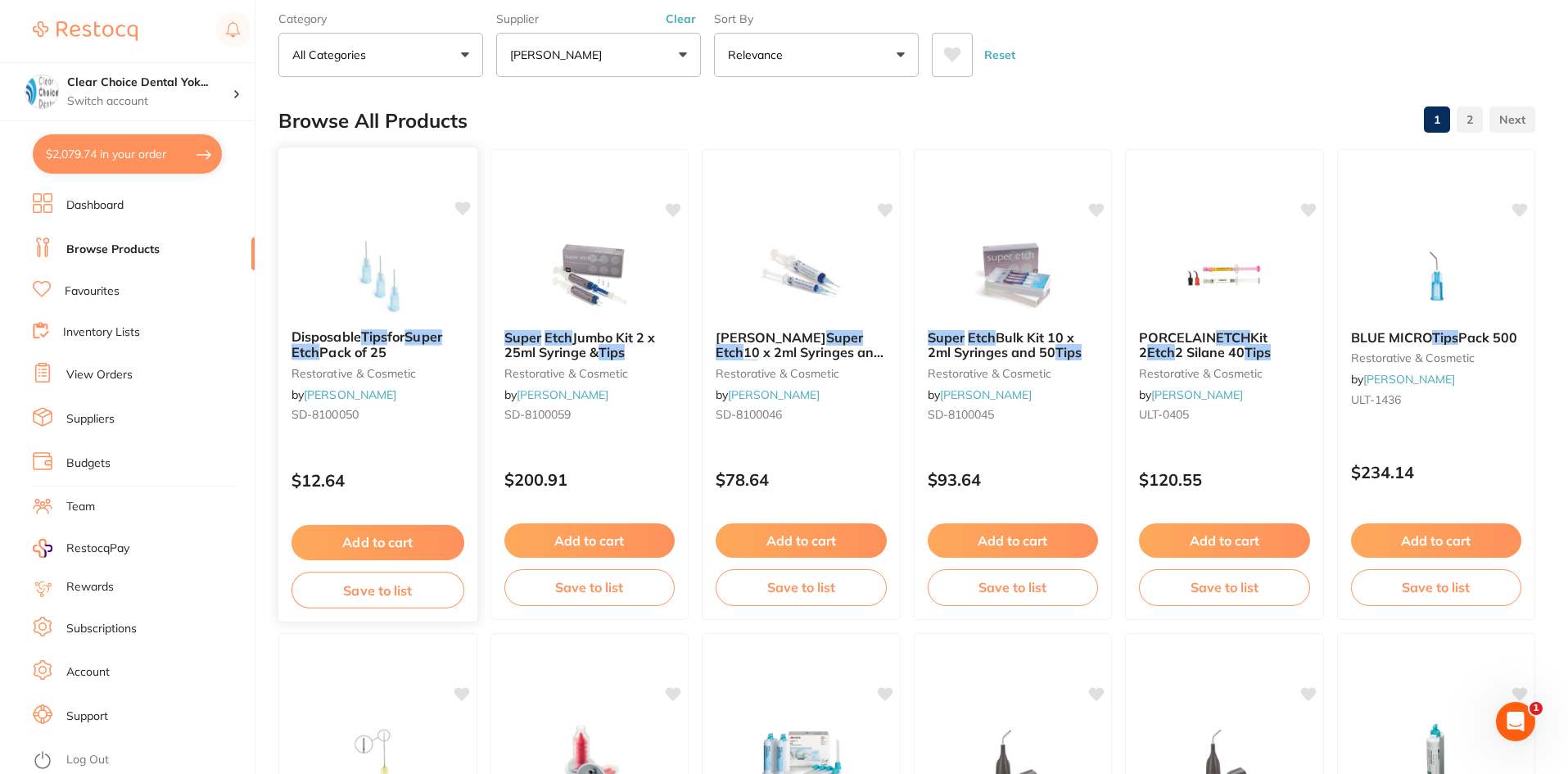
type input "sdi super etch tips"
click at [392, 392] on link "[PERSON_NAME]" at bounding box center [349, 394] width 93 height 15
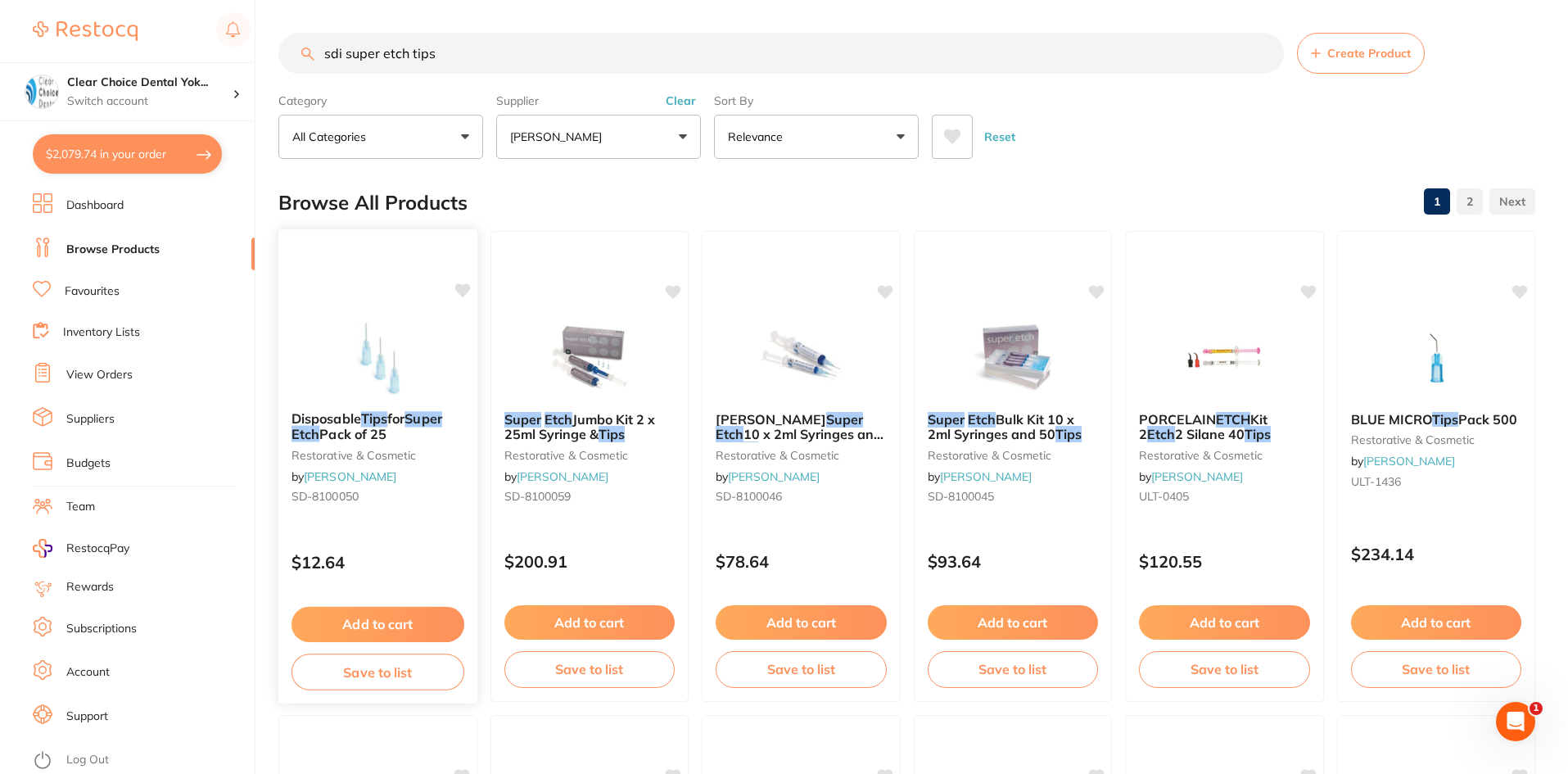
click at [344, 408] on div "Disposable Tips for Super Etch Pack of 25 restorative & cosmetic by Henry Schei…" at bounding box center [377, 461] width 199 height 125
click at [344, 488] on span "SD-8100050" at bounding box center [325, 495] width 68 height 15
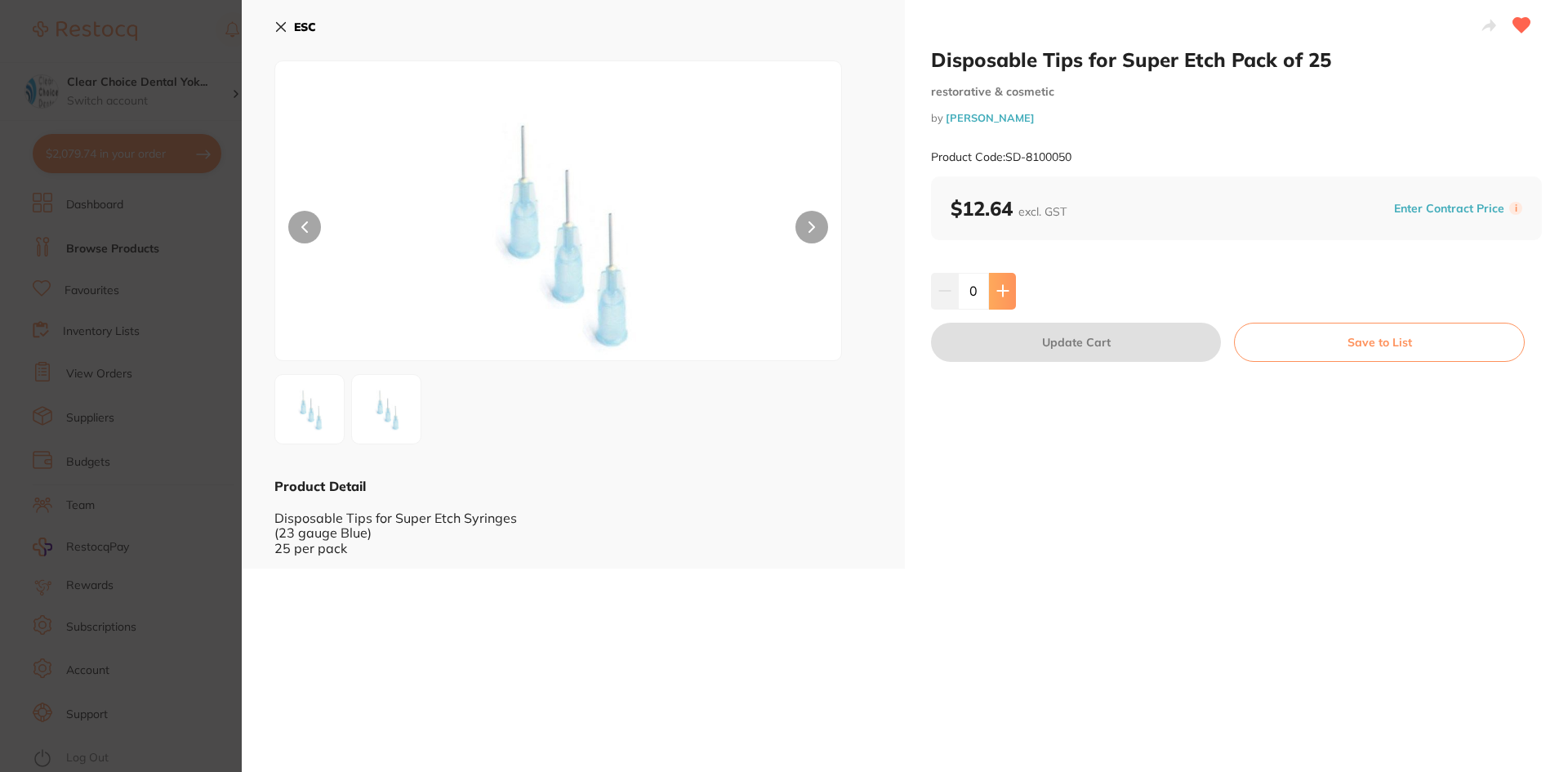
click at [1005, 296] on icon at bounding box center [1003, 290] width 13 height 13
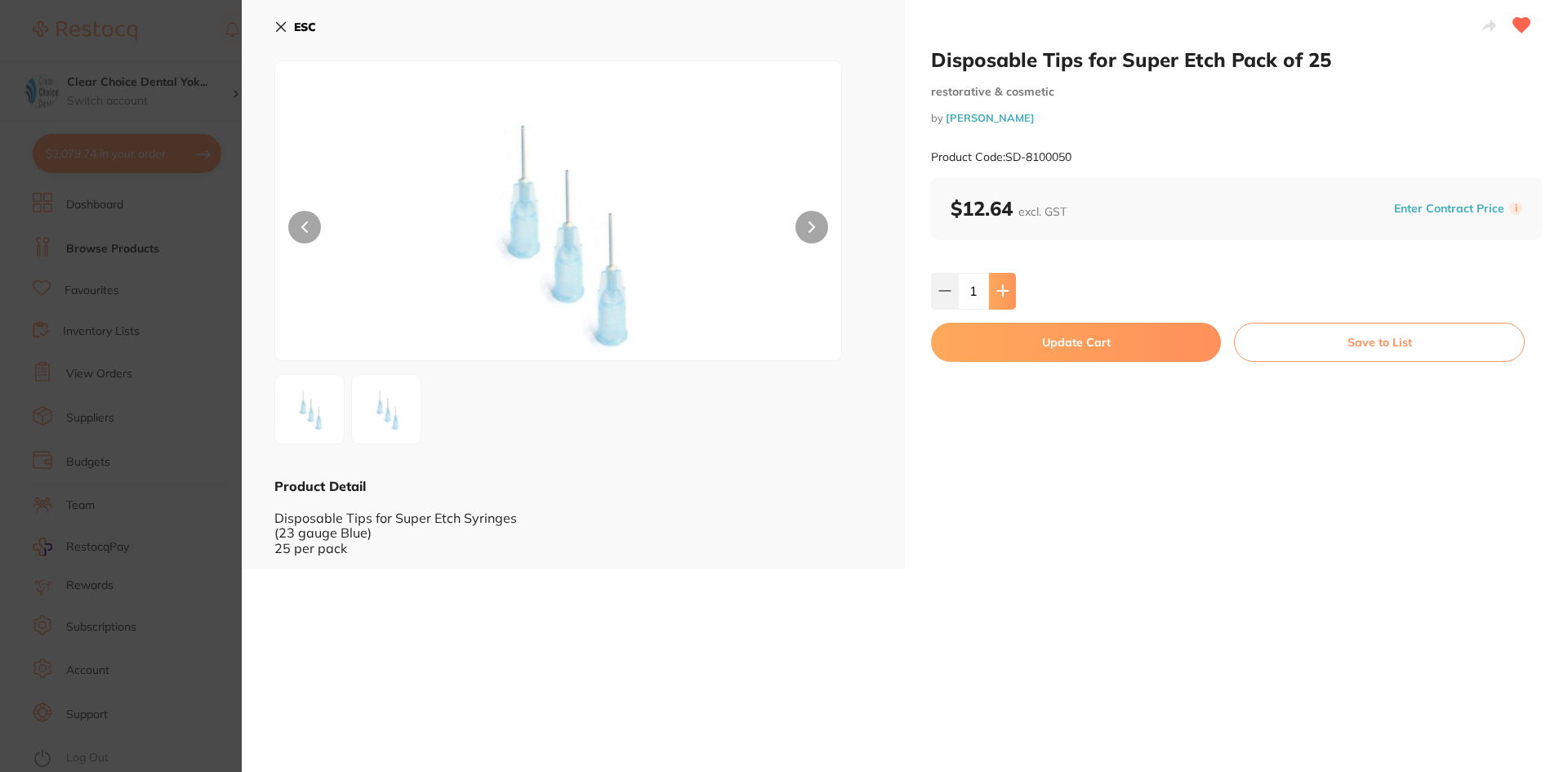
click at [1005, 296] on icon at bounding box center [1003, 290] width 13 height 13
click at [1004, 296] on icon at bounding box center [1003, 290] width 13 height 13
type input "4"
click at [1073, 345] on button "Update Cart" at bounding box center [1076, 342] width 290 height 39
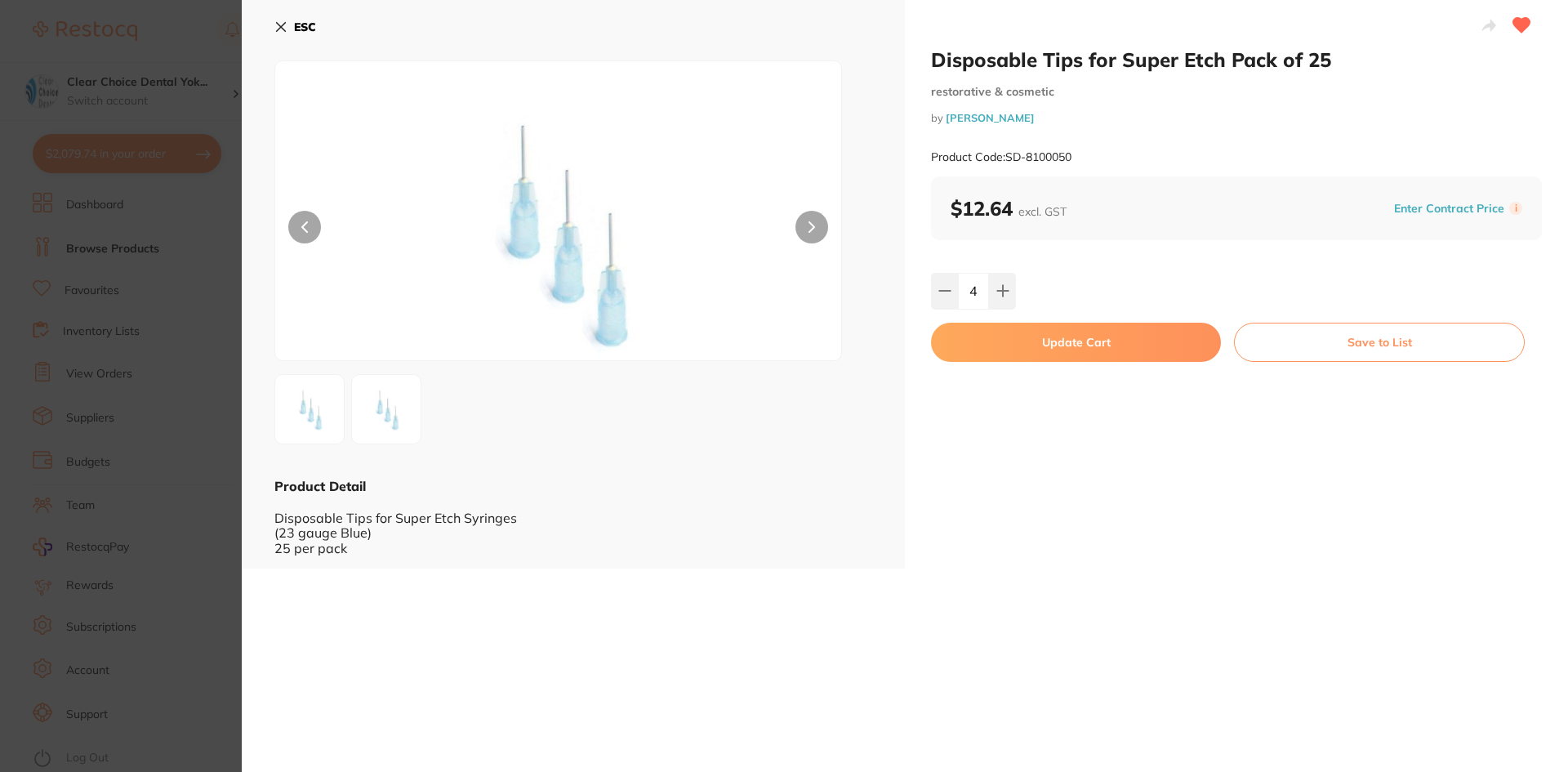
checkbox input "false"
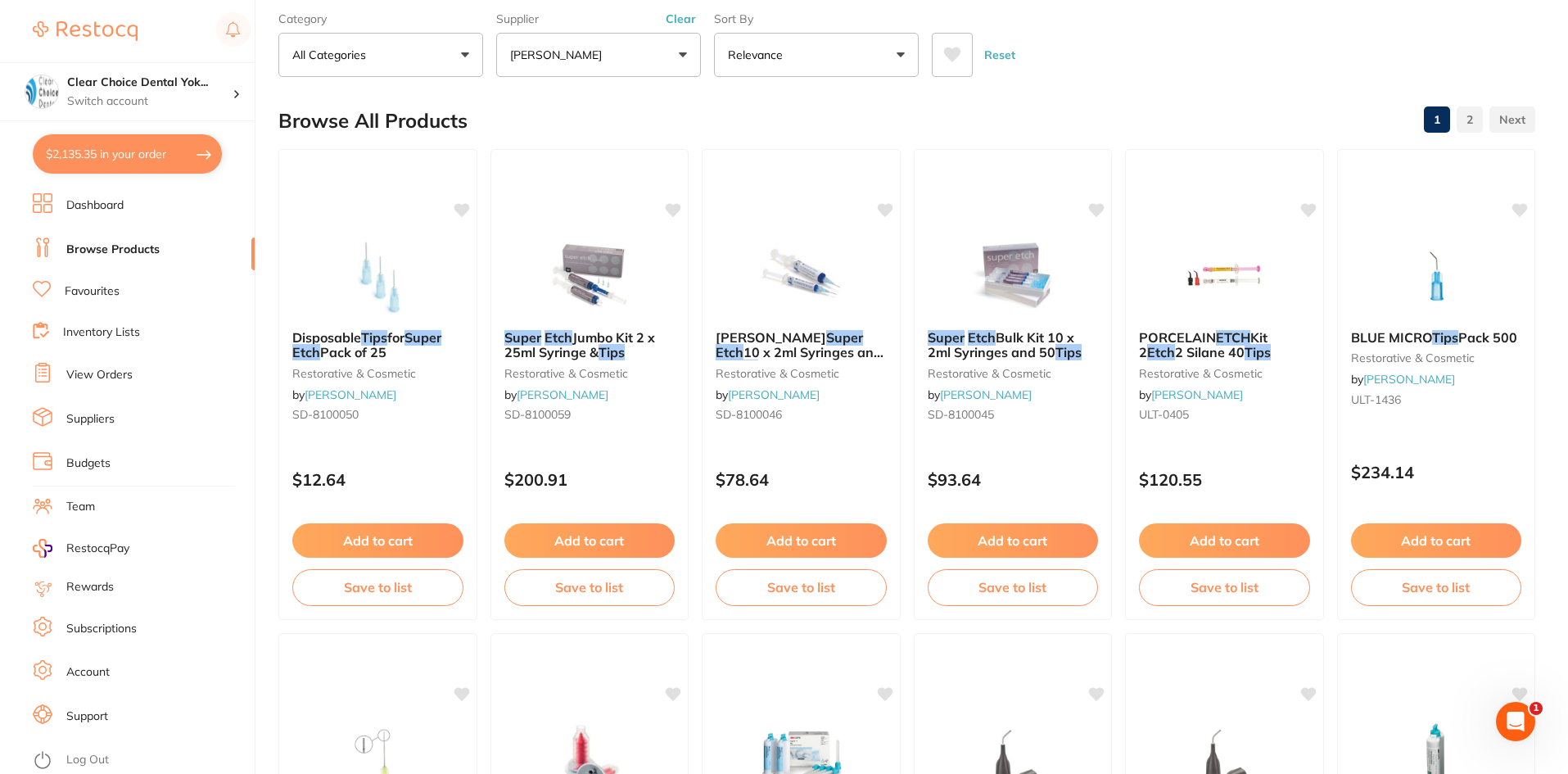
click at [176, 148] on button "$2,135.35 in your order" at bounding box center [126, 154] width 189 height 39
checkbox input "true"
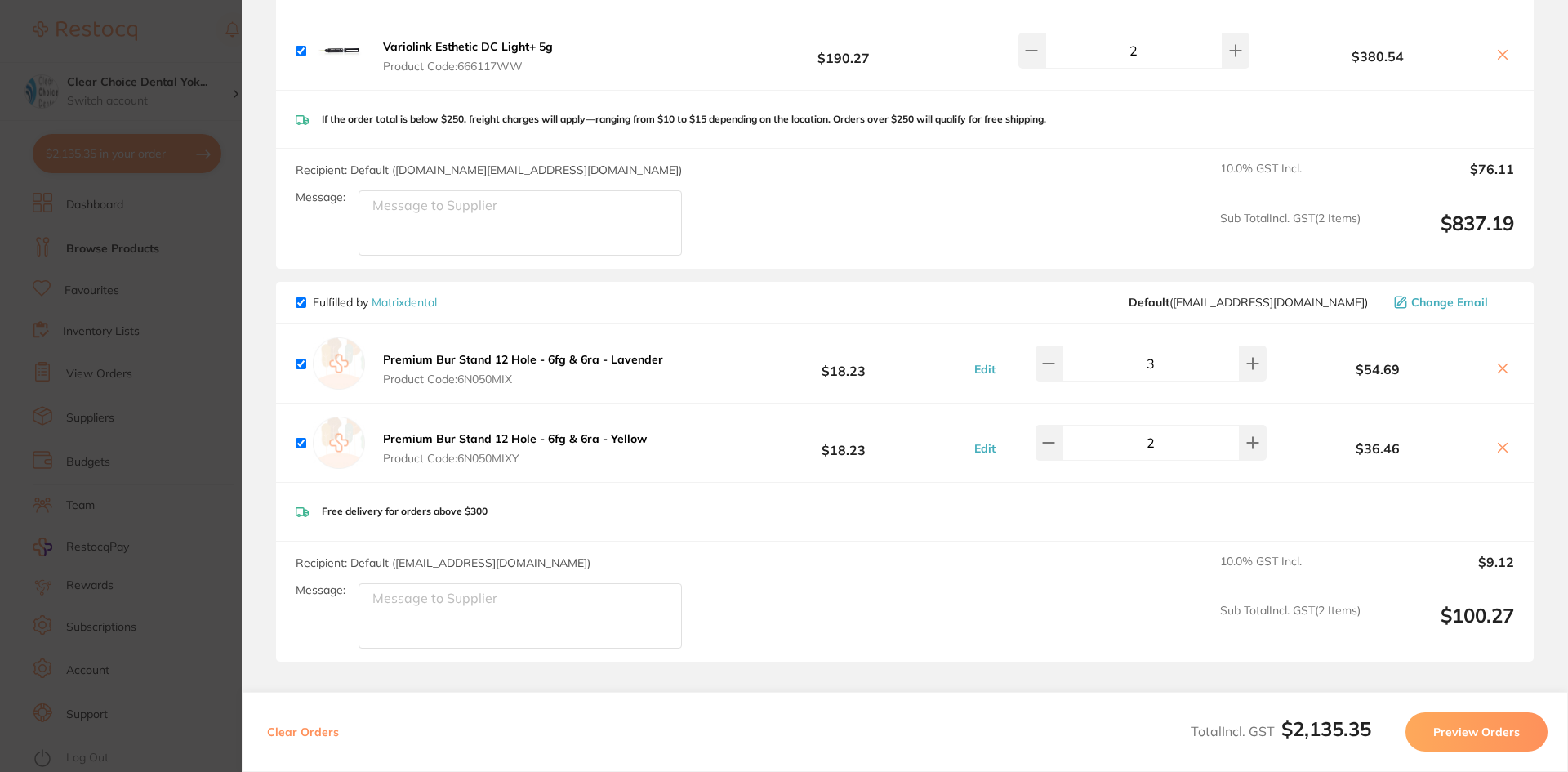
scroll to position [1053, 0]
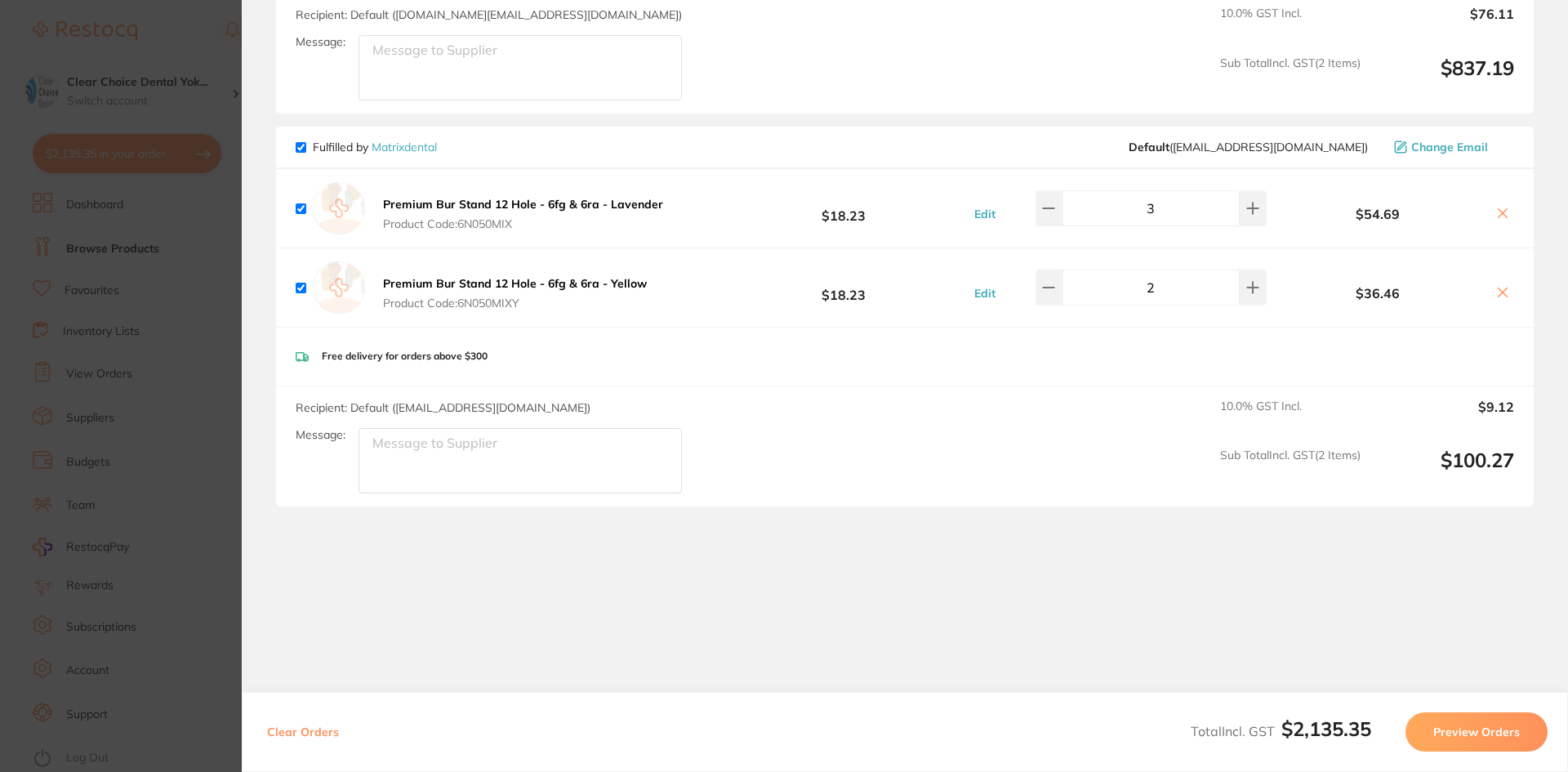
click at [1471, 732] on button "Preview Orders" at bounding box center [1477, 731] width 143 height 39
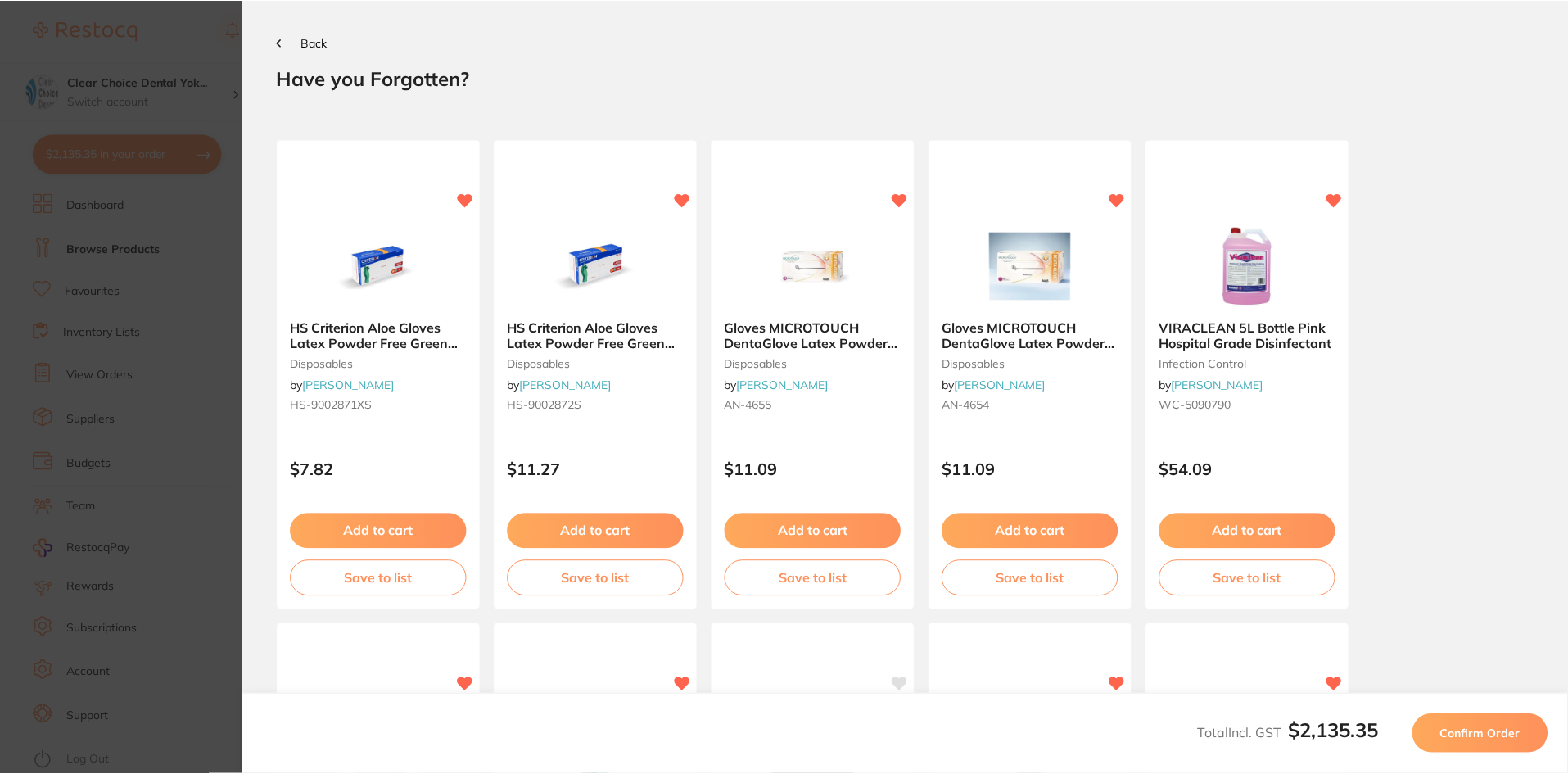
scroll to position [0, 0]
click at [1475, 734] on span "Confirm Order" at bounding box center [1484, 733] width 80 height 15
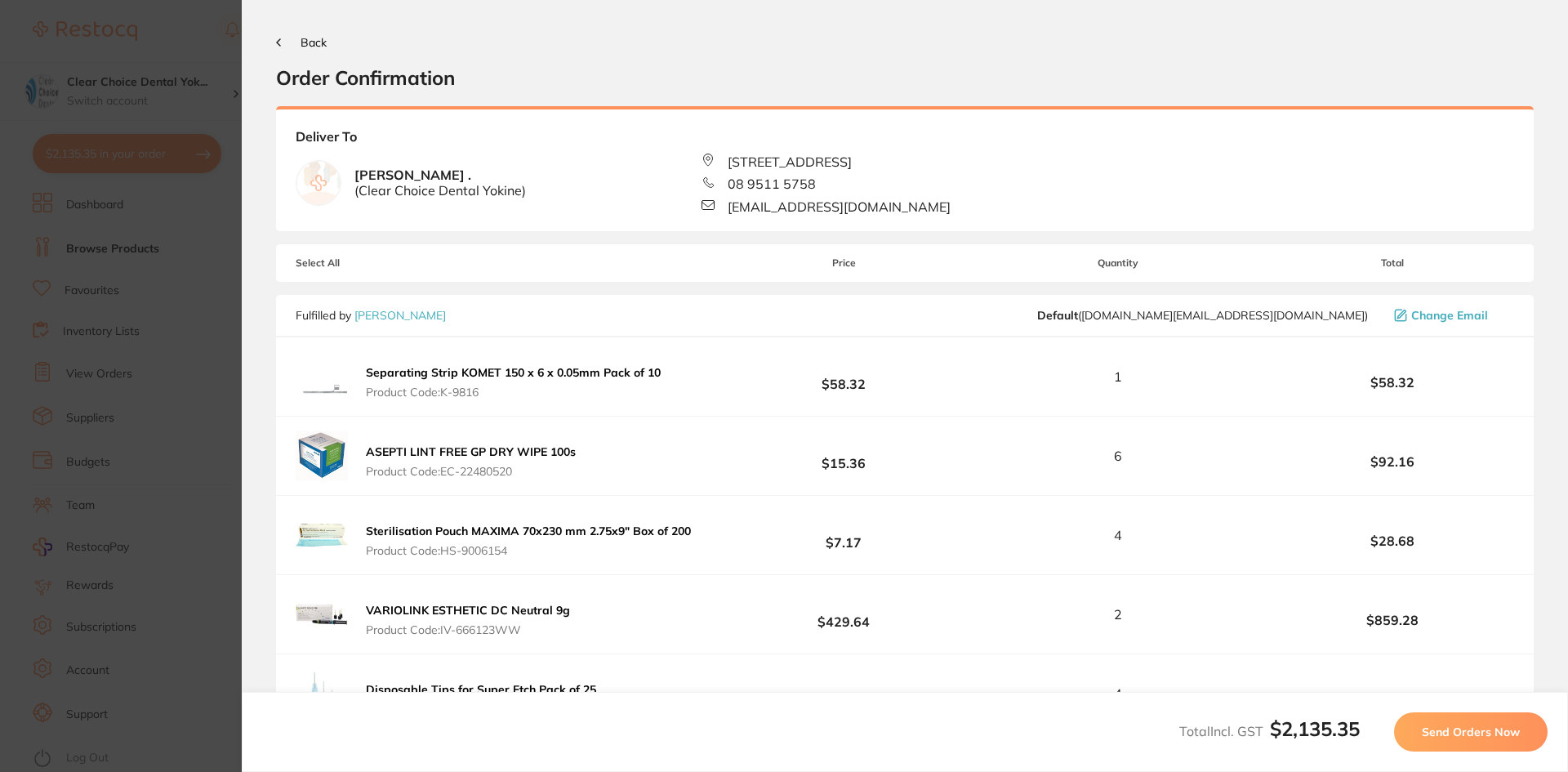
click at [1471, 732] on span "Send Orders Now" at bounding box center [1470, 731] width 98 height 15
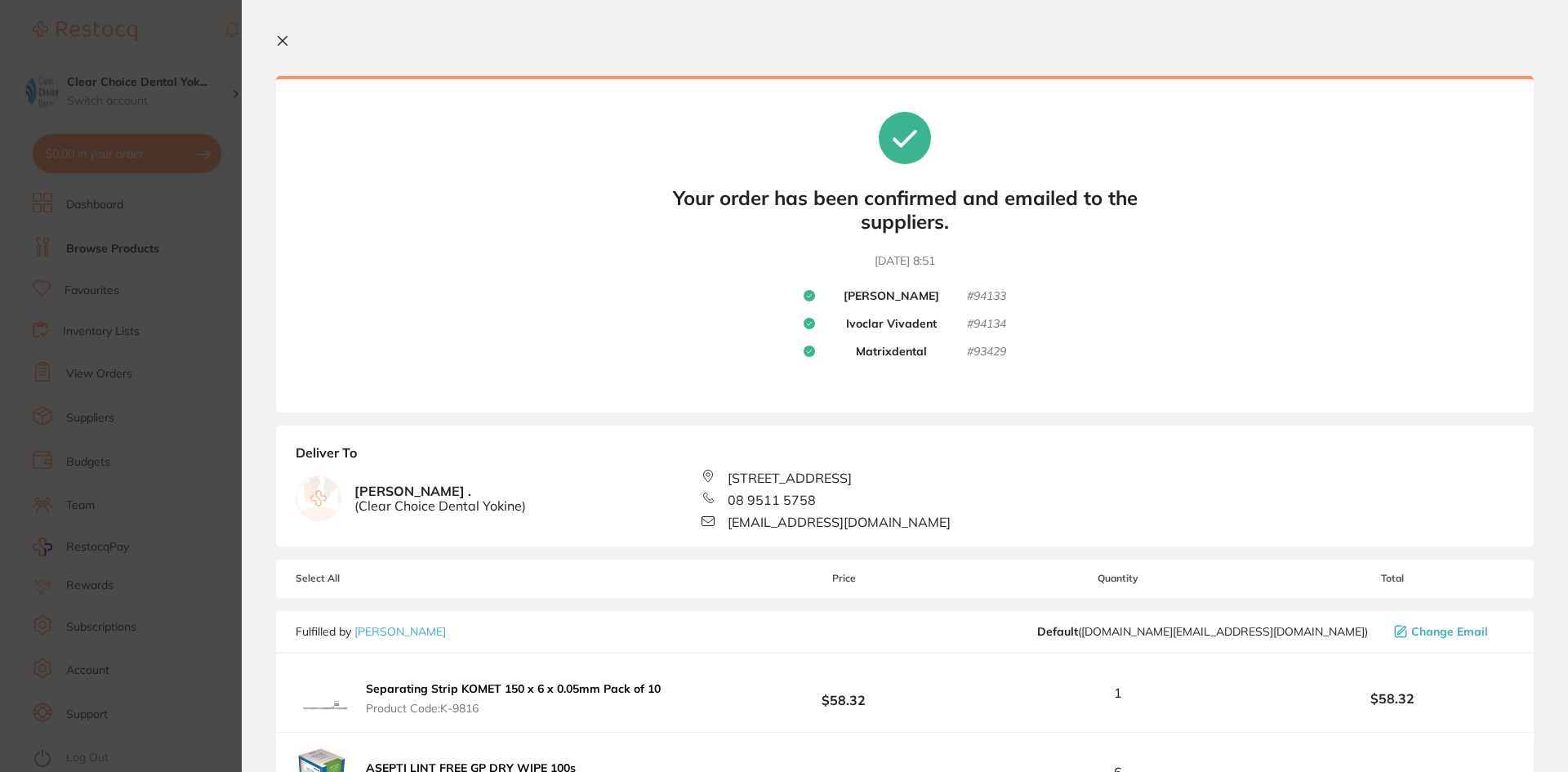
click at [282, 37] on icon at bounding box center [282, 40] width 13 height 13
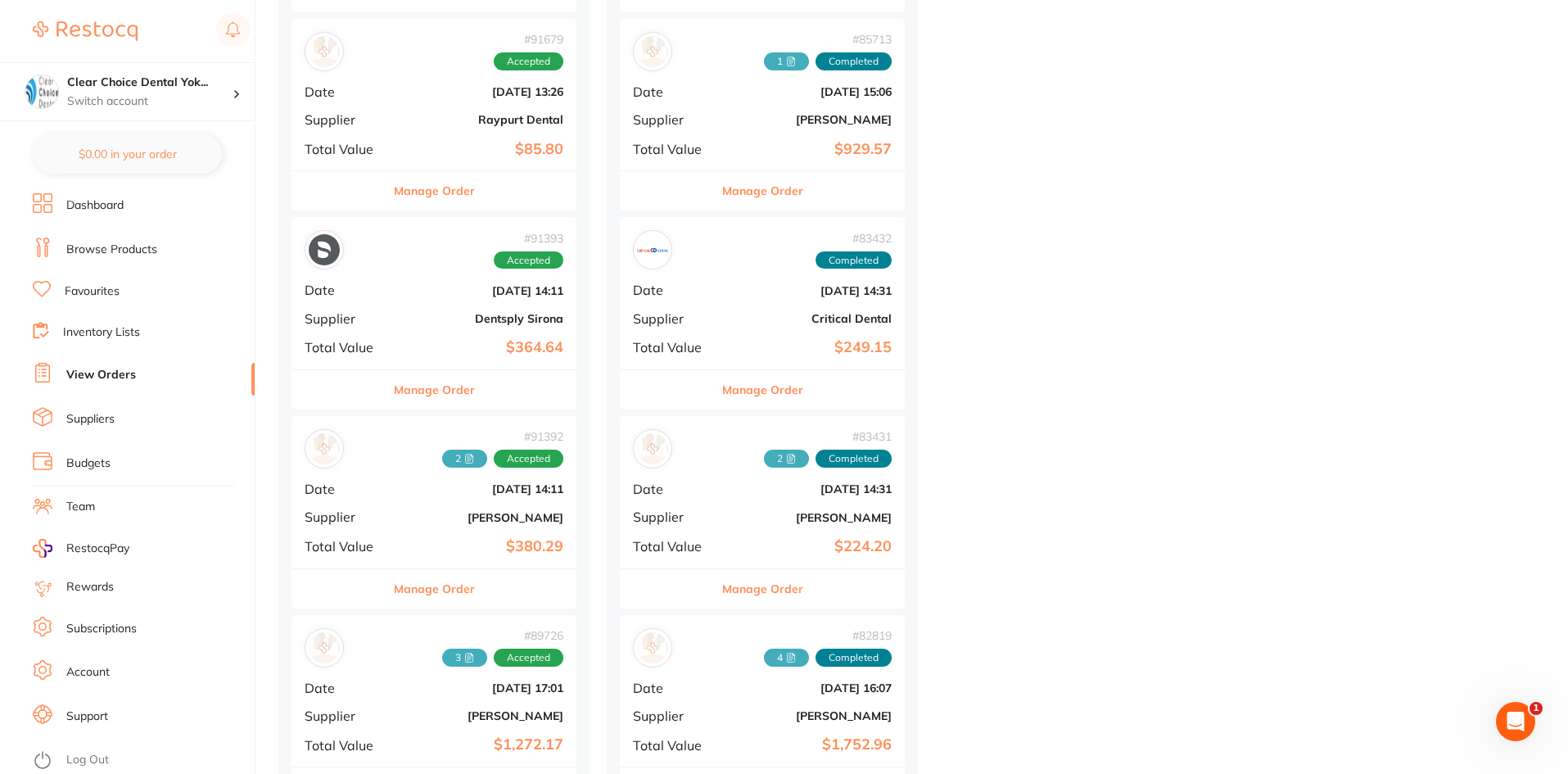
scroll to position [1800, 0]
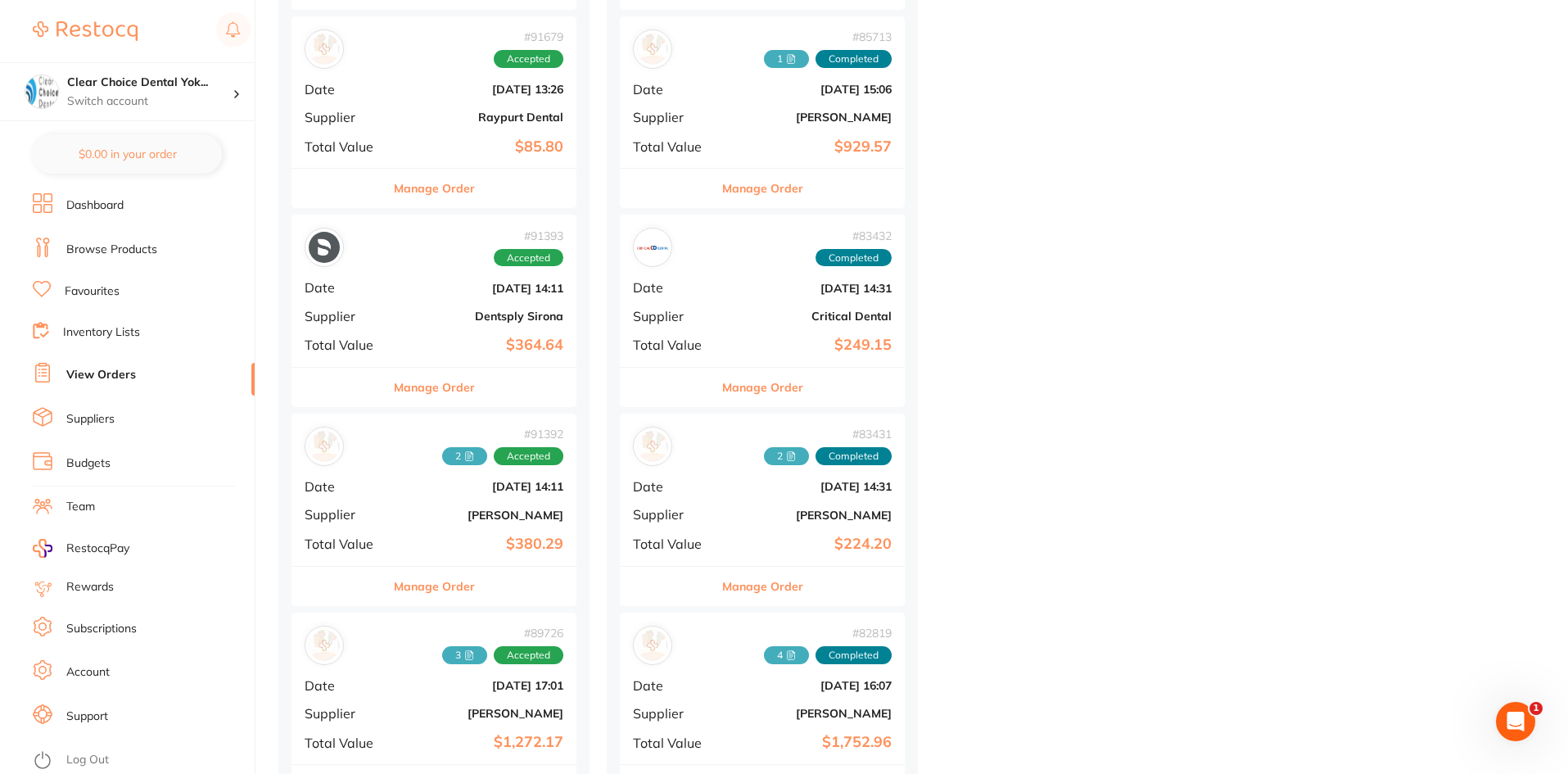
click at [437, 593] on button "Manage Order" at bounding box center [434, 586] width 81 height 39
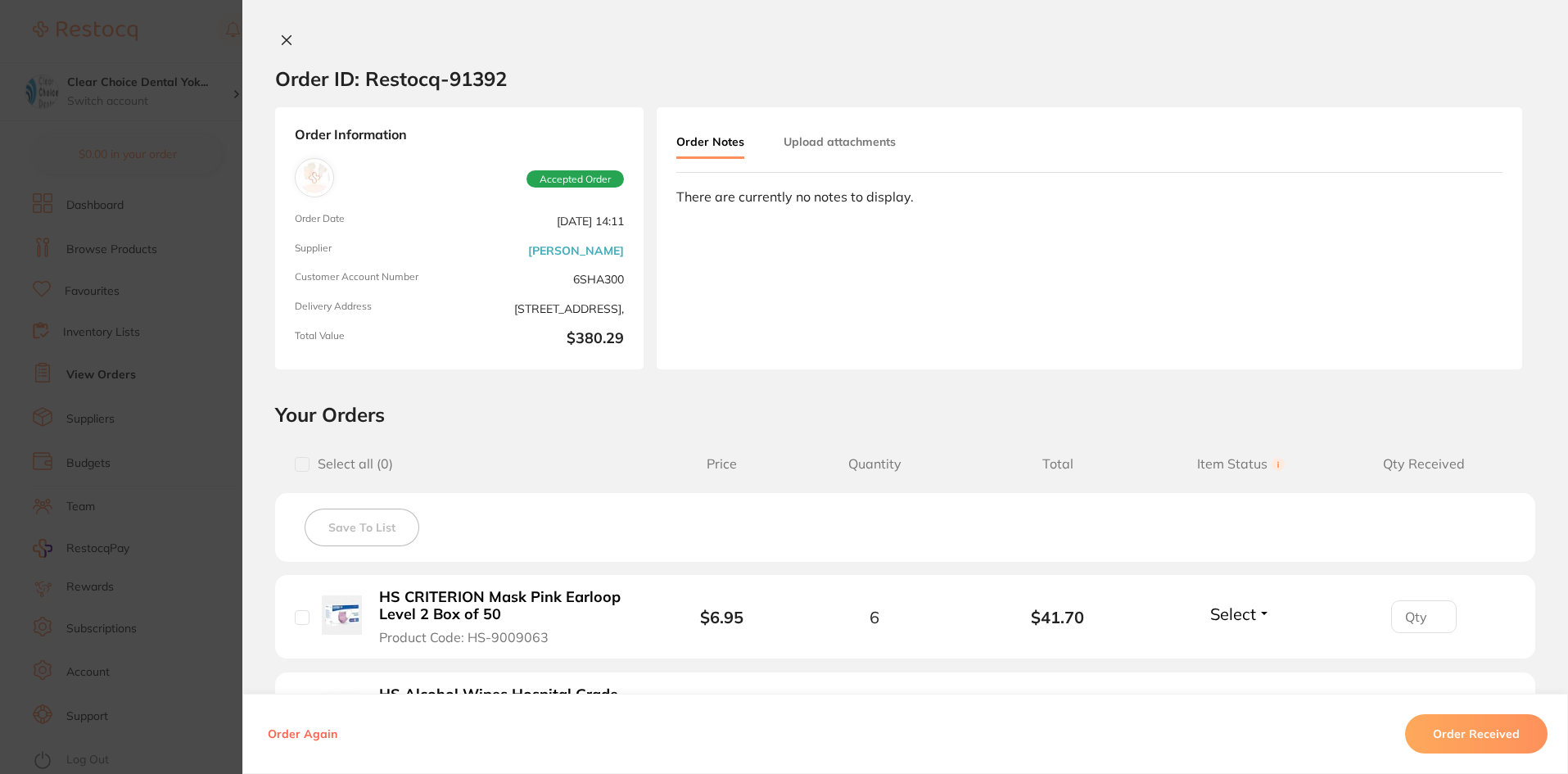
click at [825, 140] on button "Upload attachments" at bounding box center [840, 142] width 113 height 29
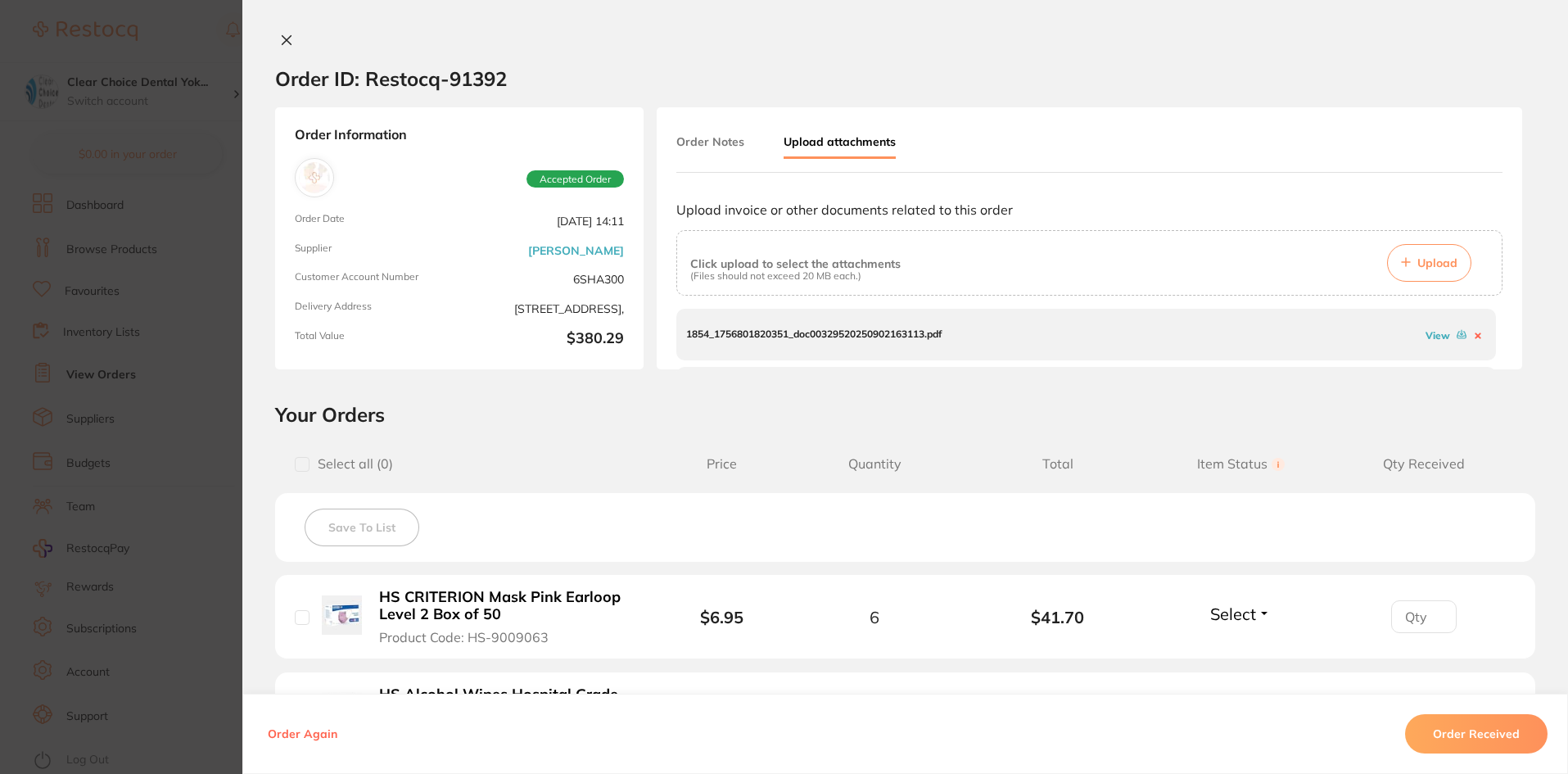
click at [1427, 332] on link "View" at bounding box center [1437, 335] width 24 height 13
click at [1431, 263] on span "Upload" at bounding box center [1437, 262] width 40 height 15
click at [1425, 338] on link "View" at bounding box center [1437, 335] width 24 height 13
click at [1430, 267] on span "Upload" at bounding box center [1437, 262] width 40 height 15
drag, startPoint x: 282, startPoint y: 38, endPoint x: 302, endPoint y: 38, distance: 20.0
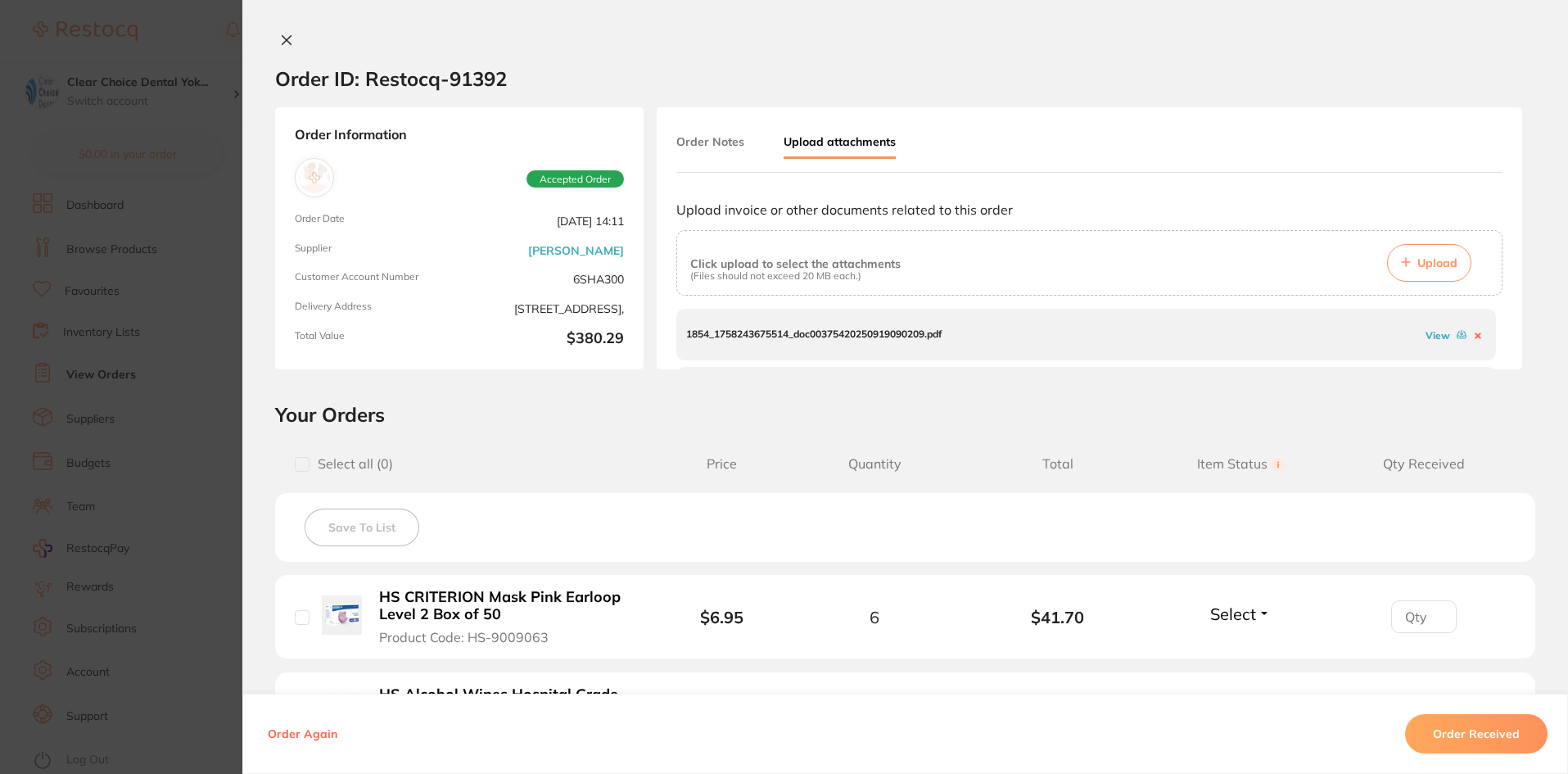
click at [283, 38] on icon at bounding box center [287, 40] width 9 height 9
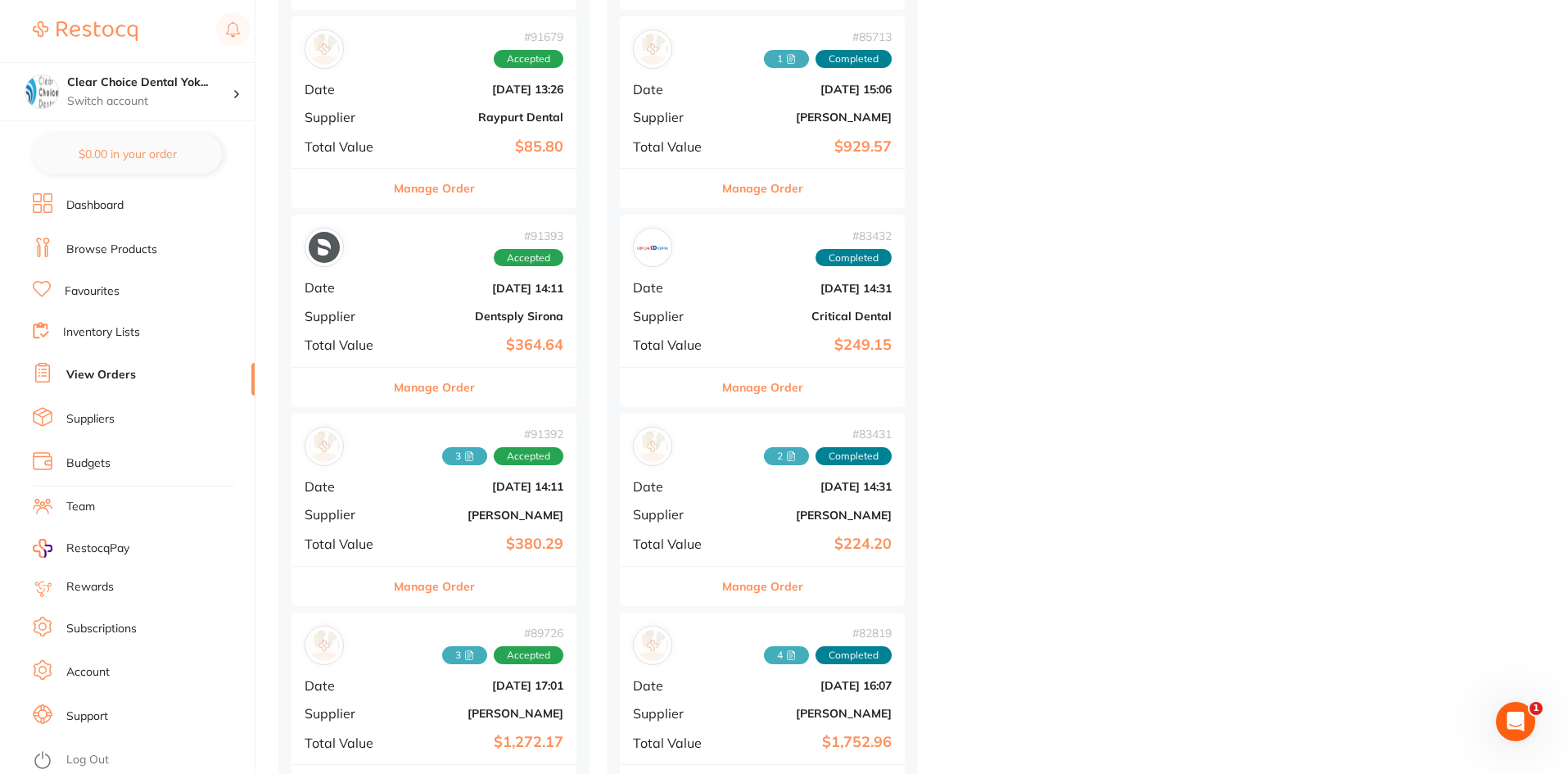
click at [428, 583] on button "Manage Order" at bounding box center [434, 586] width 81 height 39
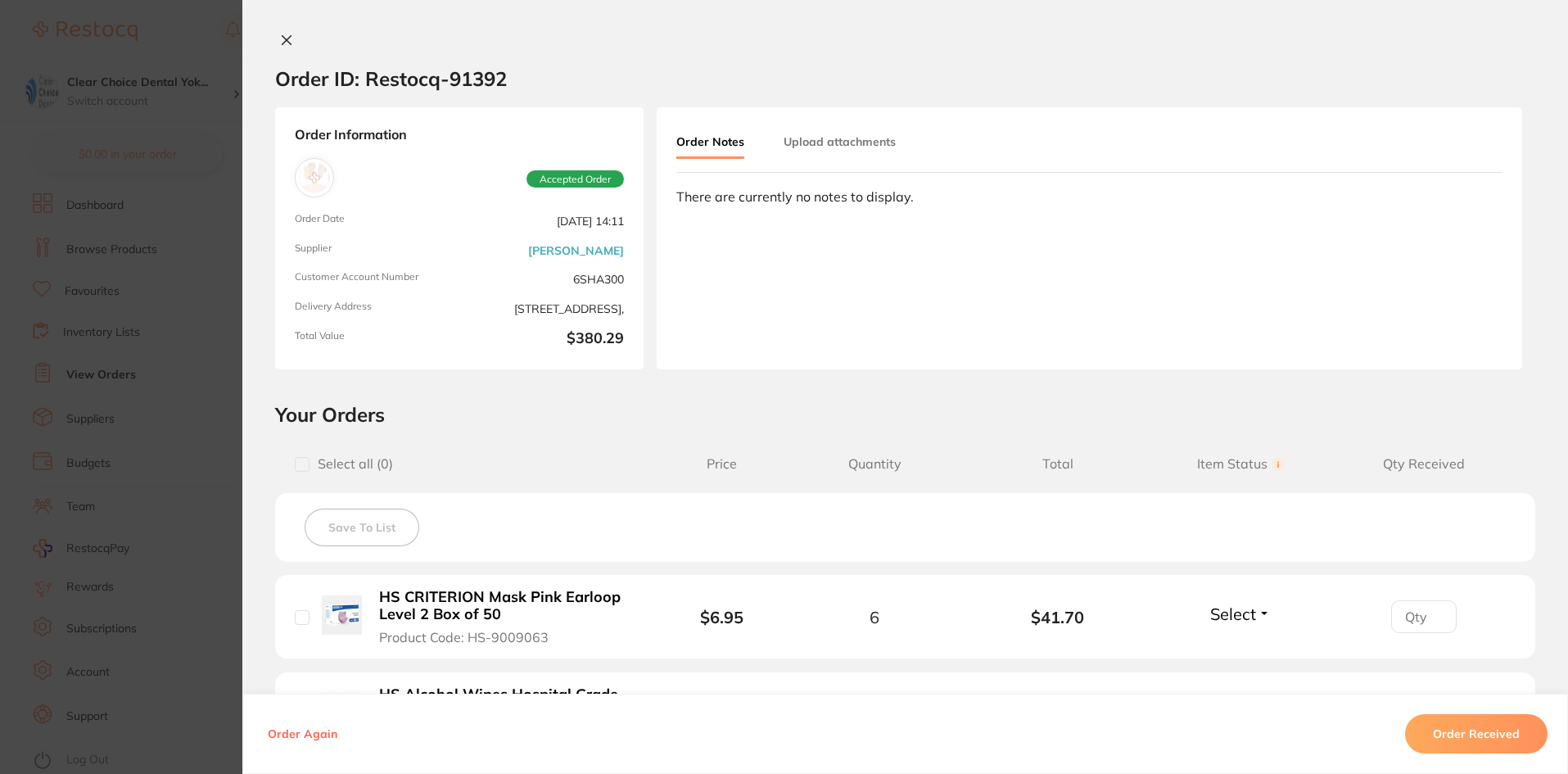
click at [853, 138] on button "Upload attachments" at bounding box center [840, 142] width 113 height 29
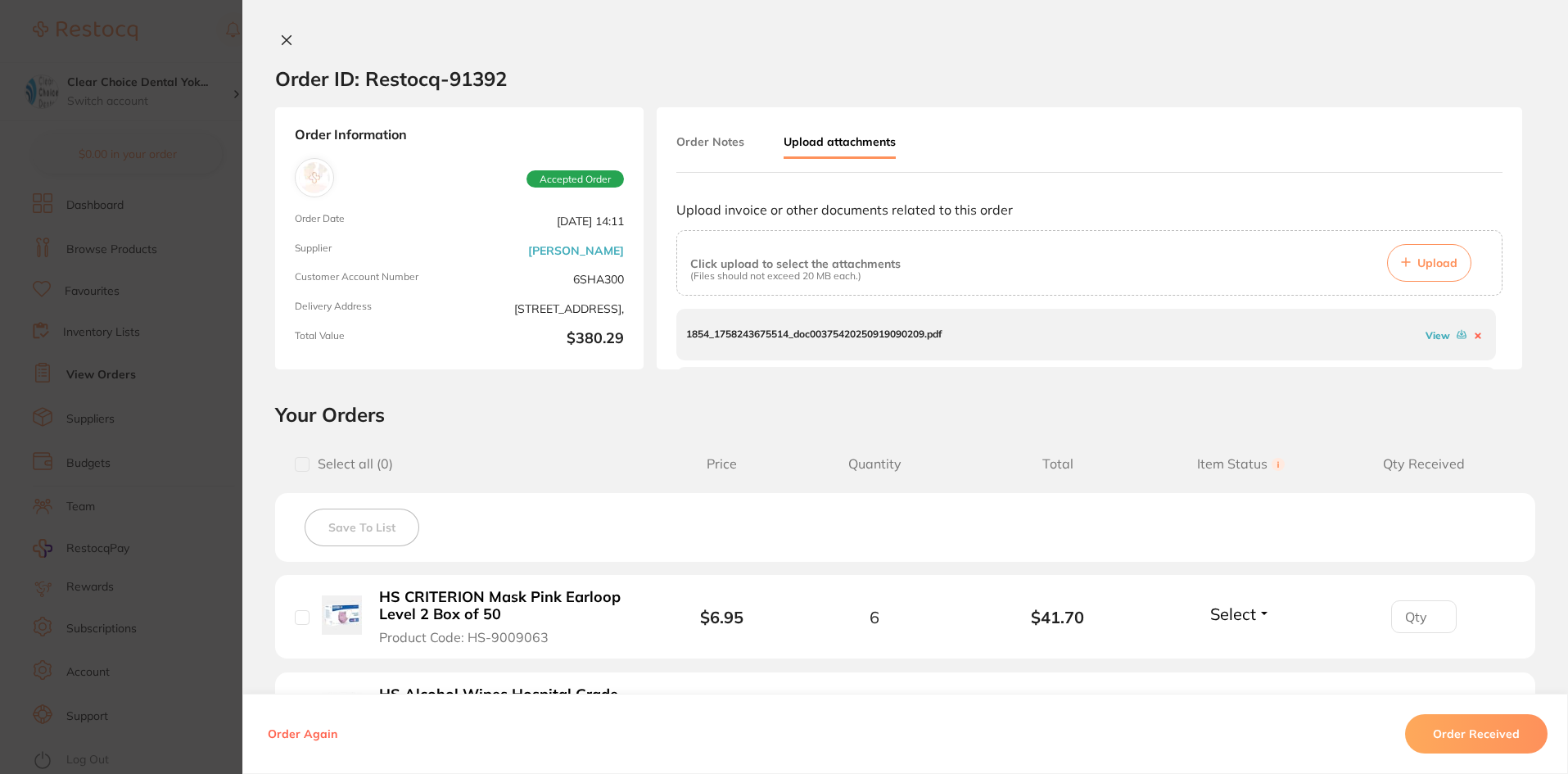
click at [1428, 266] on span "Upload" at bounding box center [1437, 262] width 40 height 15
click at [208, 27] on section "Order ID: Restocq- 91392 Order Information Accepted Order Order Date Aug 26 202…" at bounding box center [784, 387] width 1568 height 774
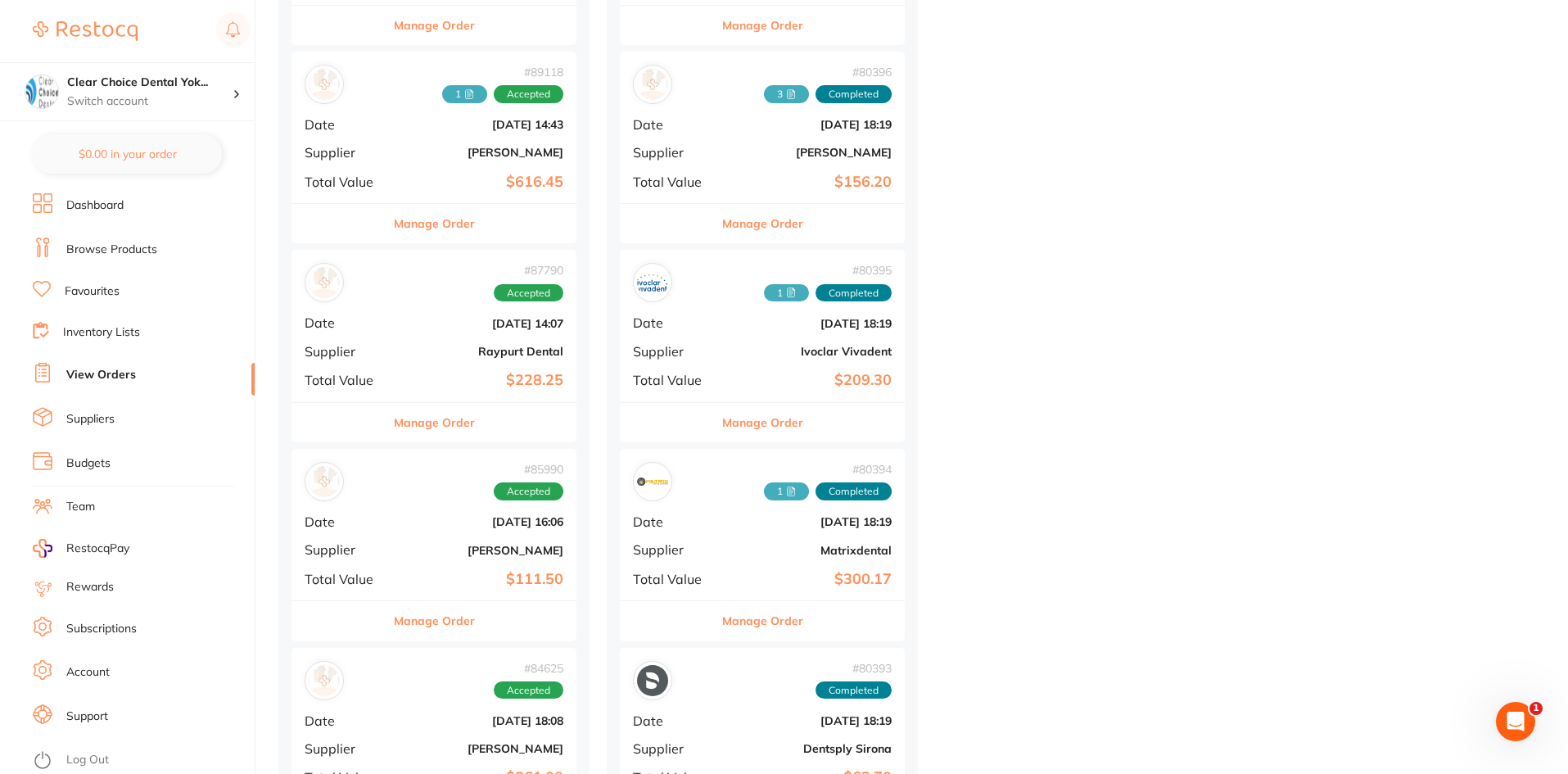
scroll to position [3192, 0]
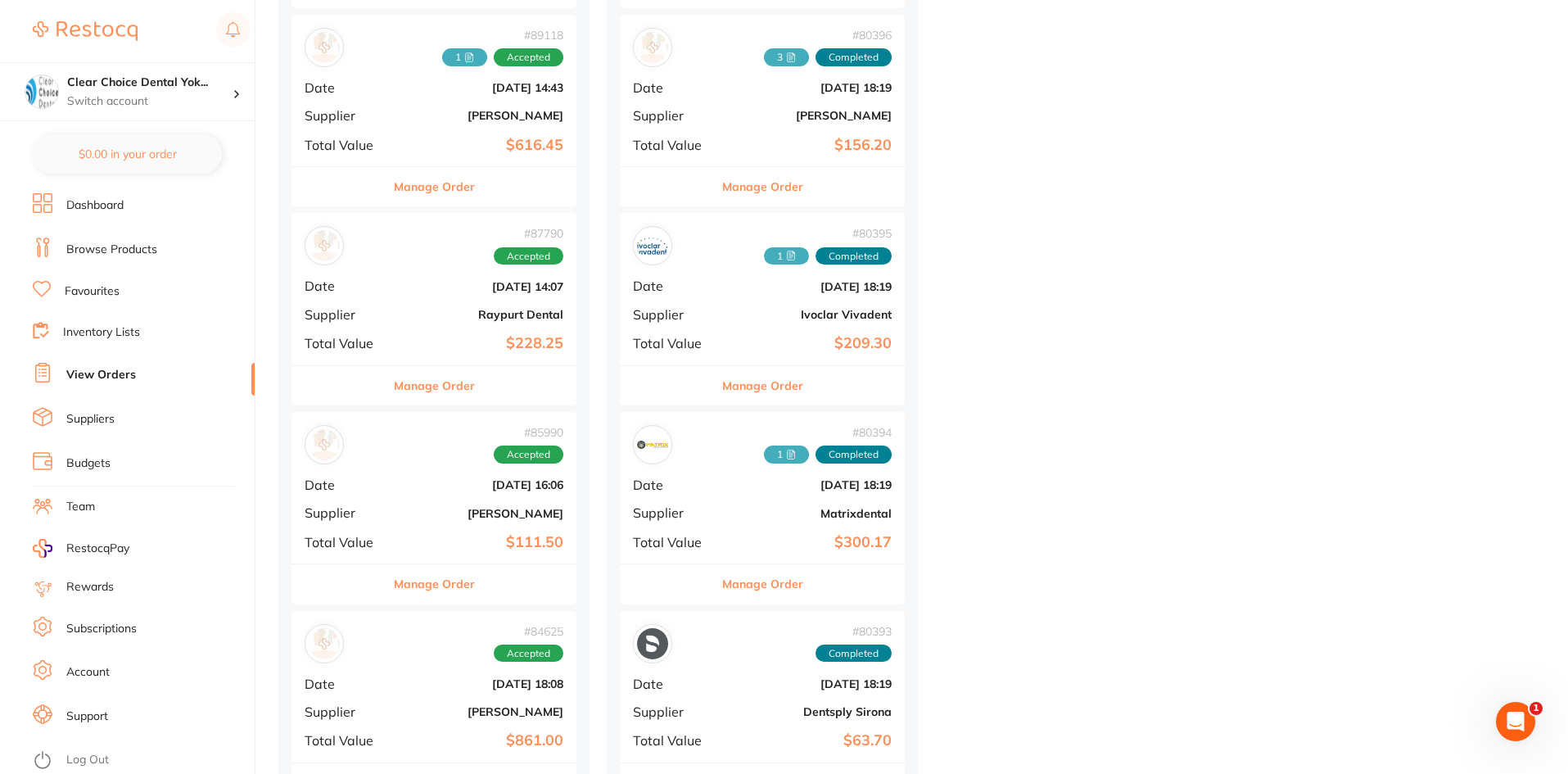
click at [417, 335] on b "$228.25" at bounding box center [481, 343] width 163 height 18
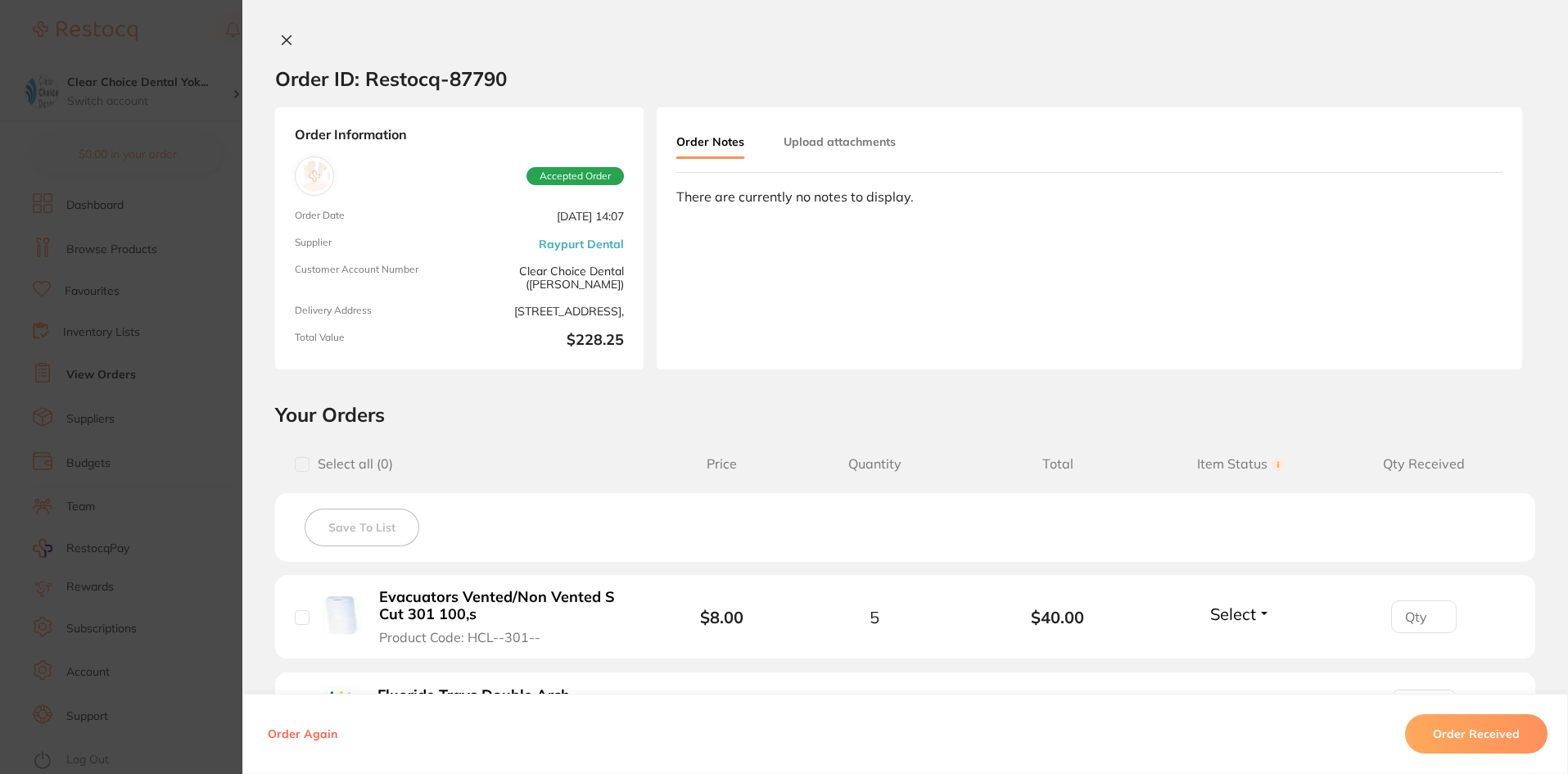
click at [1487, 726] on button "Order Received" at bounding box center [1476, 733] width 143 height 39
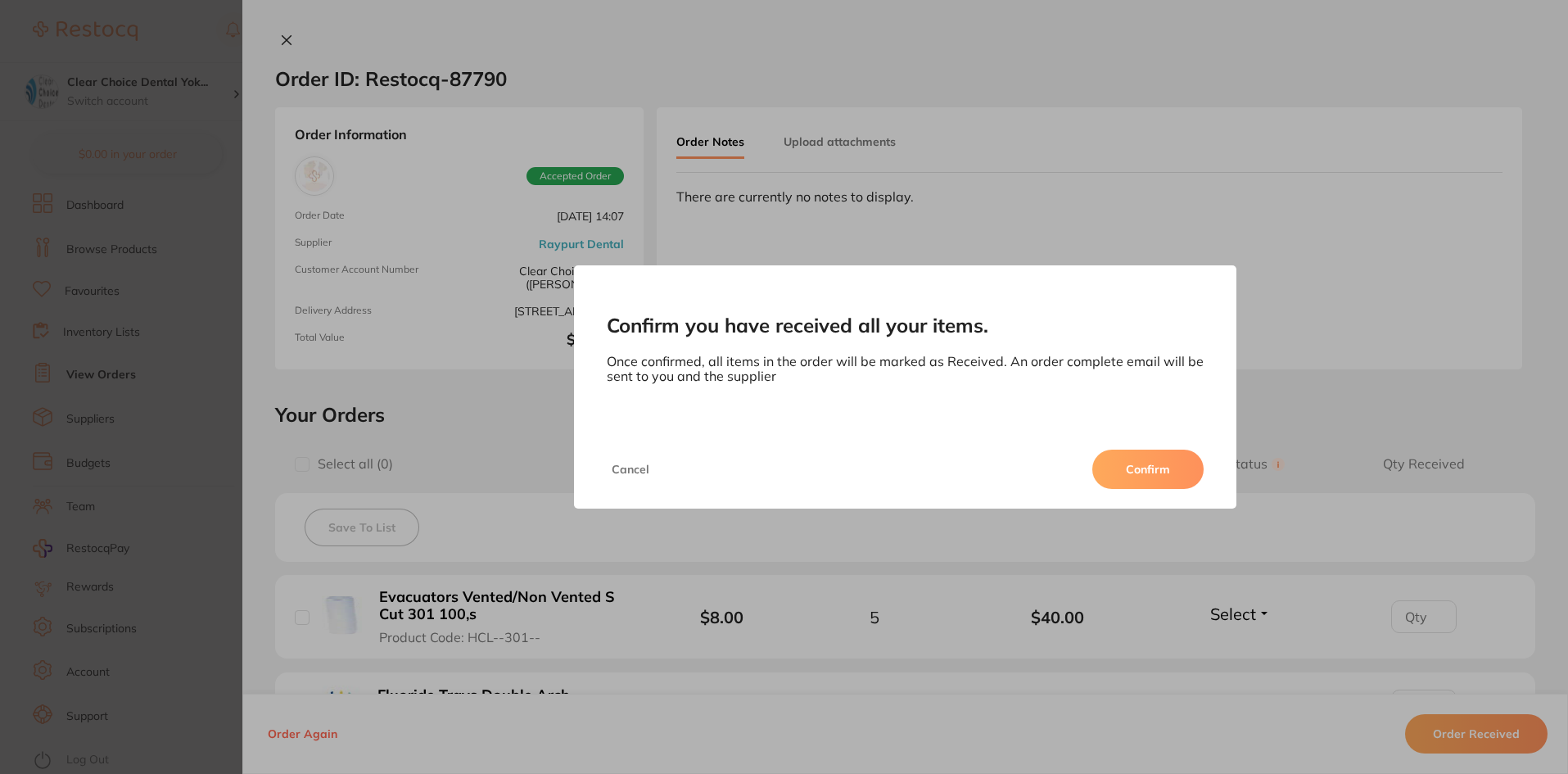
click at [1127, 466] on button "Confirm" at bounding box center [1148, 469] width 112 height 39
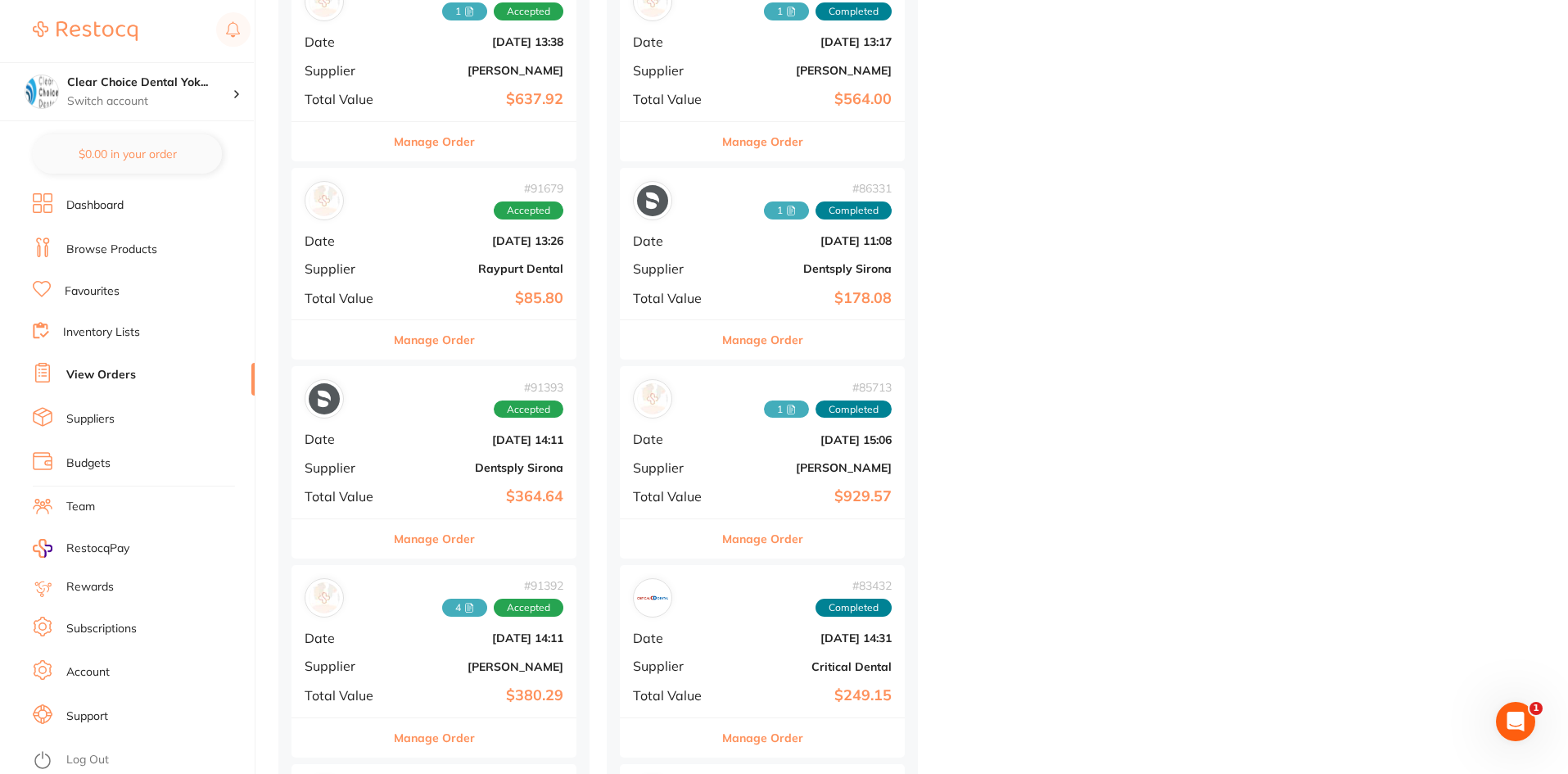
scroll to position [1637, 0]
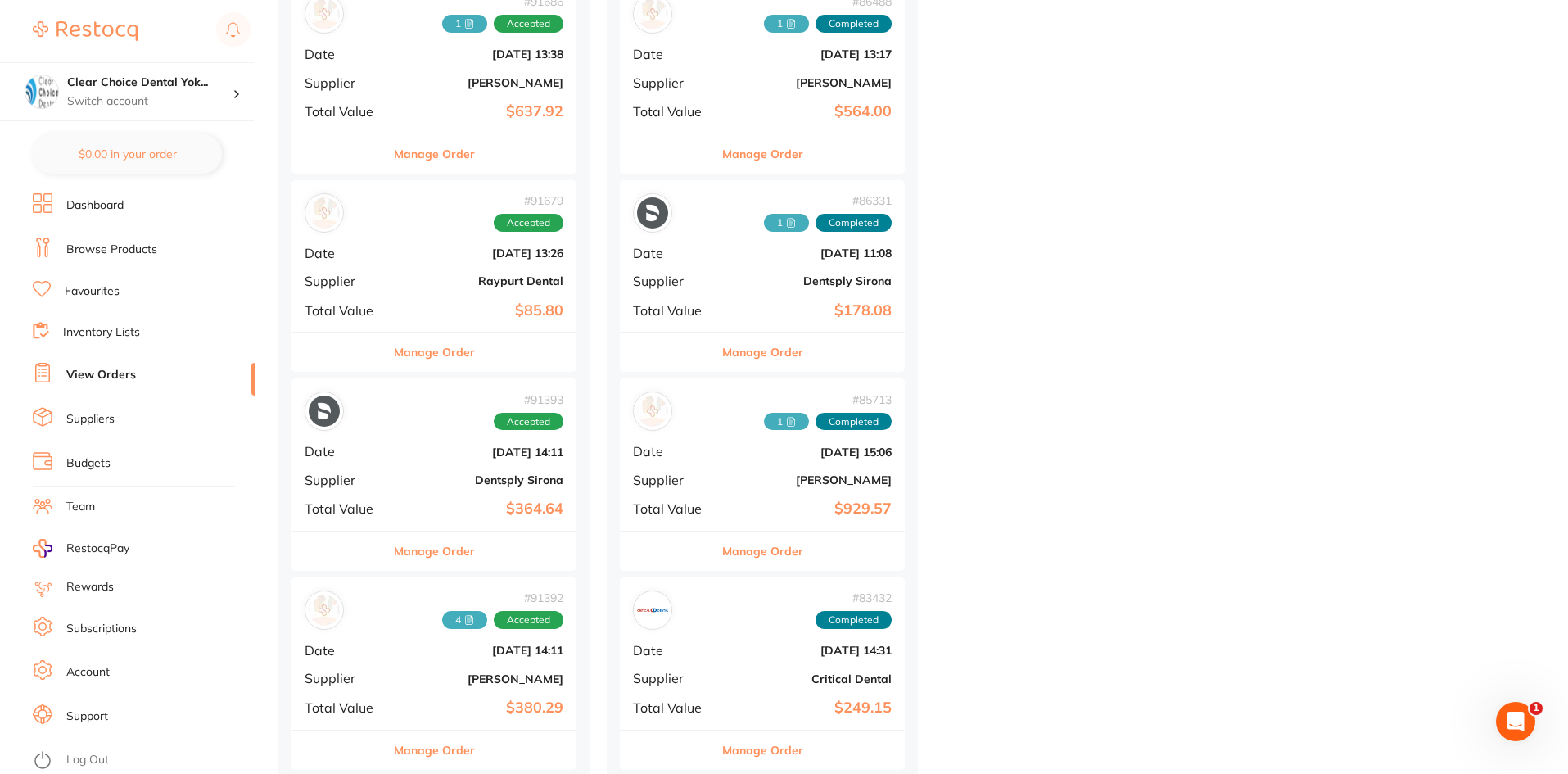
click at [425, 350] on button "Manage Order" at bounding box center [434, 352] width 81 height 39
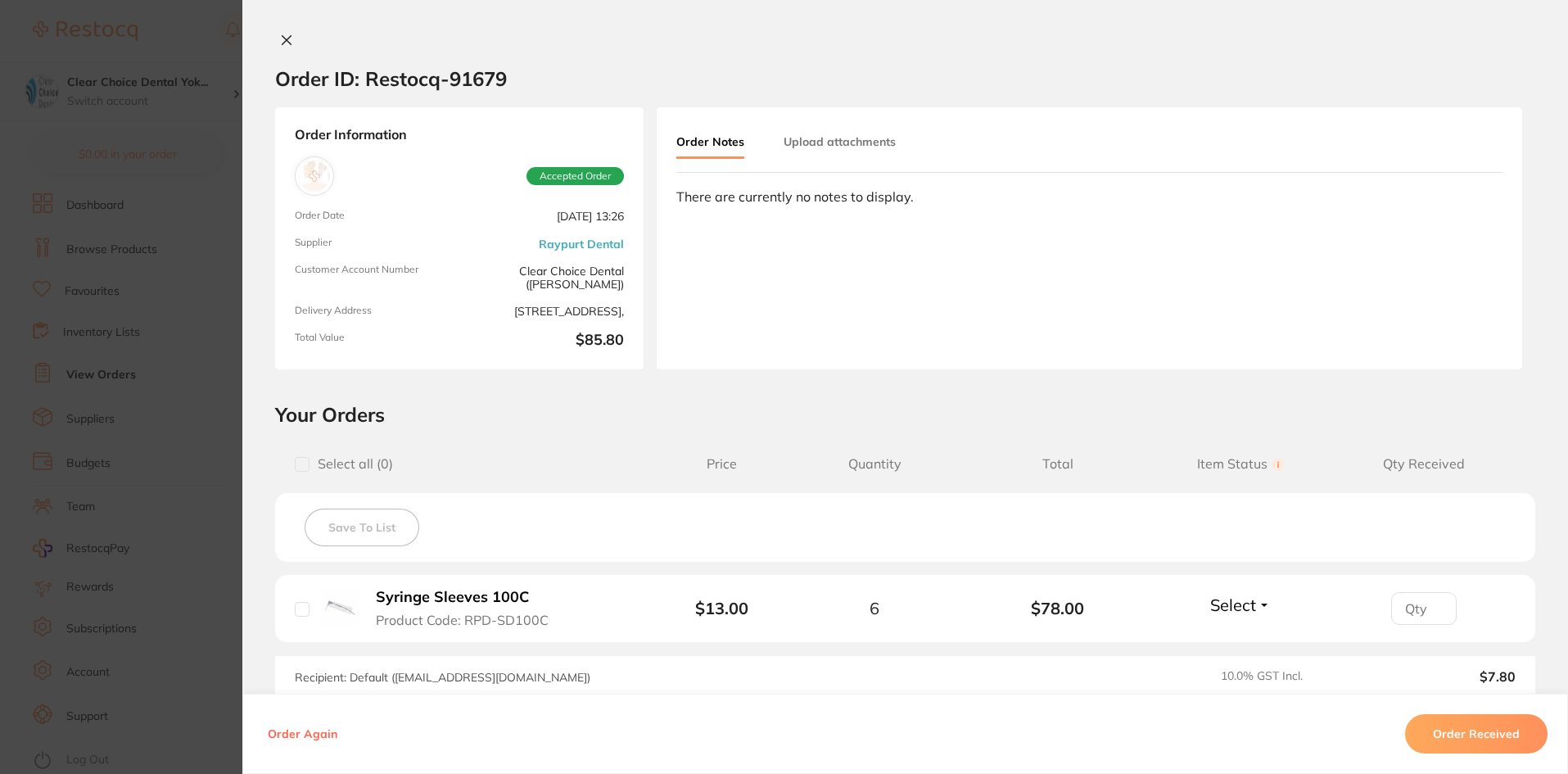
click at [280, 39] on icon at bounding box center [286, 39] width 13 height 13
